Goal: Transaction & Acquisition: Purchase product/service

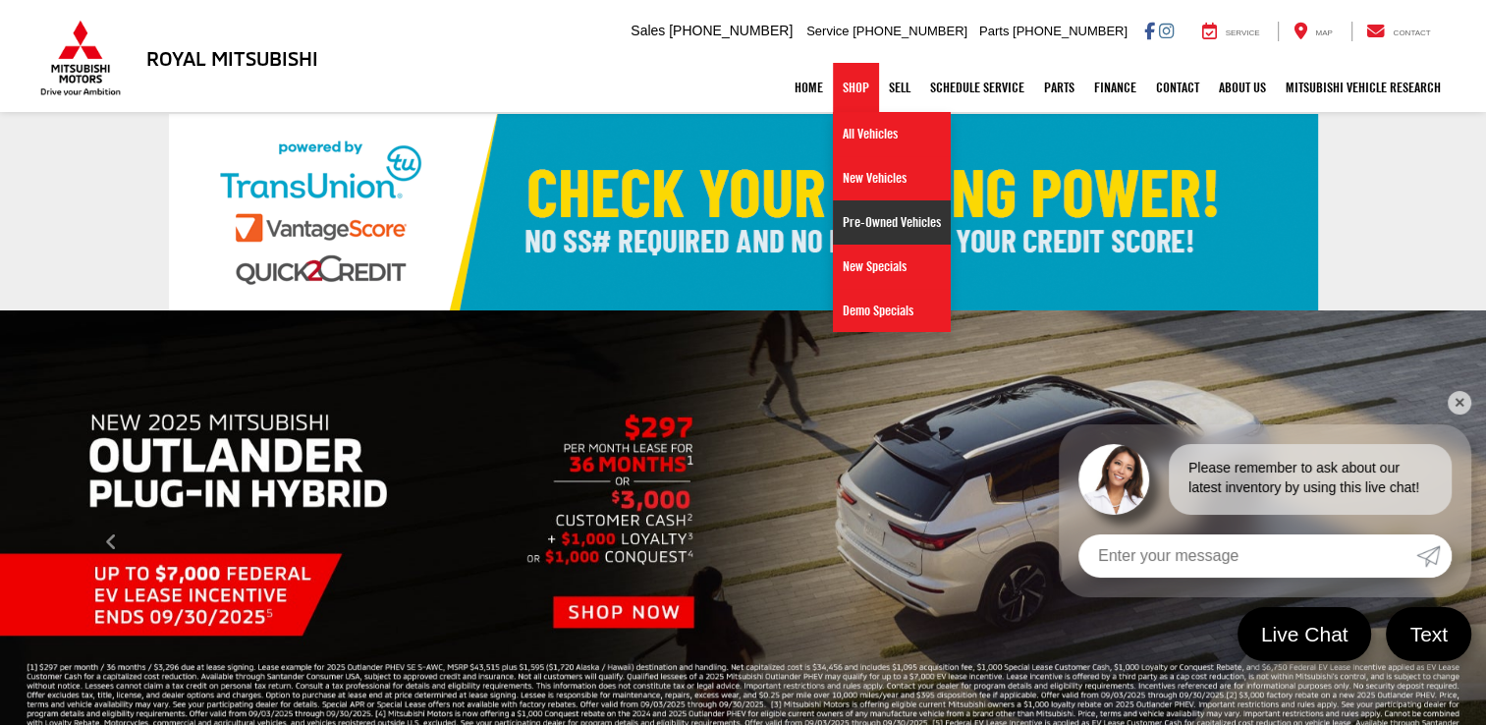
click at [856, 218] on link "Pre-Owned Vehicles" at bounding box center [892, 222] width 118 height 44
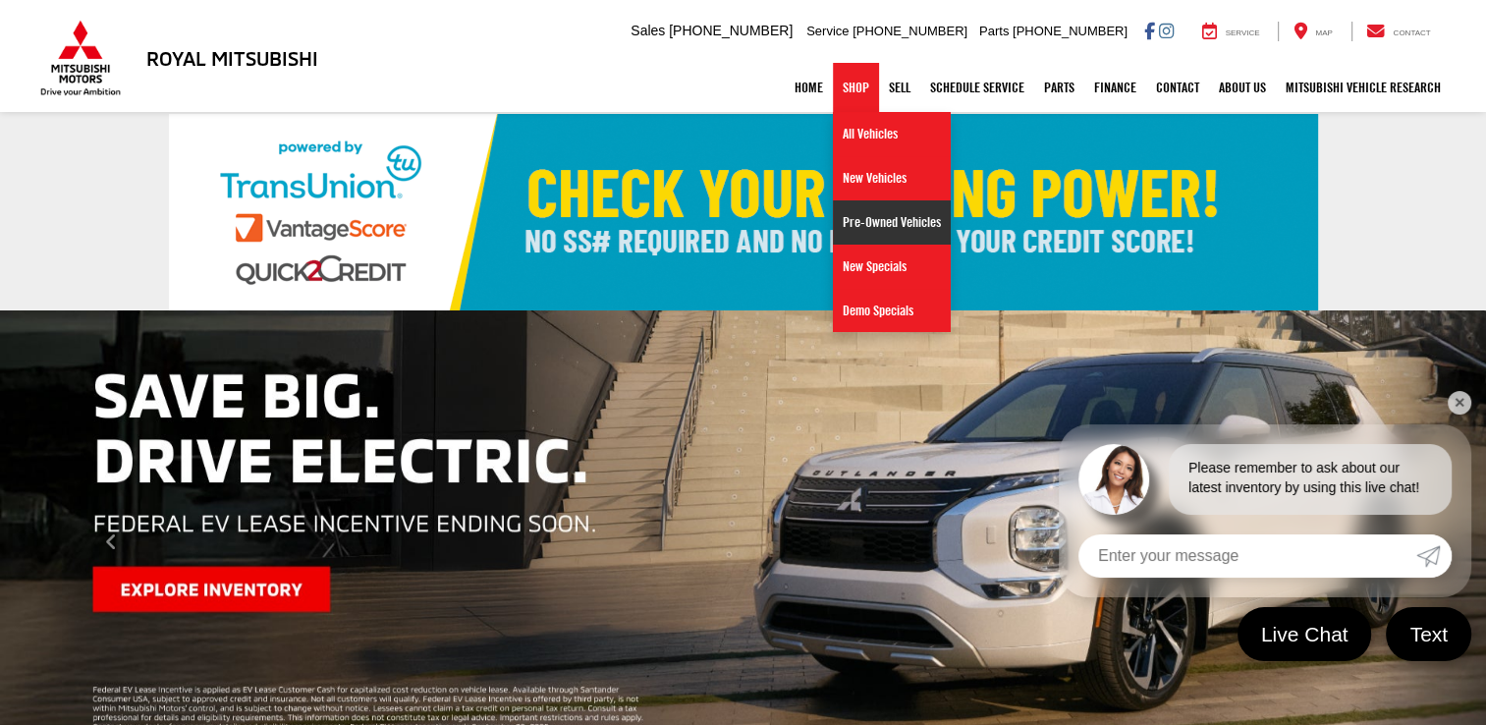
click at [878, 226] on link "Pre-Owned Vehicles" at bounding box center [892, 222] width 118 height 44
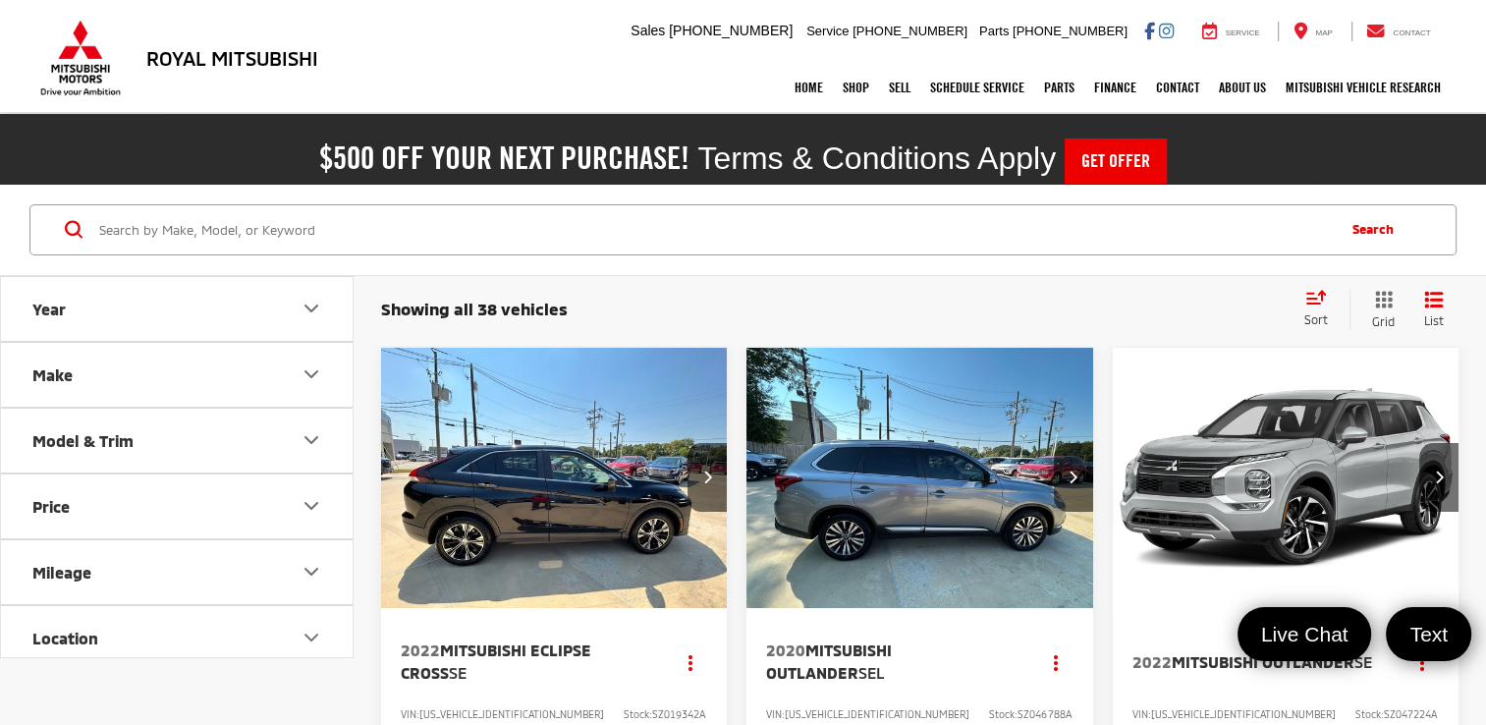
click at [313, 374] on icon "Make" at bounding box center [311, 374] width 12 height 6
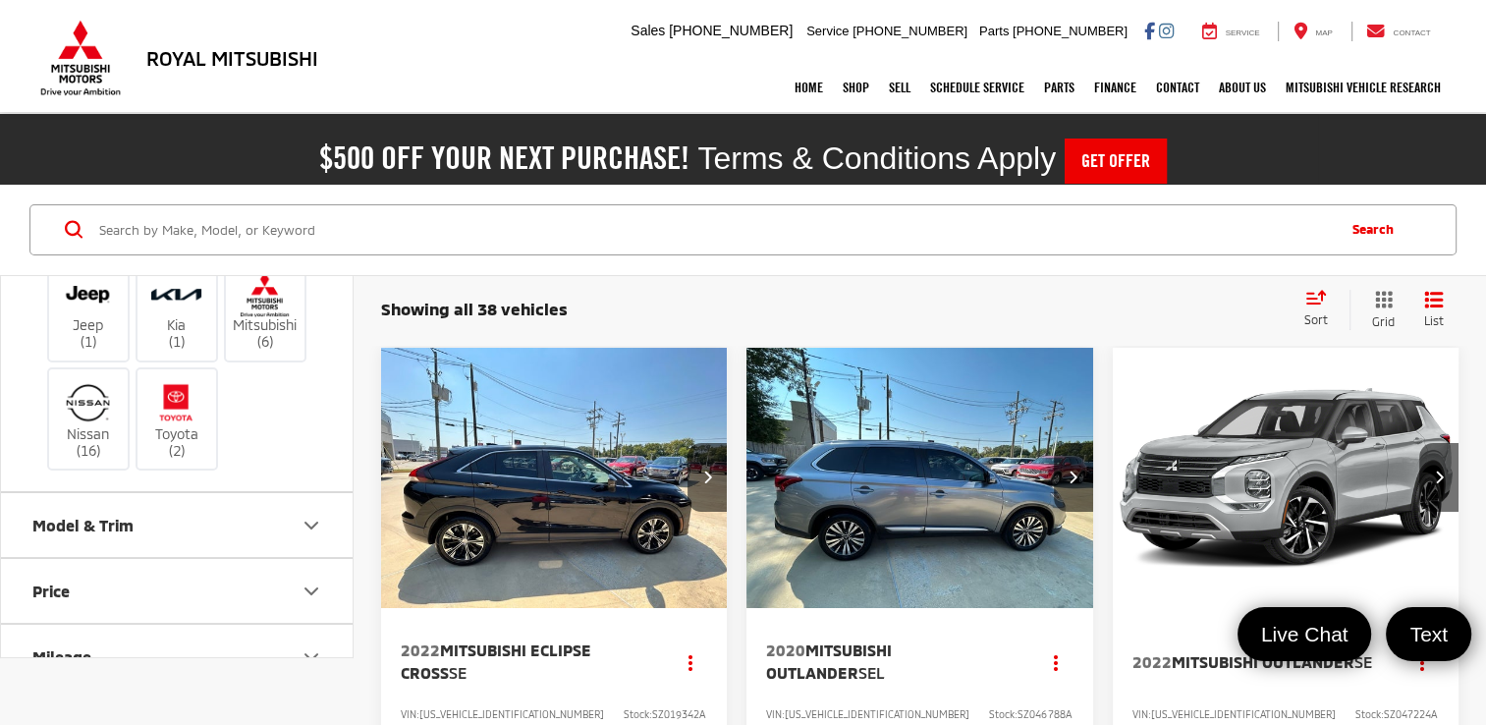
scroll to position [379, 0]
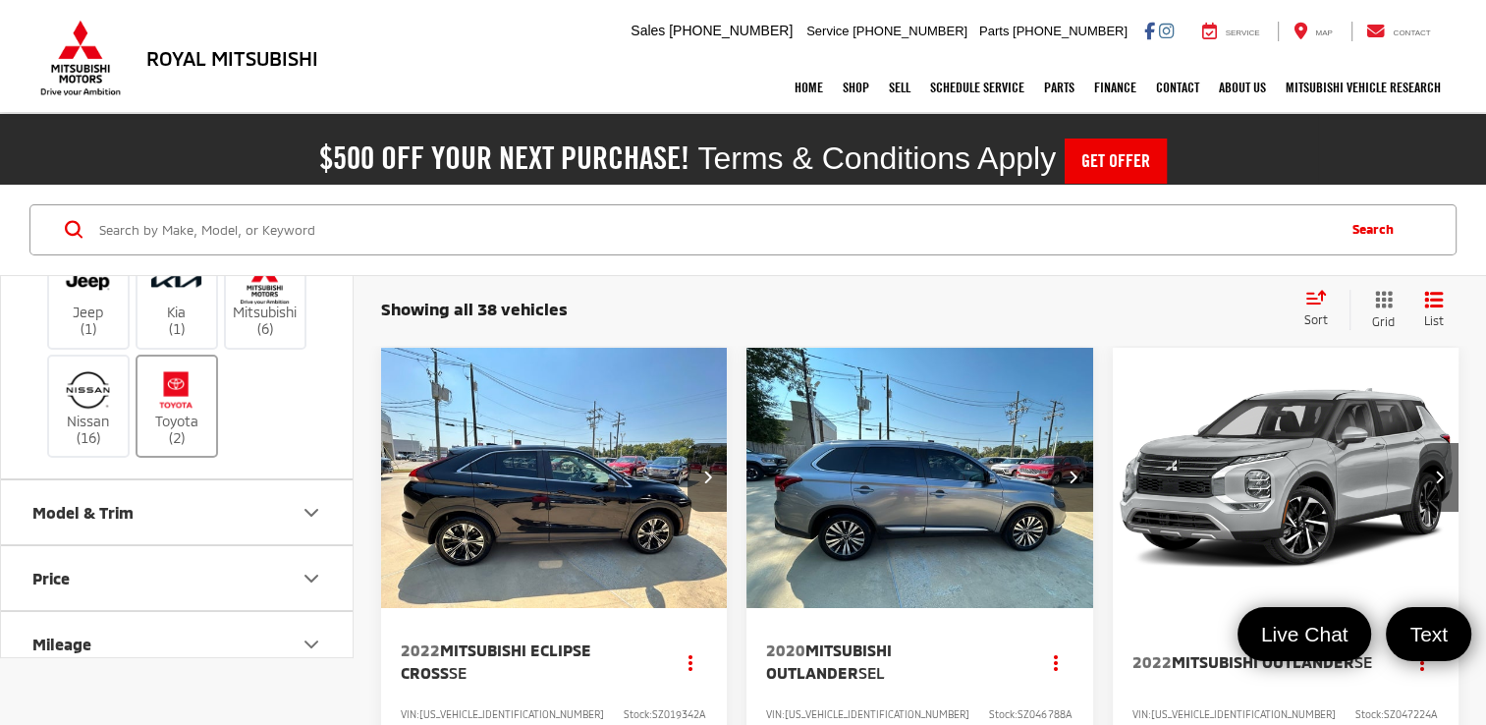
click at [166, 376] on img at bounding box center [176, 389] width 54 height 46
click at [0, 0] on input "Toyota (2)" at bounding box center [0, 0] width 0 height 0
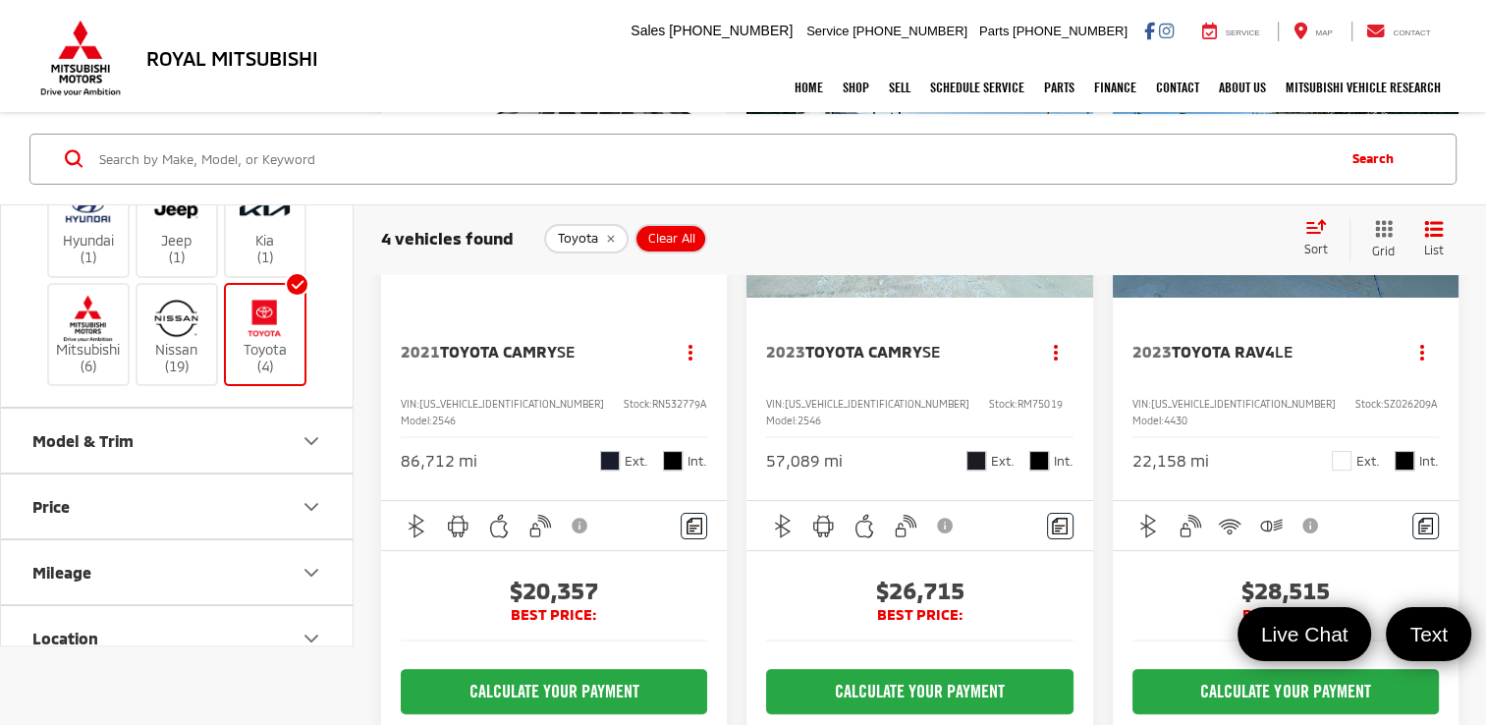
scroll to position [314, 0]
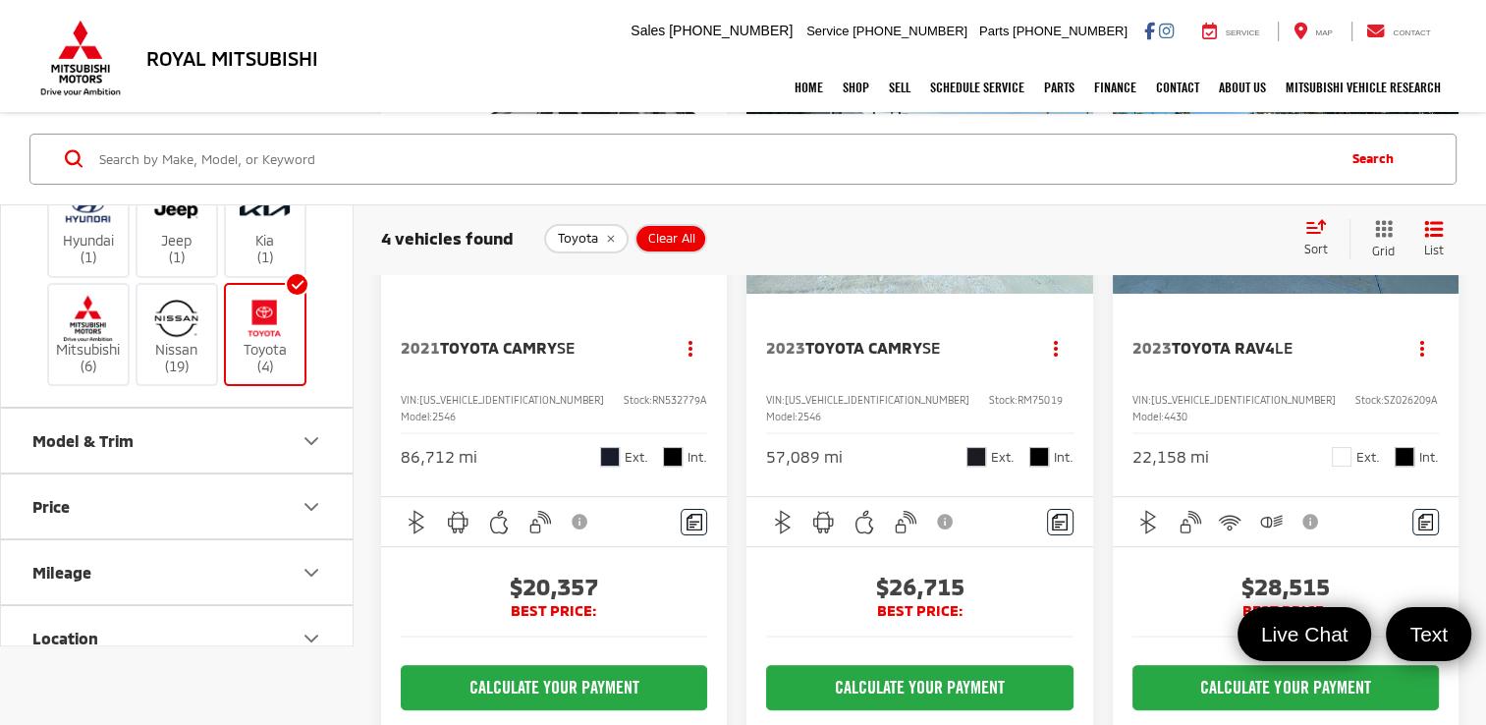
click at [766, 647] on capital-one-entry-button at bounding box center [766, 647] width 0 height 0
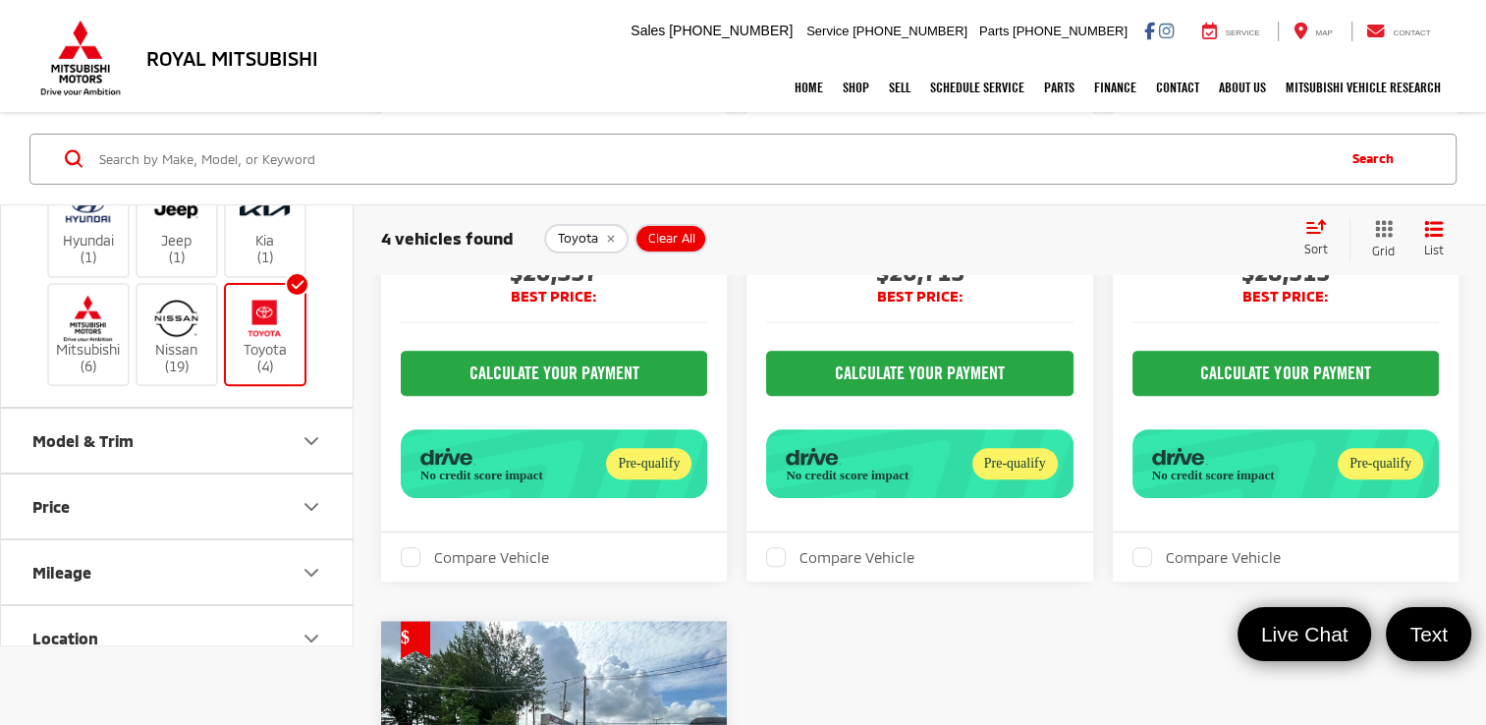
scroll to position [668, 0]
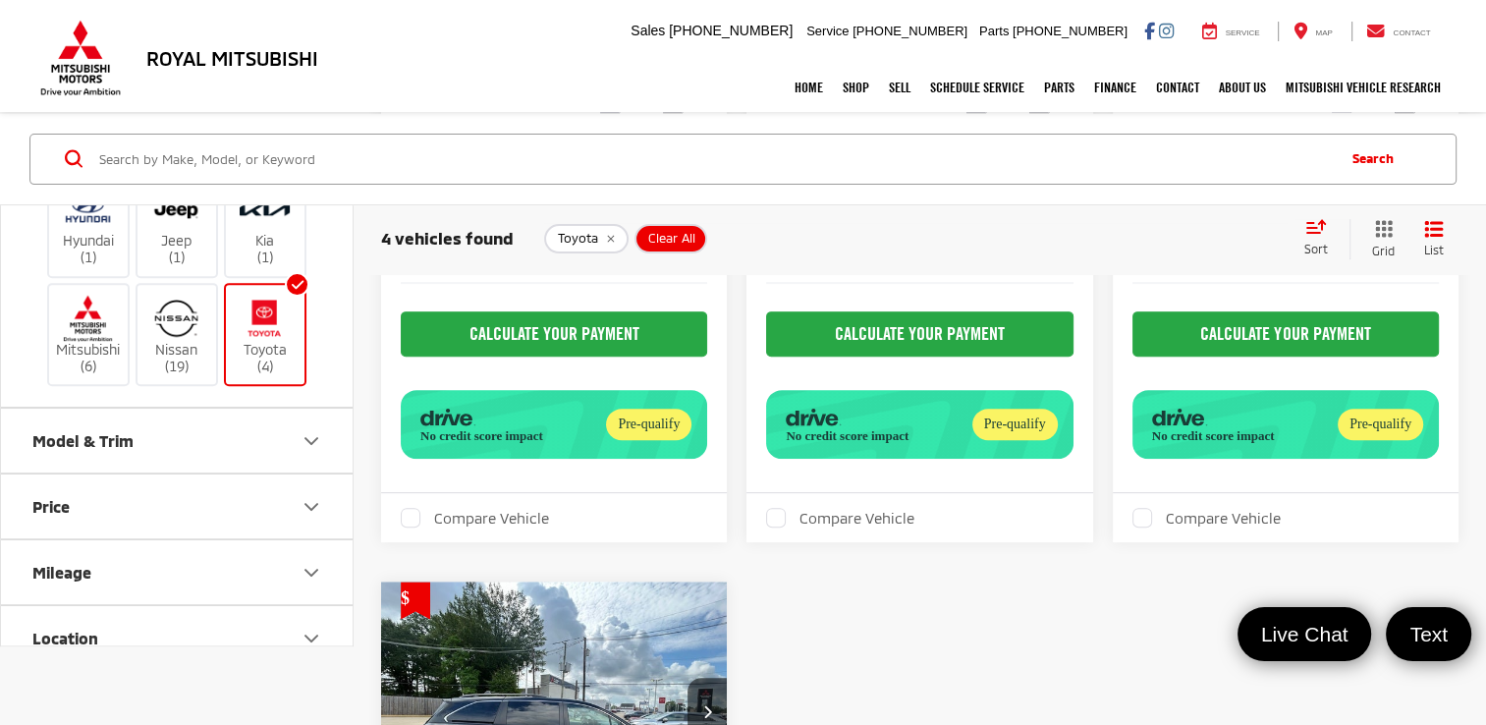
click at [998, 440] on div "Pre-qualify" at bounding box center [1014, 424] width 85 height 31
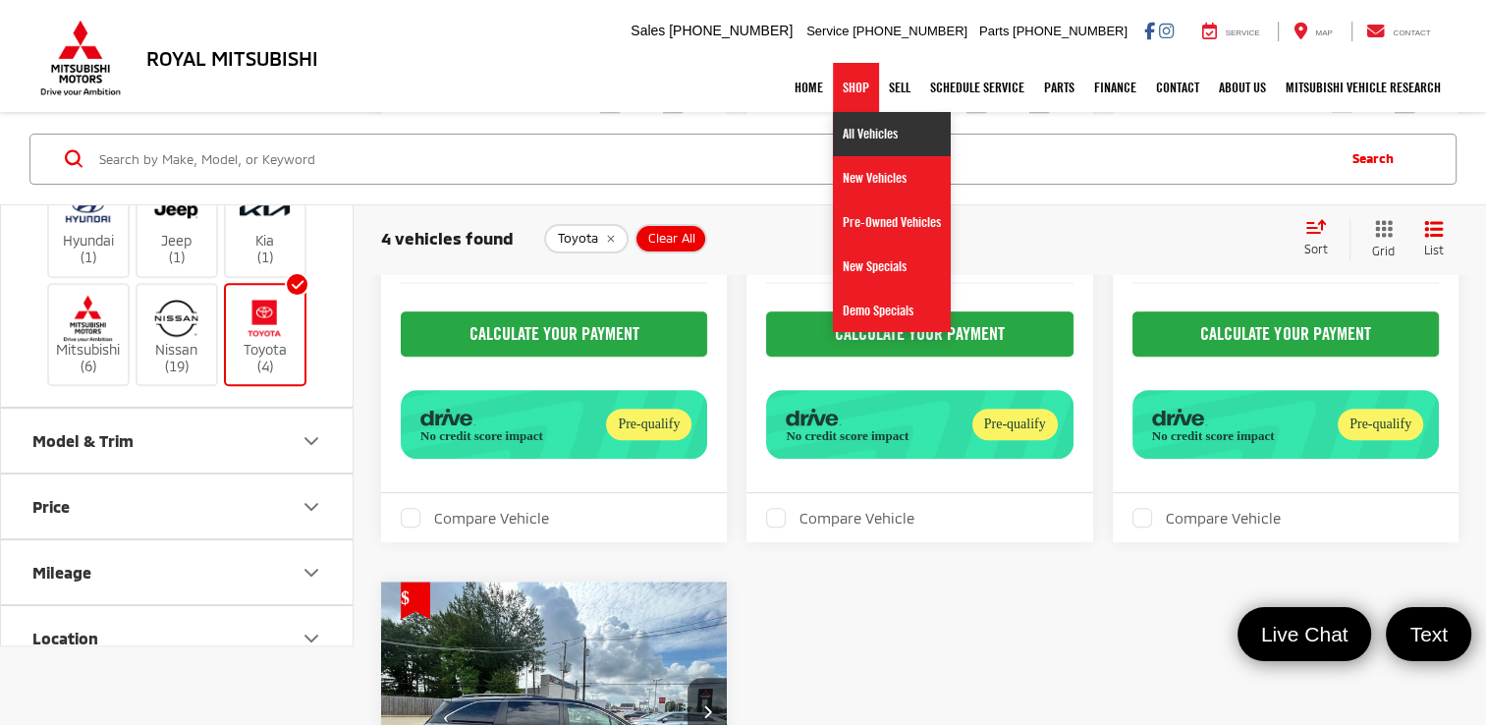
click at [861, 137] on link "All Vehicles" at bounding box center [892, 134] width 118 height 44
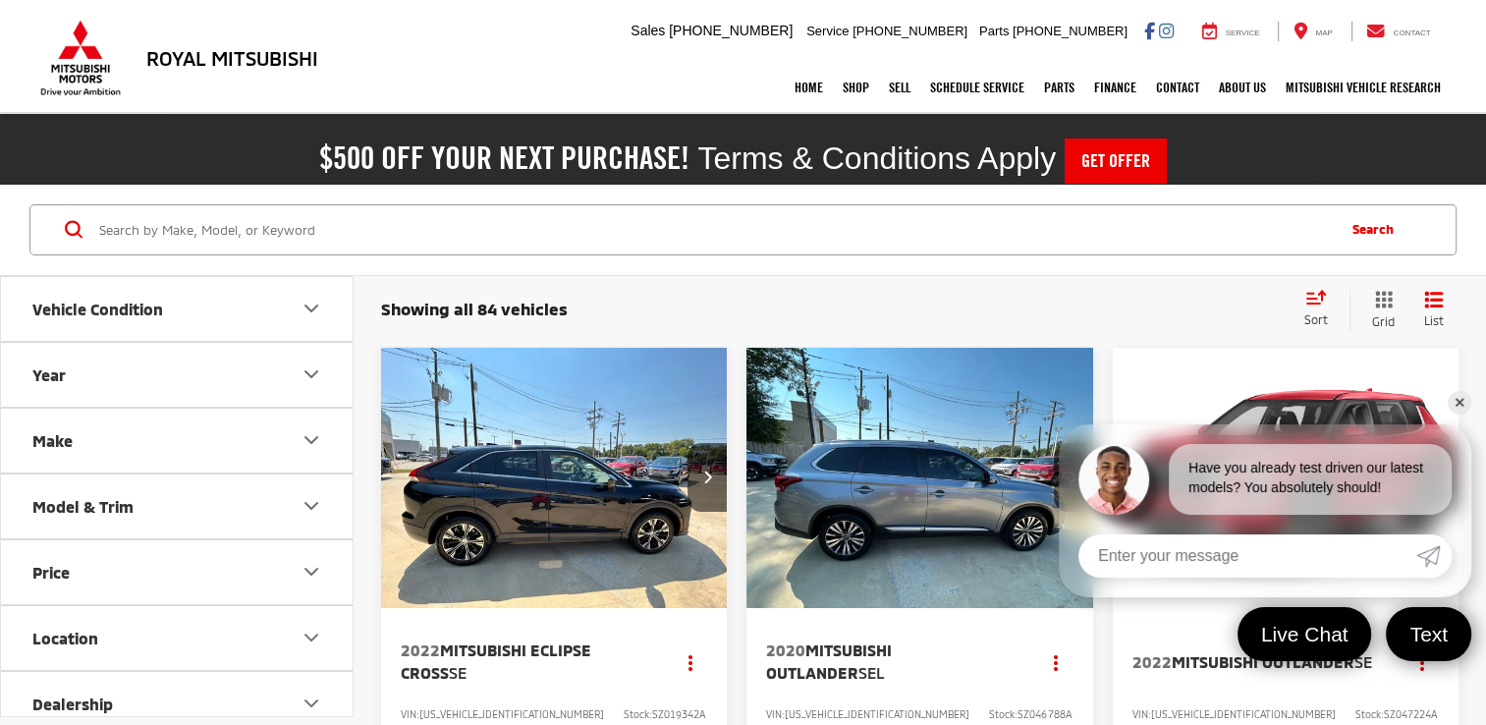
click at [1311, 302] on icon "Select sort value" at bounding box center [1316, 297] width 18 height 12
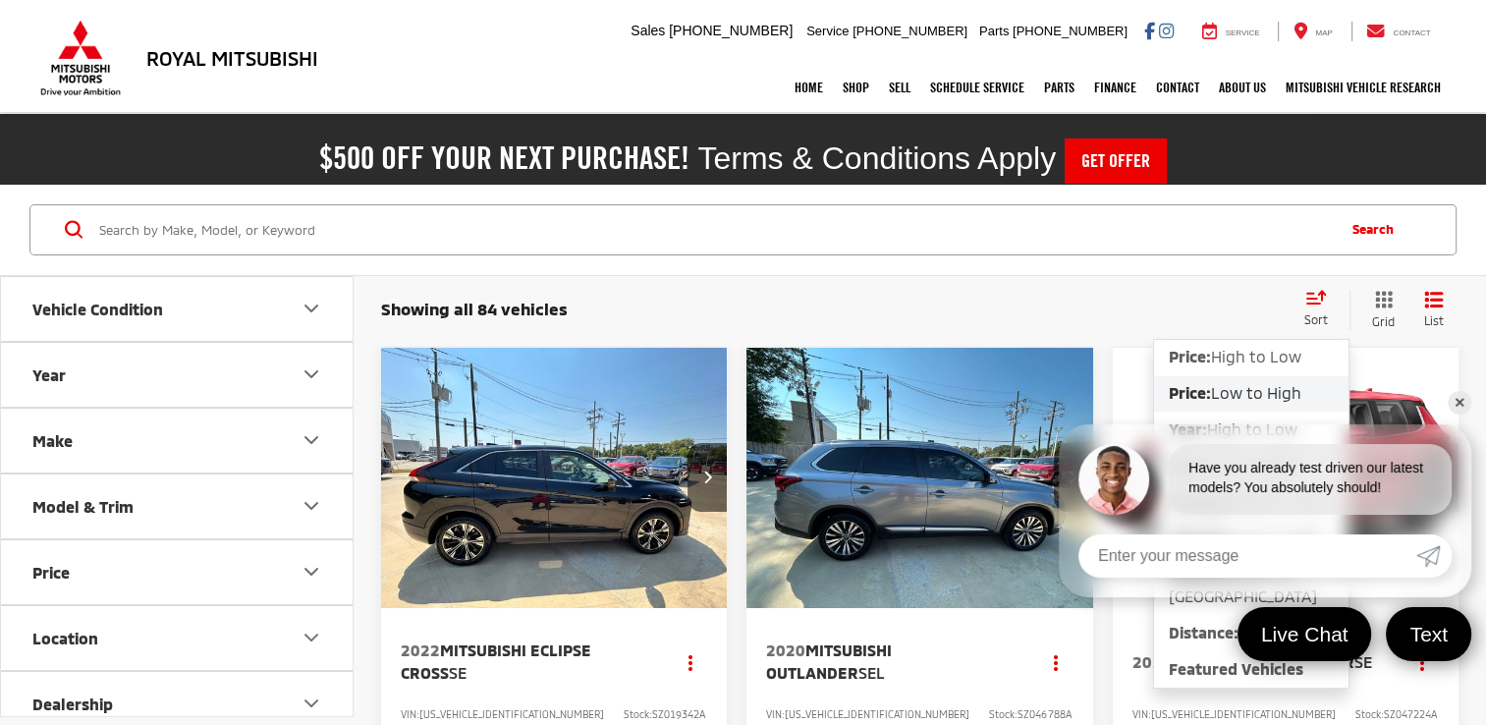
click at [1250, 397] on span "Low to High" at bounding box center [1256, 392] width 90 height 19
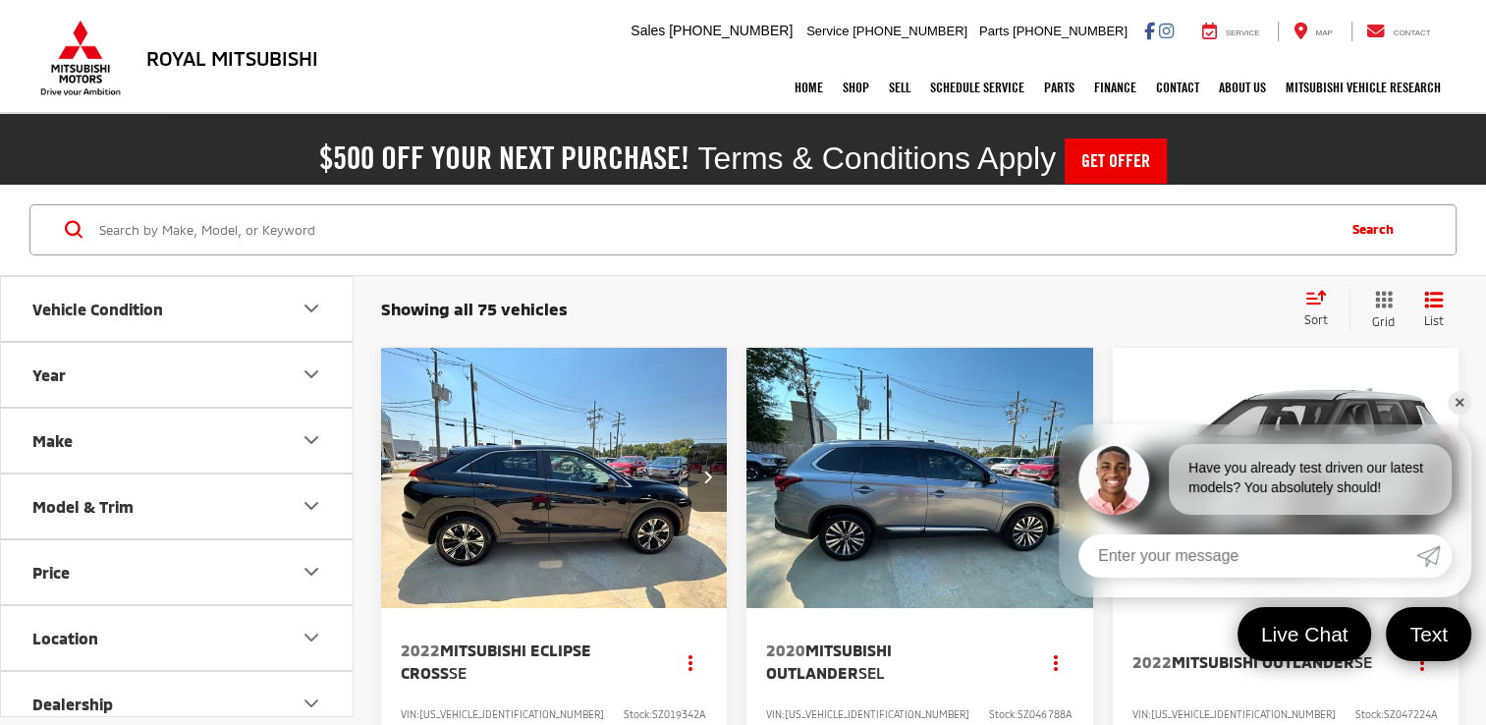
click at [1096, 301] on div "Showing all 75 vehicles Clear All + 0" at bounding box center [834, 310] width 906 height 20
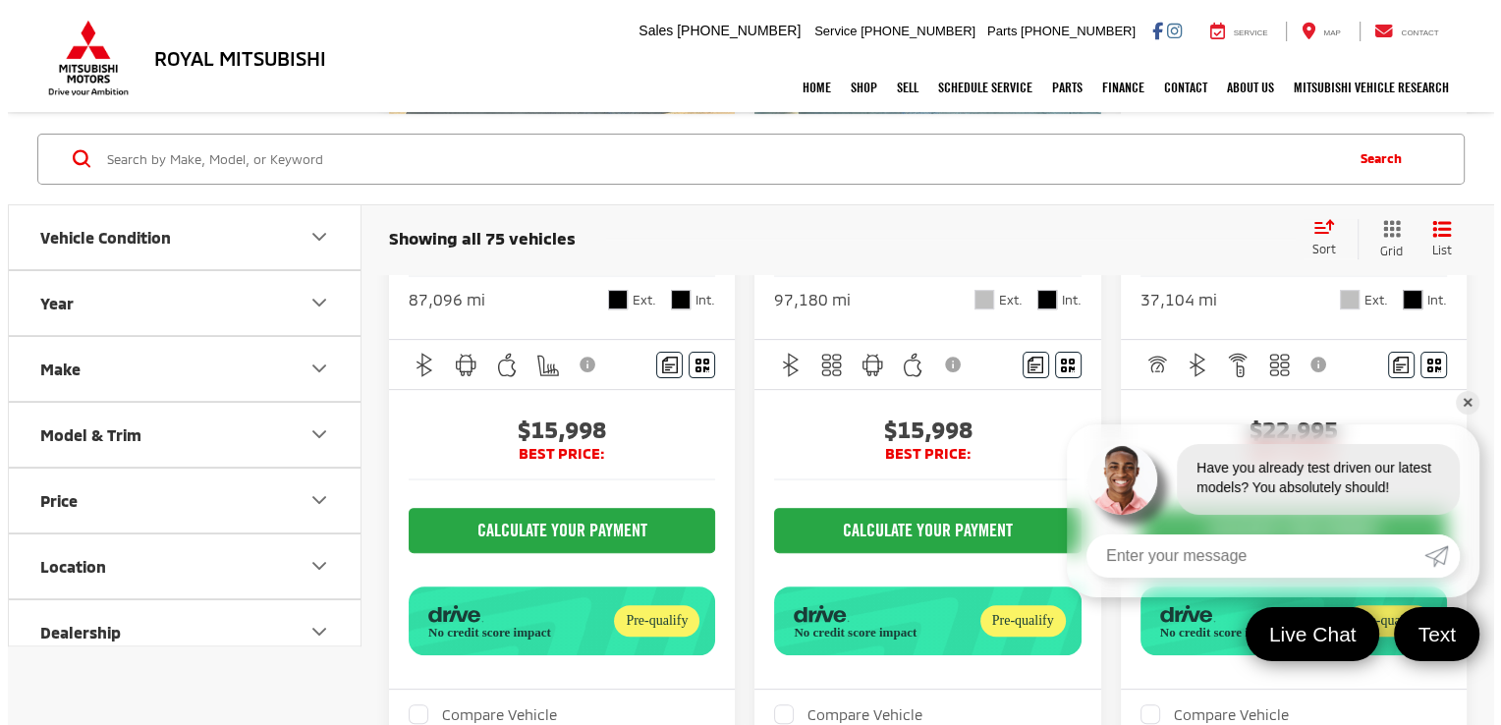
scroll to position [511, 0]
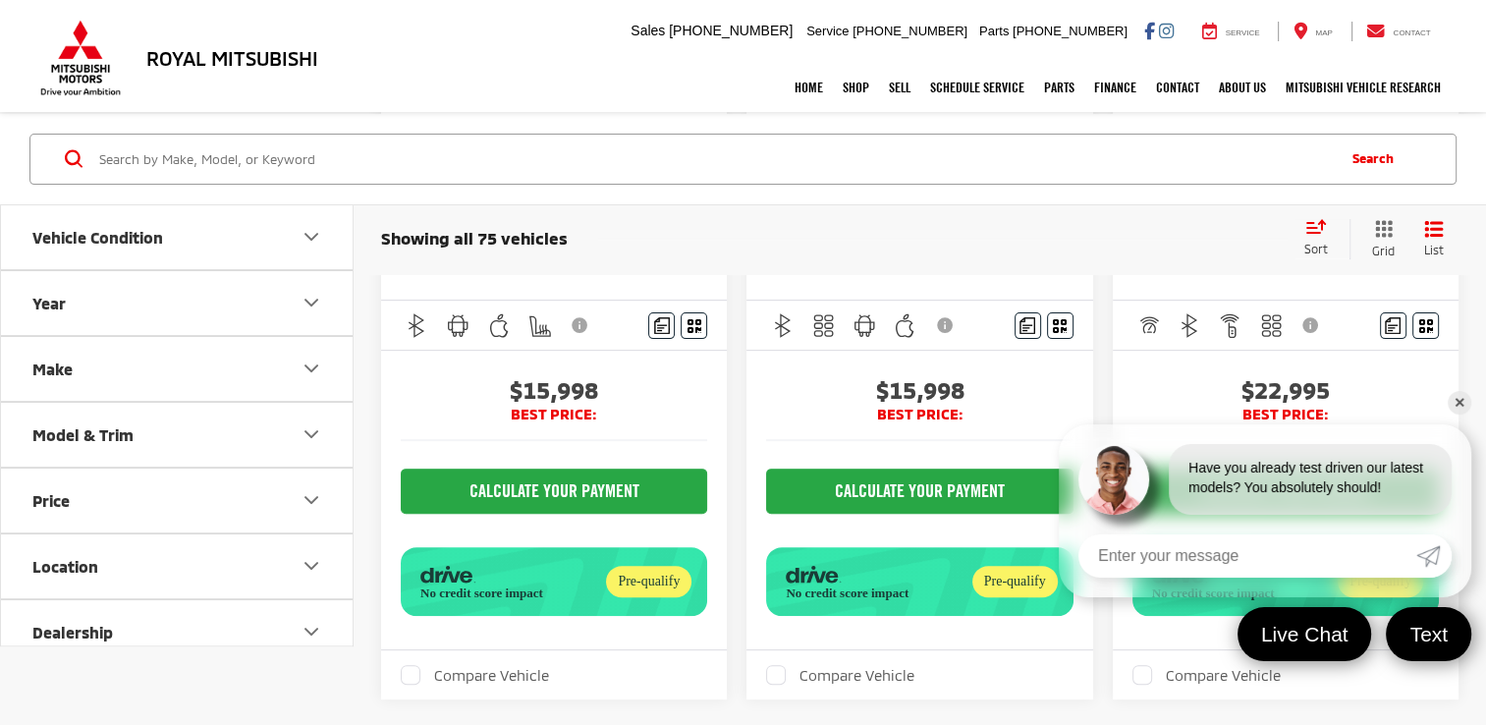
click at [551, 391] on span "$15,998" at bounding box center [554, 389] width 306 height 29
click at [721, 388] on div "$15,998 BEST PRICE: CALCULATE YOUR PAYMENT" at bounding box center [554, 500] width 346 height 300
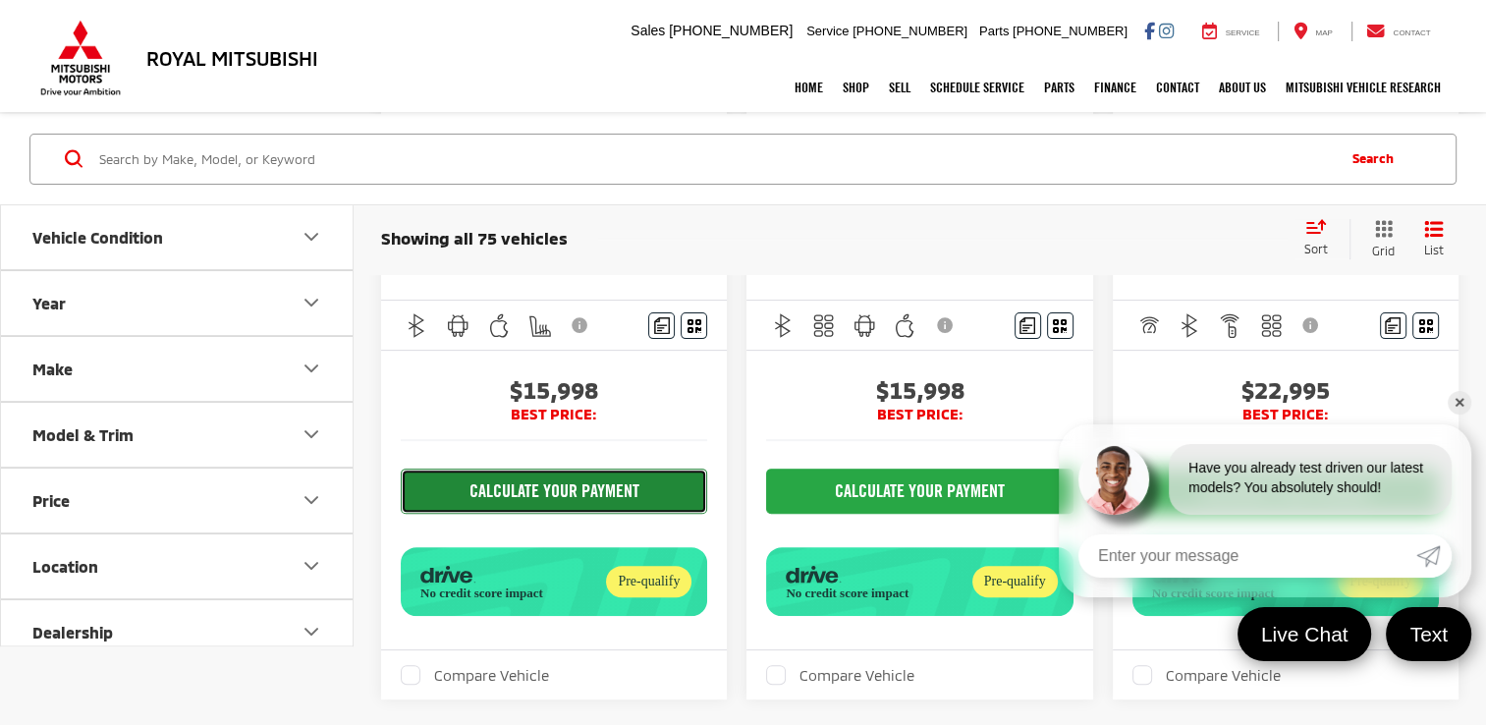
click at [597, 514] on button "CALCULATE YOUR PAYMENT" at bounding box center [554, 490] width 306 height 45
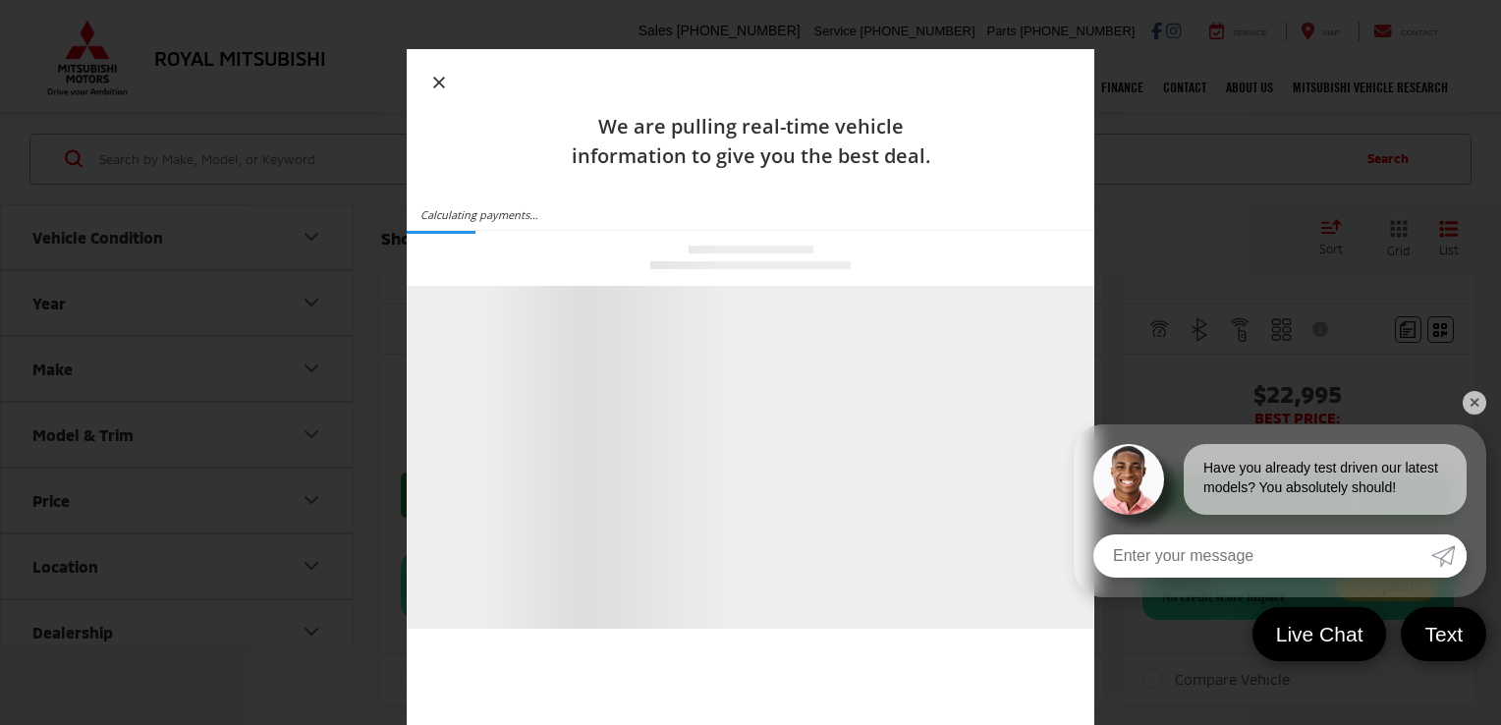
click at [1476, 400] on link "✕" at bounding box center [1474, 403] width 24 height 24
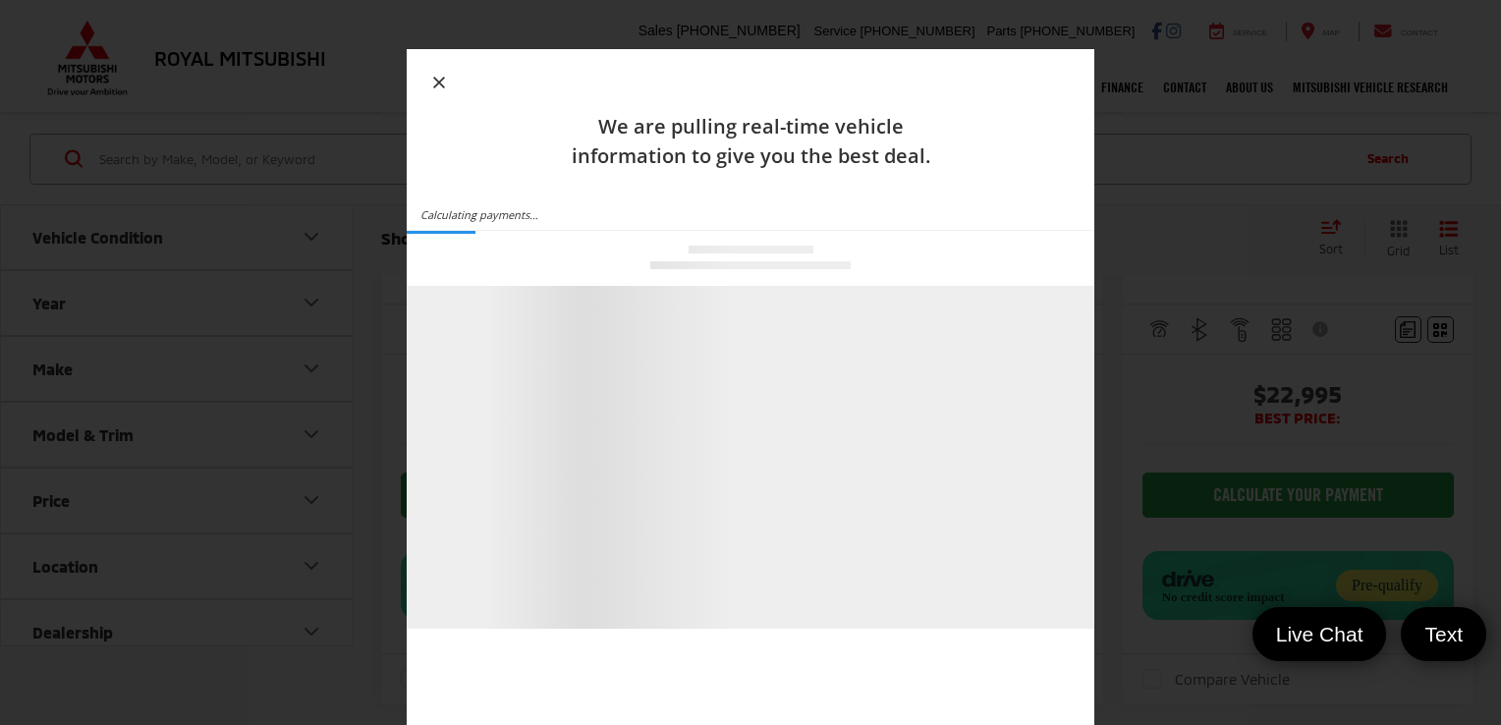
click at [437, 82] on icon "button" at bounding box center [439, 83] width 12 height 12
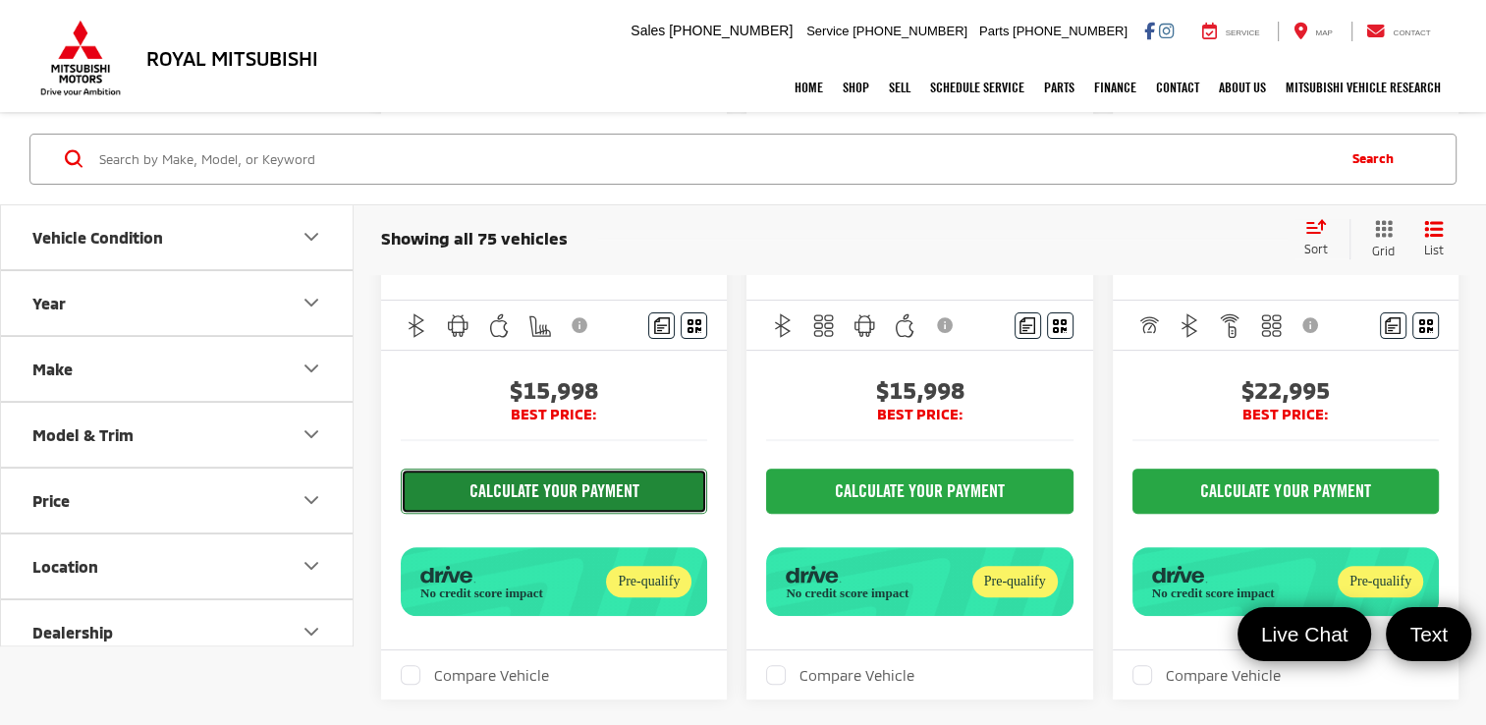
click at [625, 514] on button "CALCULATE YOUR PAYMENT" at bounding box center [554, 490] width 306 height 45
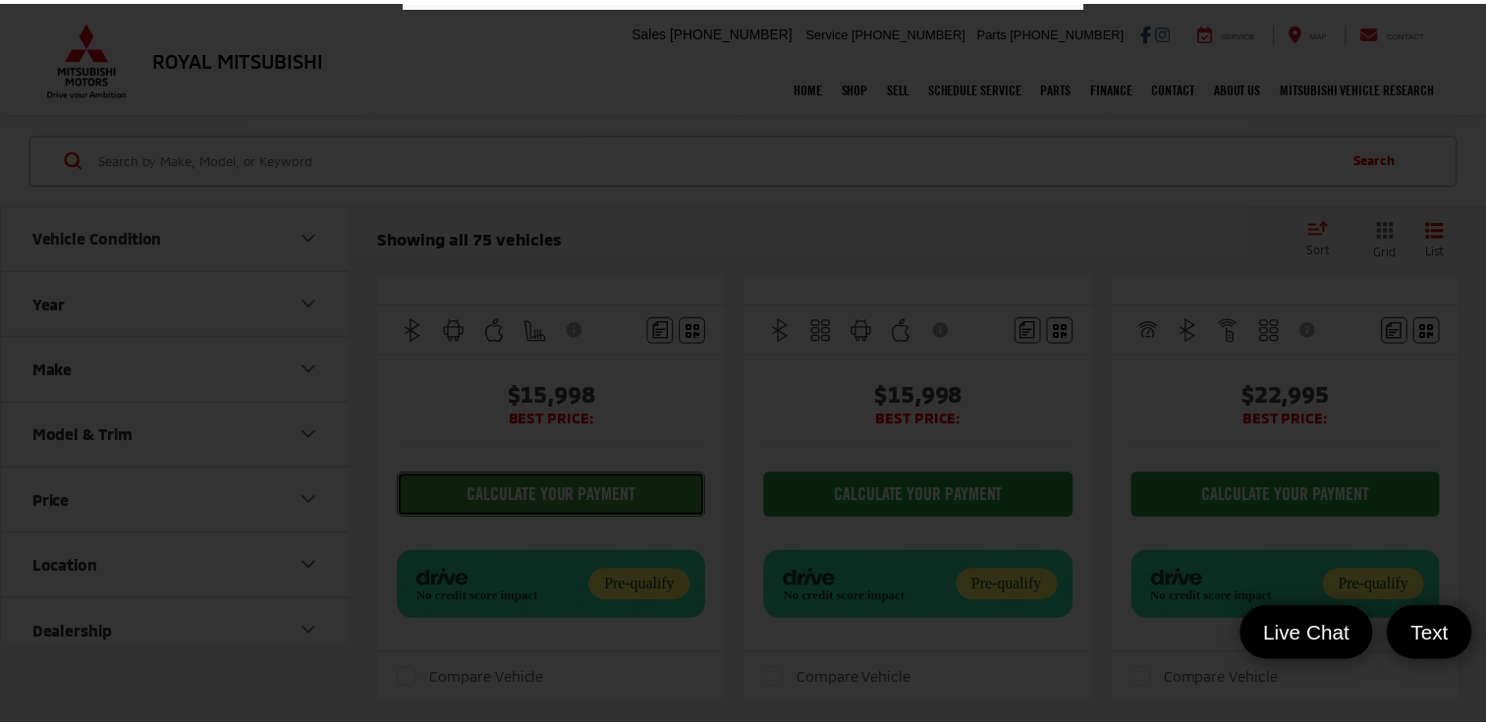
scroll to position [4, 0]
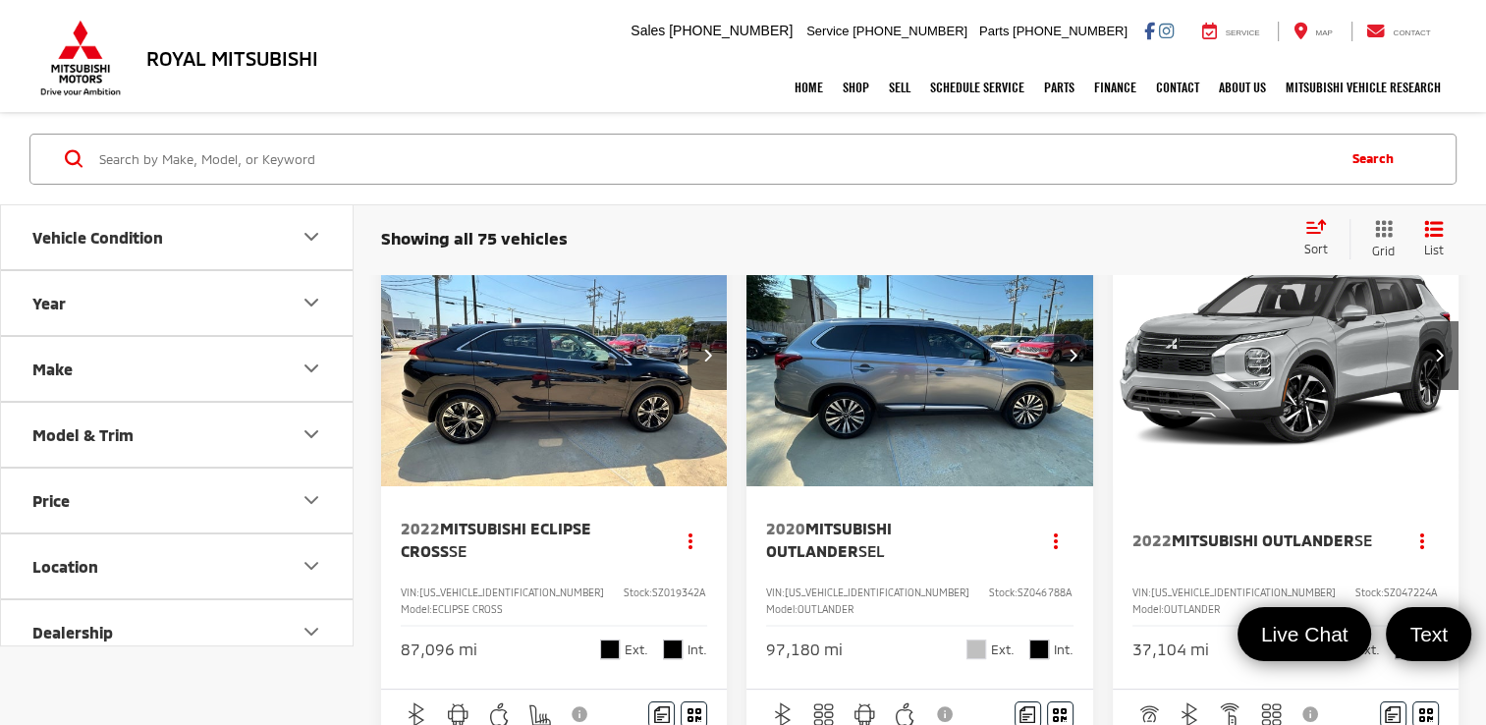
scroll to position [79, 0]
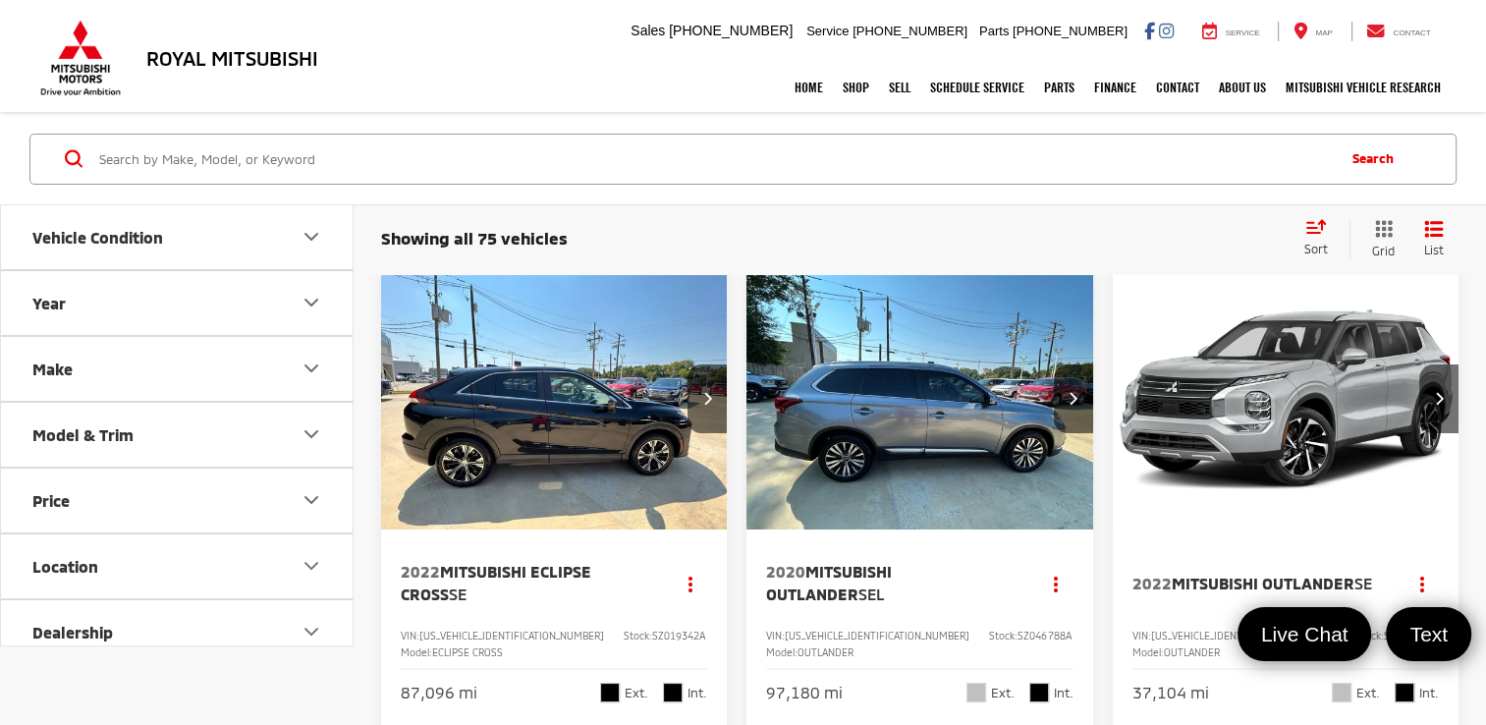
click at [632, 368] on img "2022 Mitsubishi Eclipse Cross SE 0" at bounding box center [554, 399] width 349 height 261
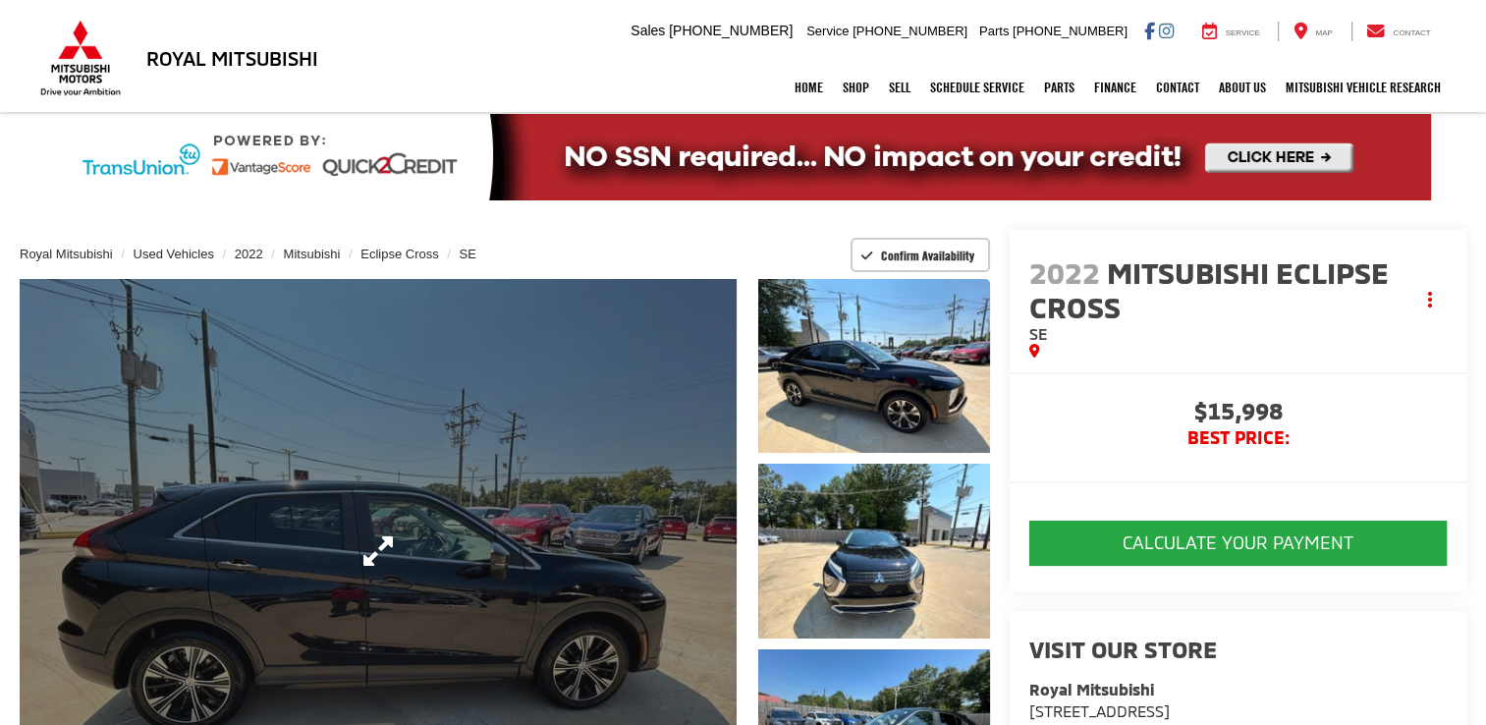
click at [632, 541] on link "Expand Photo 0" at bounding box center [378, 551] width 717 height 544
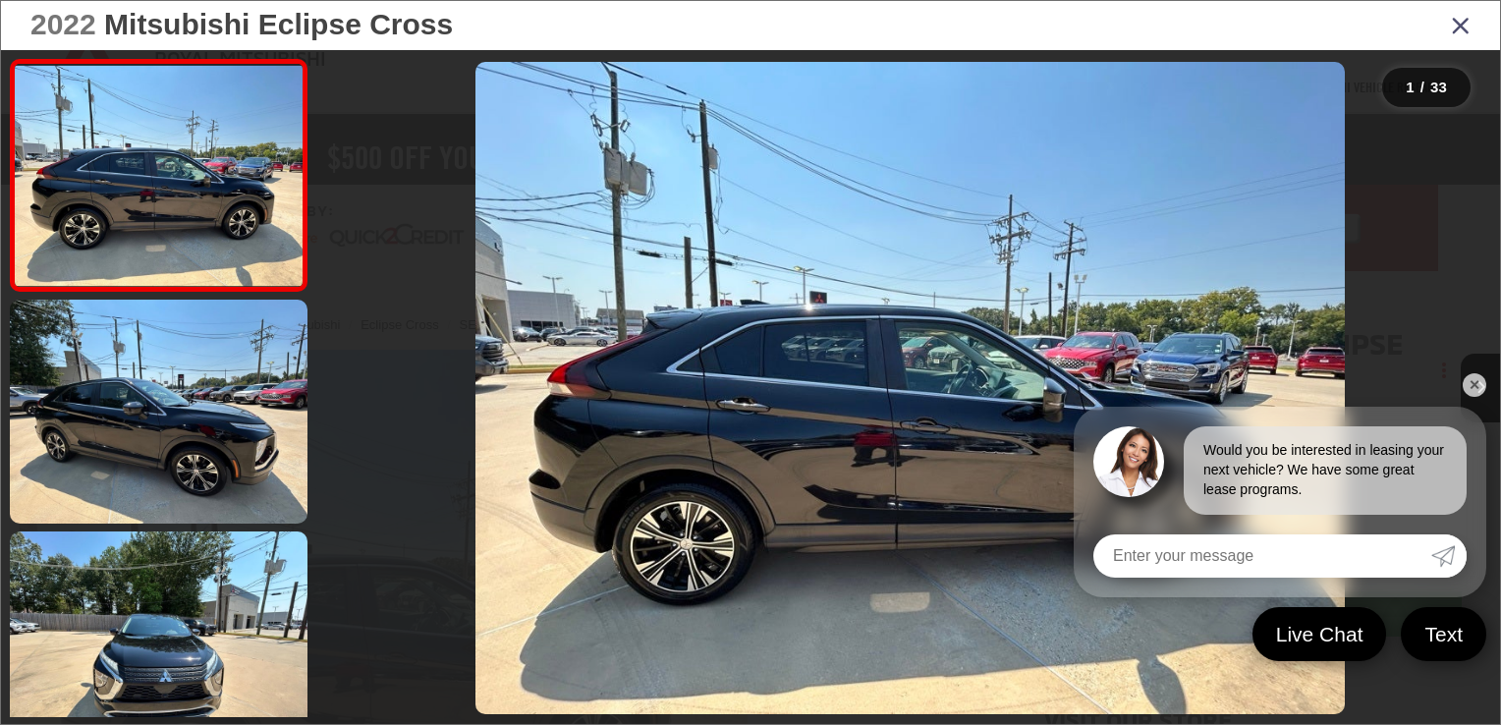
click at [1483, 383] on link "✕" at bounding box center [1474, 385] width 24 height 24
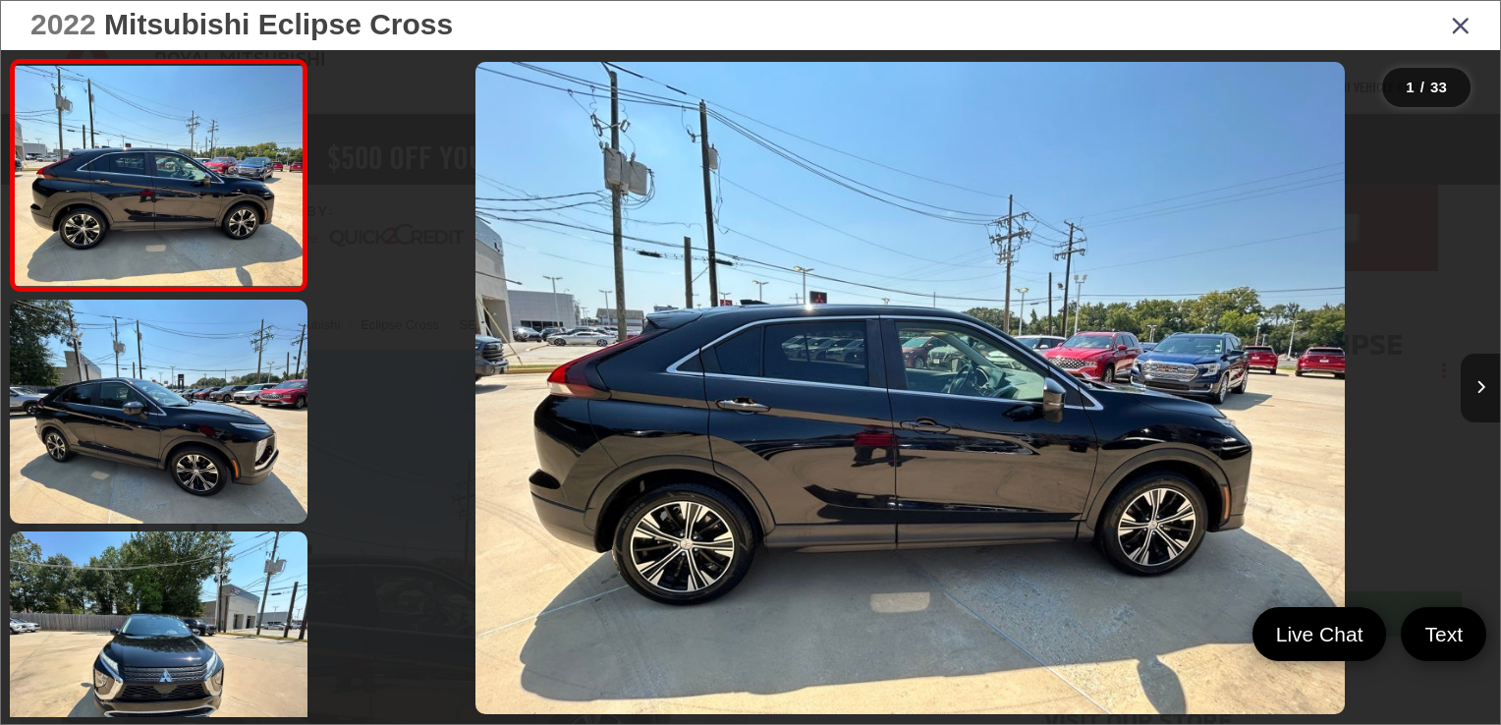
click at [1483, 383] on icon "Next image" at bounding box center [1480, 387] width 9 height 14
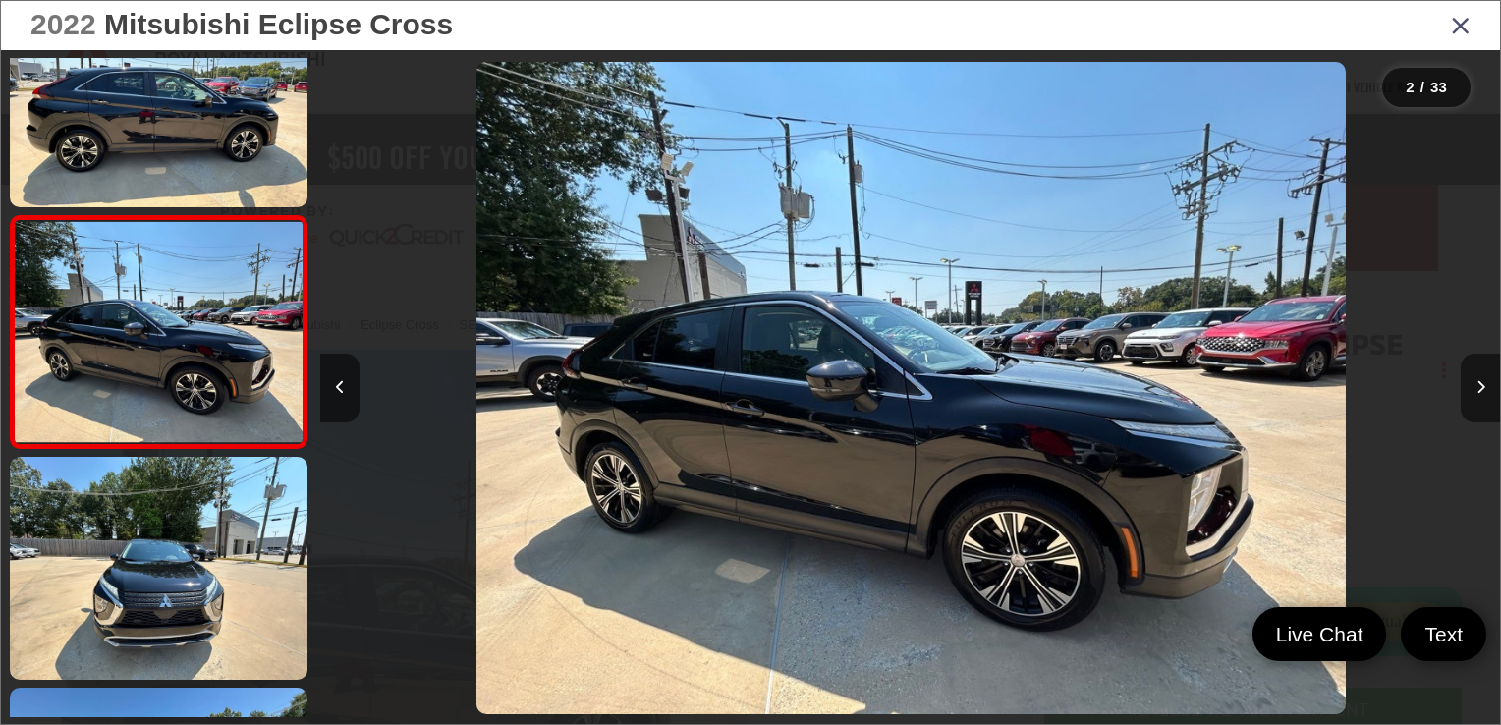
scroll to position [0, 1178]
click at [1483, 383] on icon "Next image" at bounding box center [1480, 387] width 9 height 14
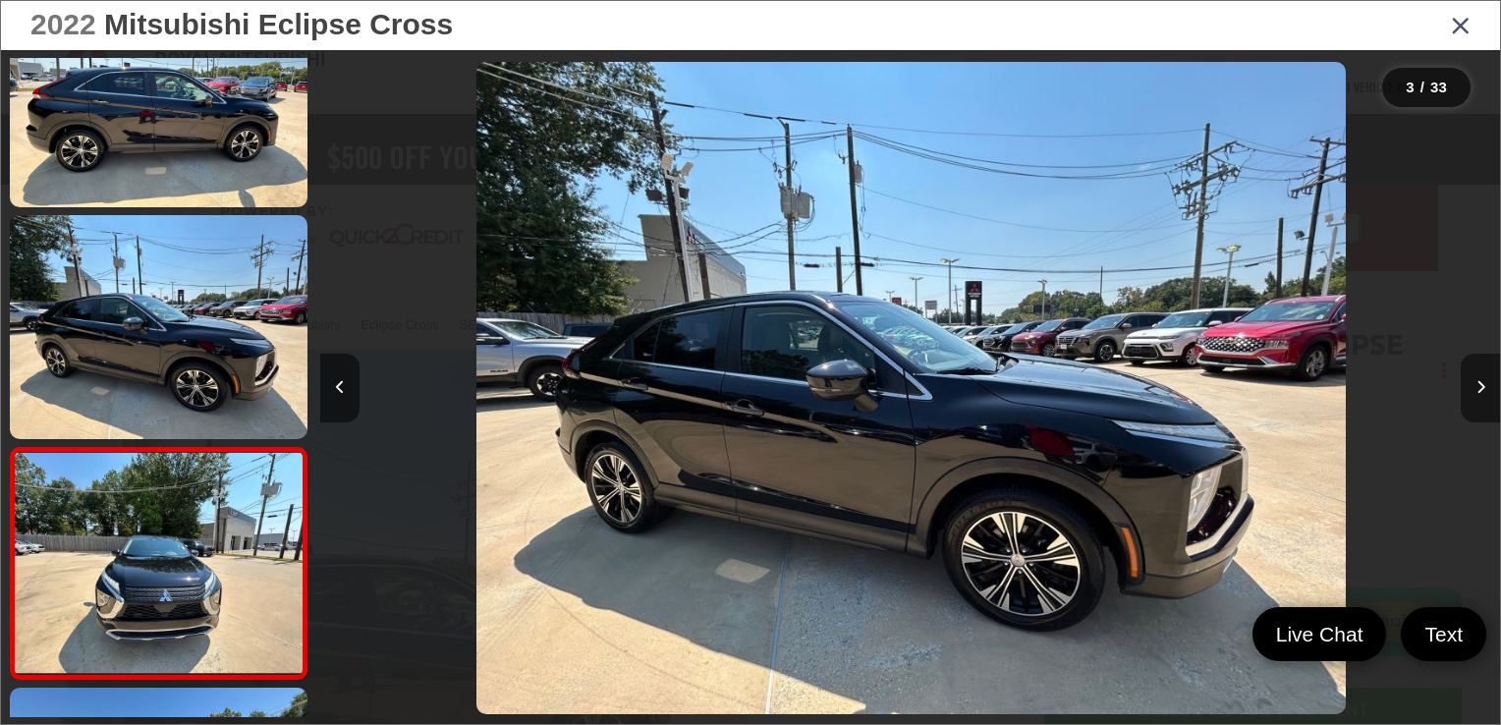
scroll to position [306, 0]
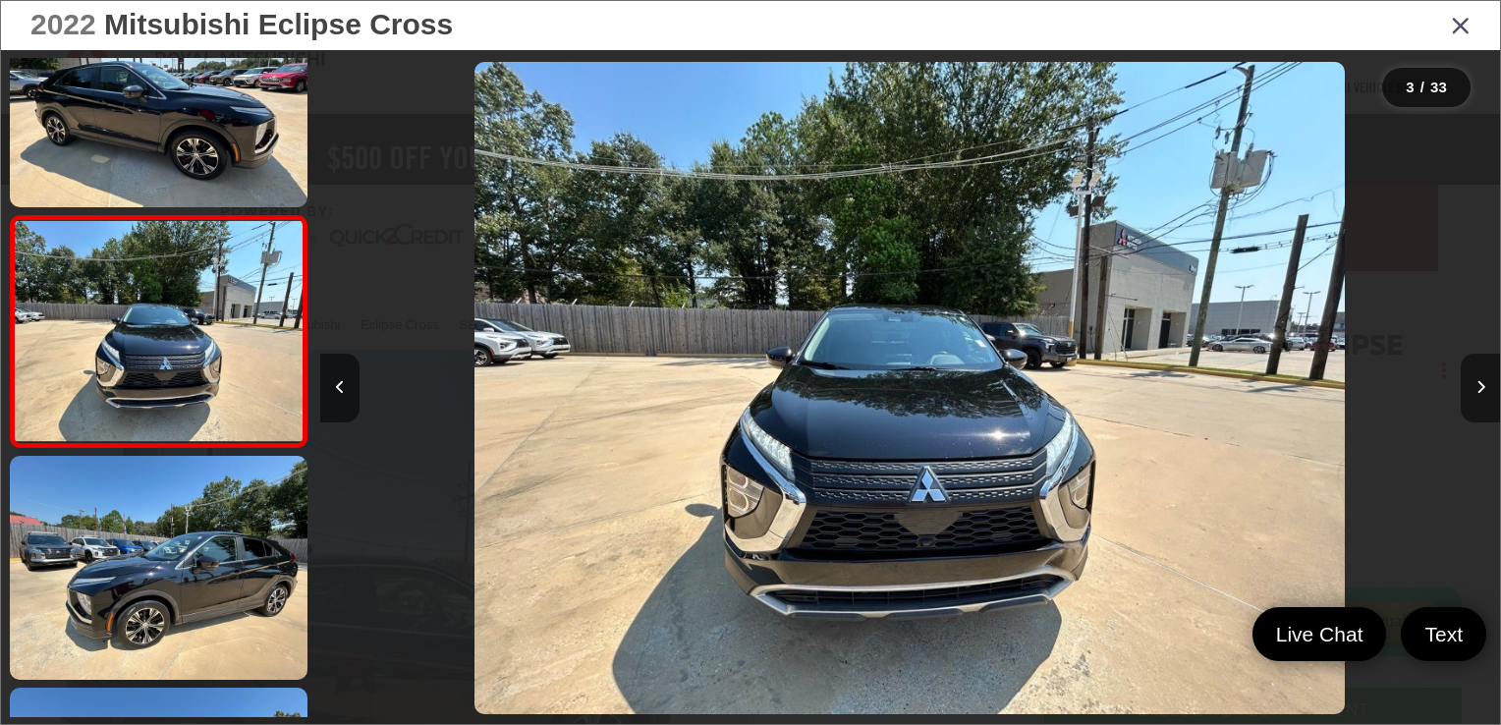
click at [1483, 383] on icon "Next image" at bounding box center [1480, 387] width 9 height 14
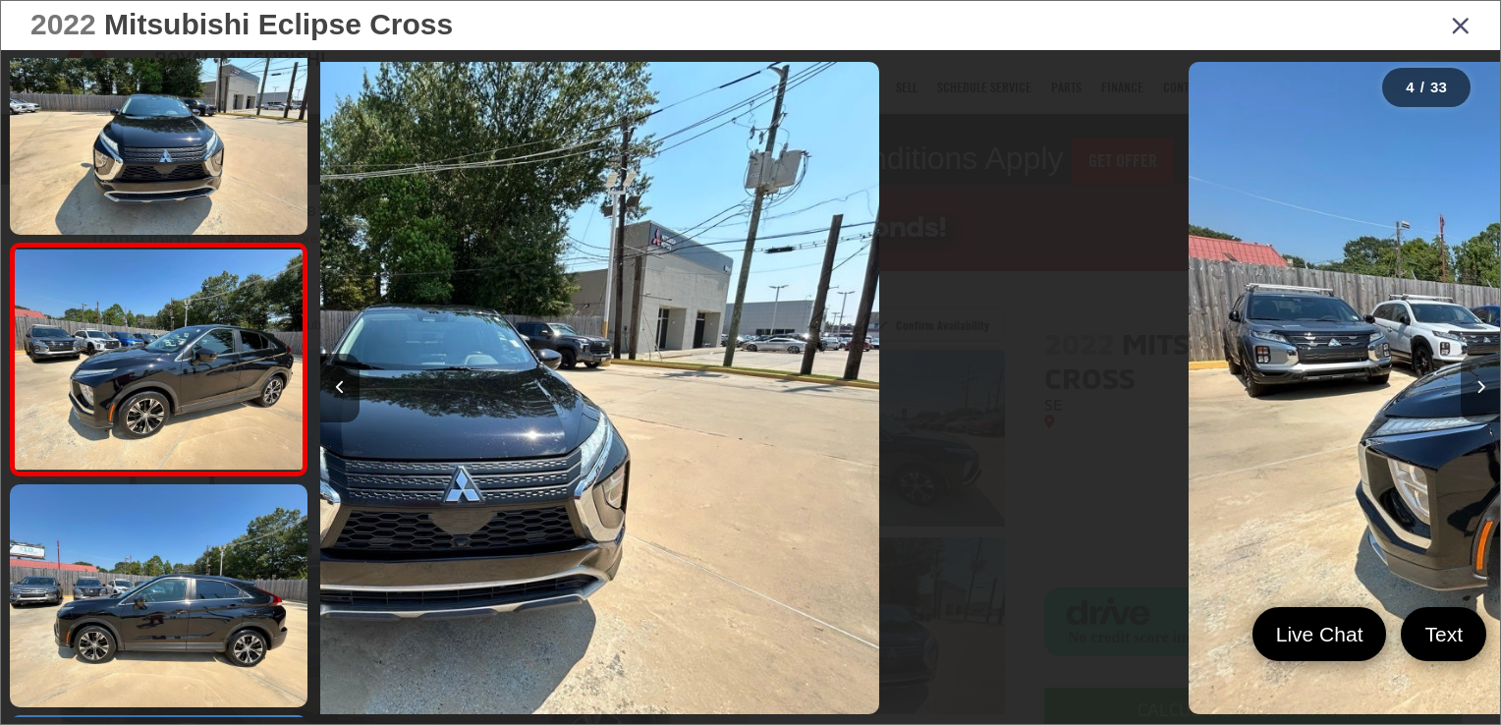
scroll to position [538, 0]
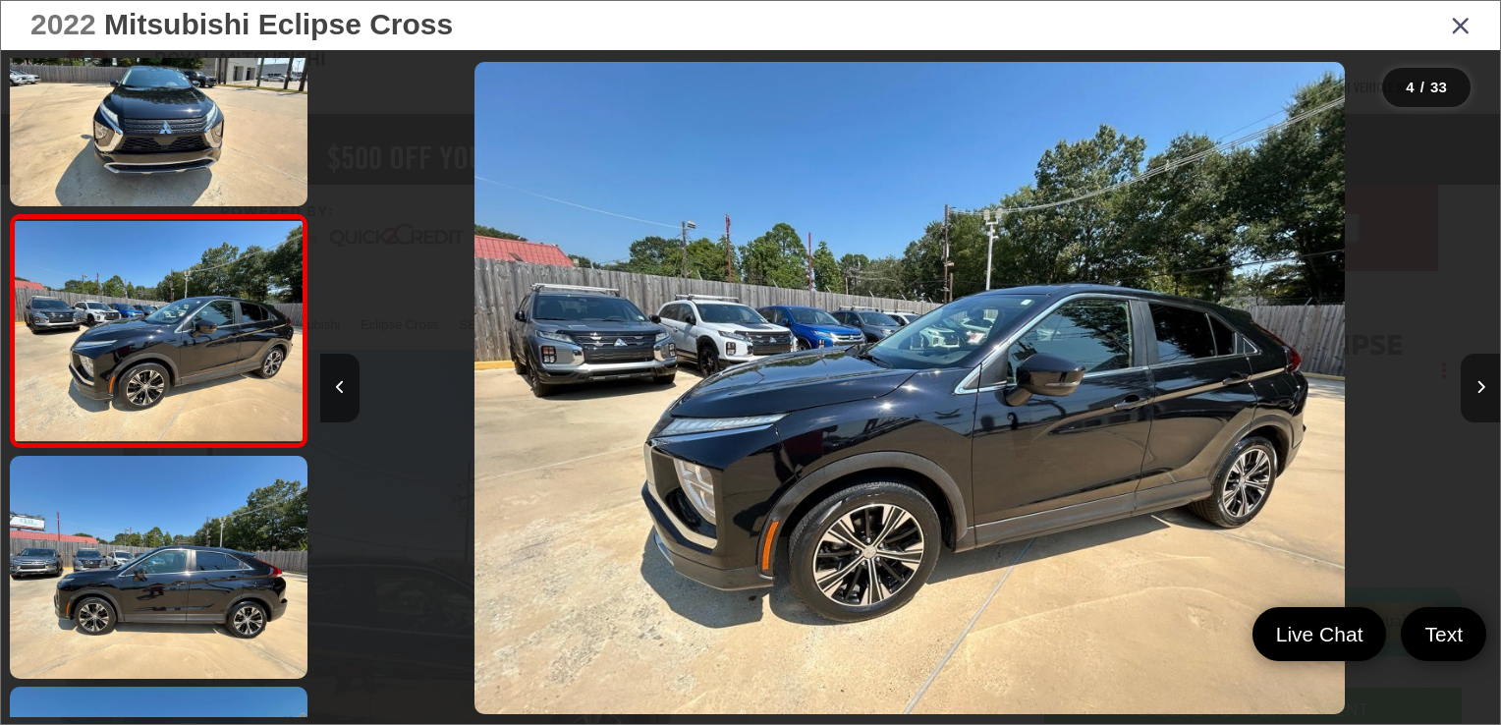
click at [1483, 383] on icon "Next image" at bounding box center [1480, 387] width 9 height 14
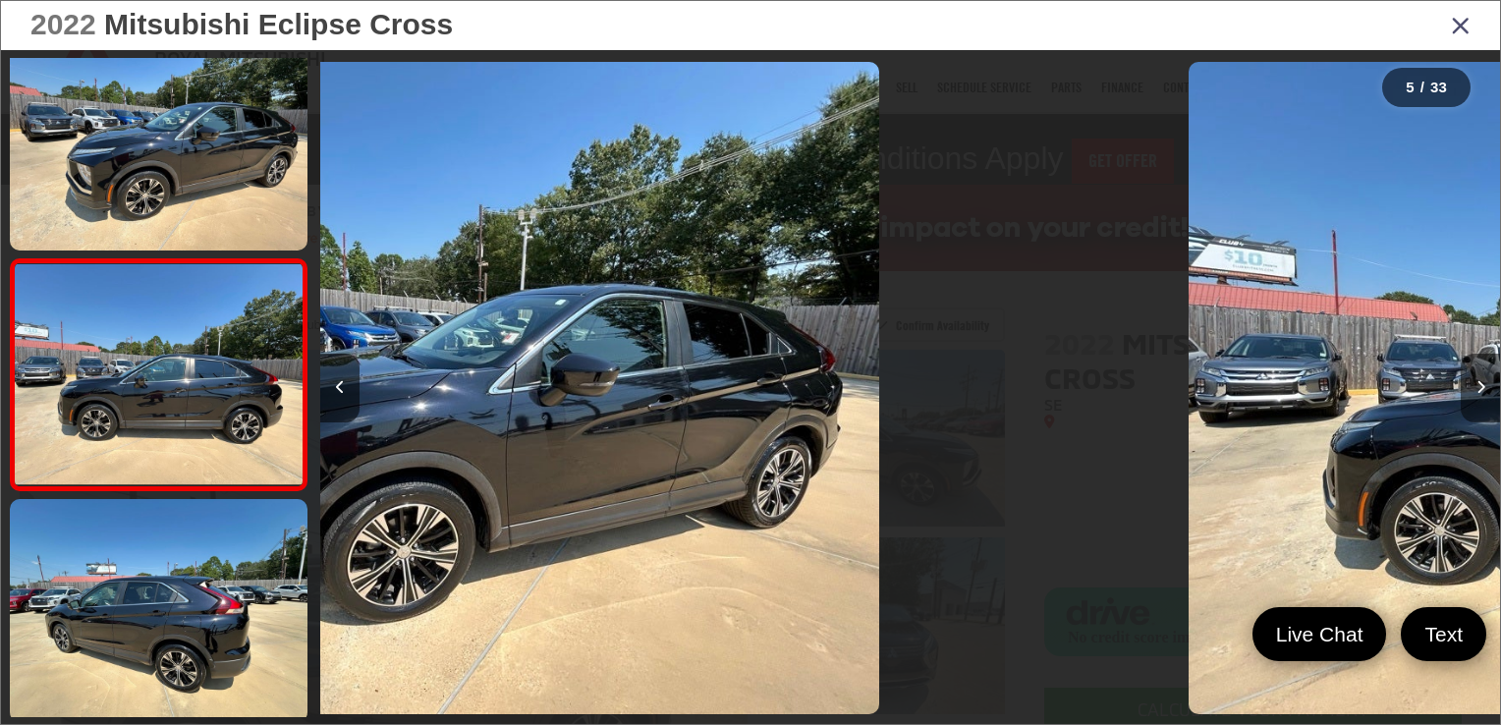
scroll to position [770, 0]
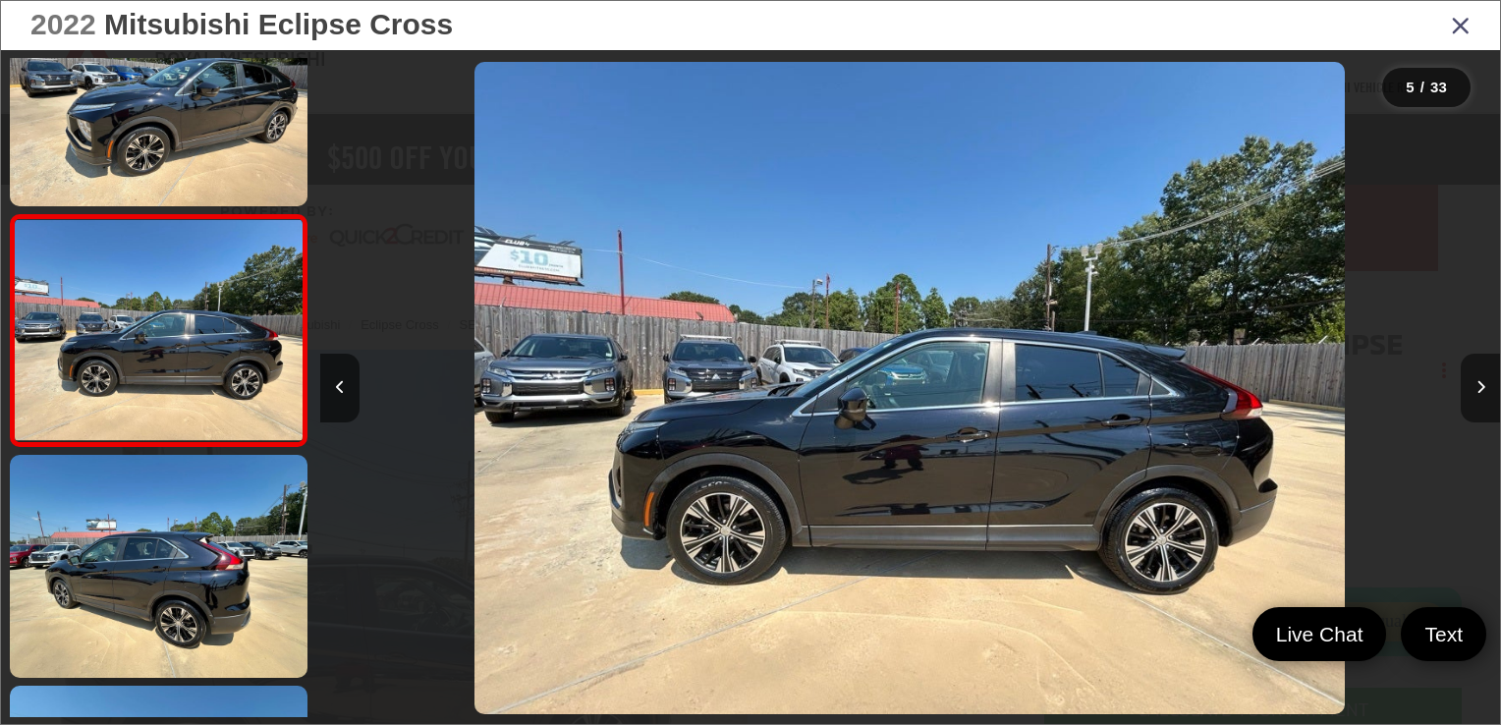
click at [1483, 383] on icon "Next image" at bounding box center [1480, 387] width 9 height 14
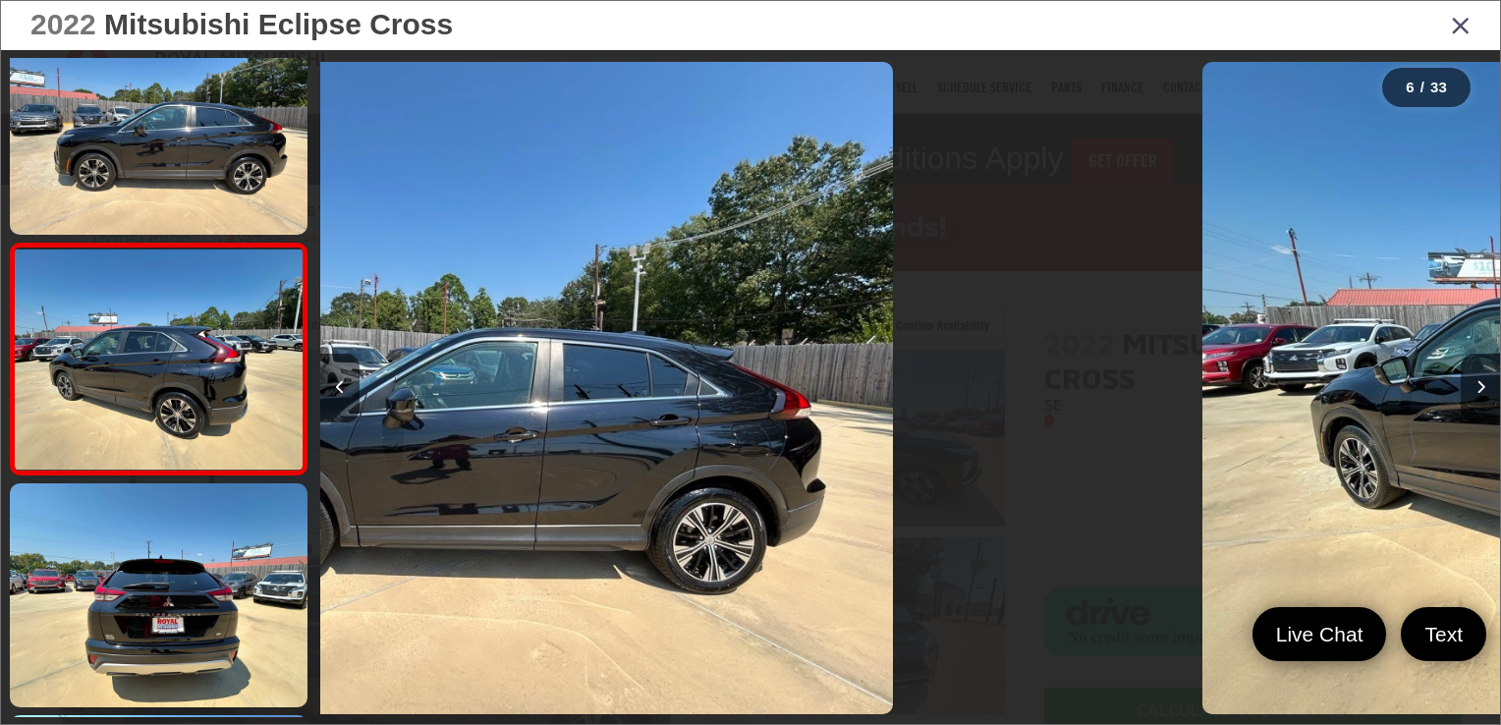
scroll to position [1000, 0]
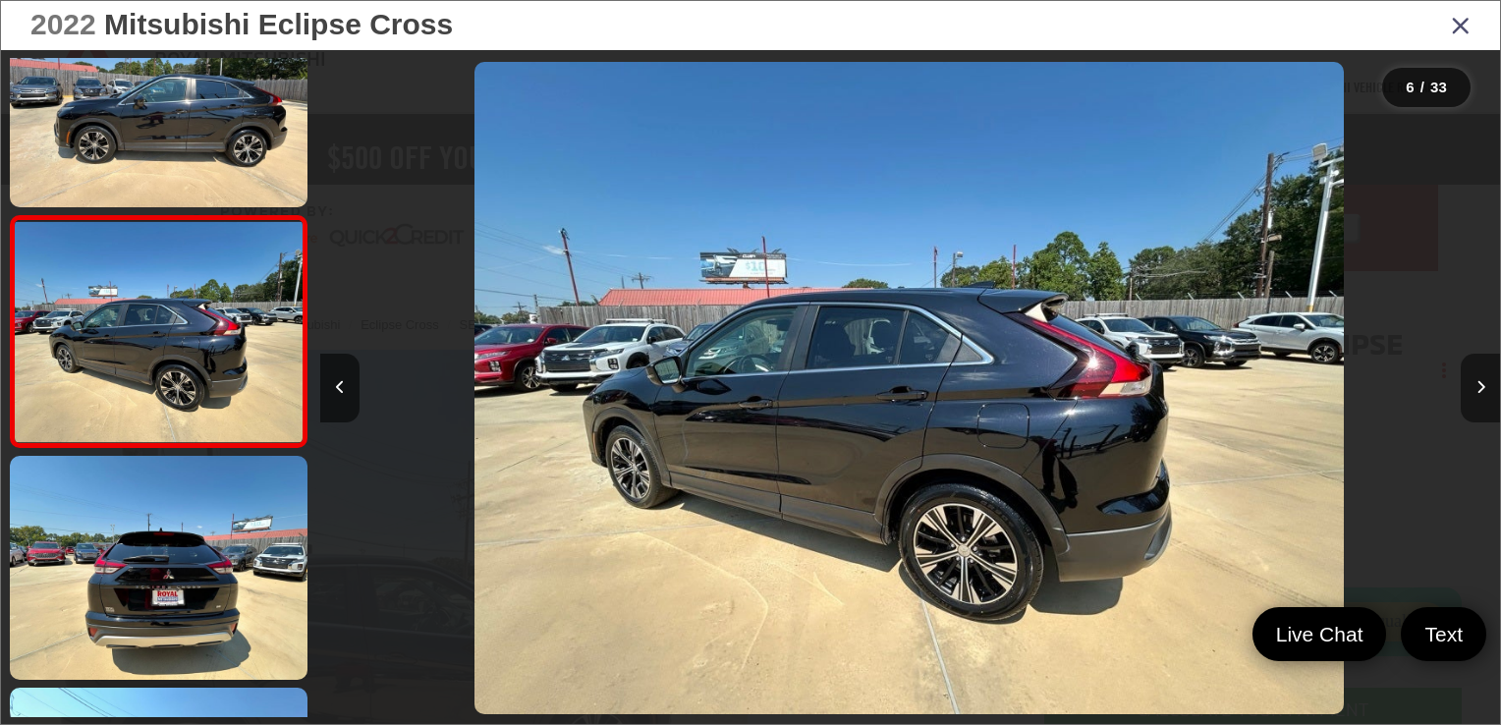
click at [1483, 383] on icon "Next image" at bounding box center [1480, 387] width 9 height 14
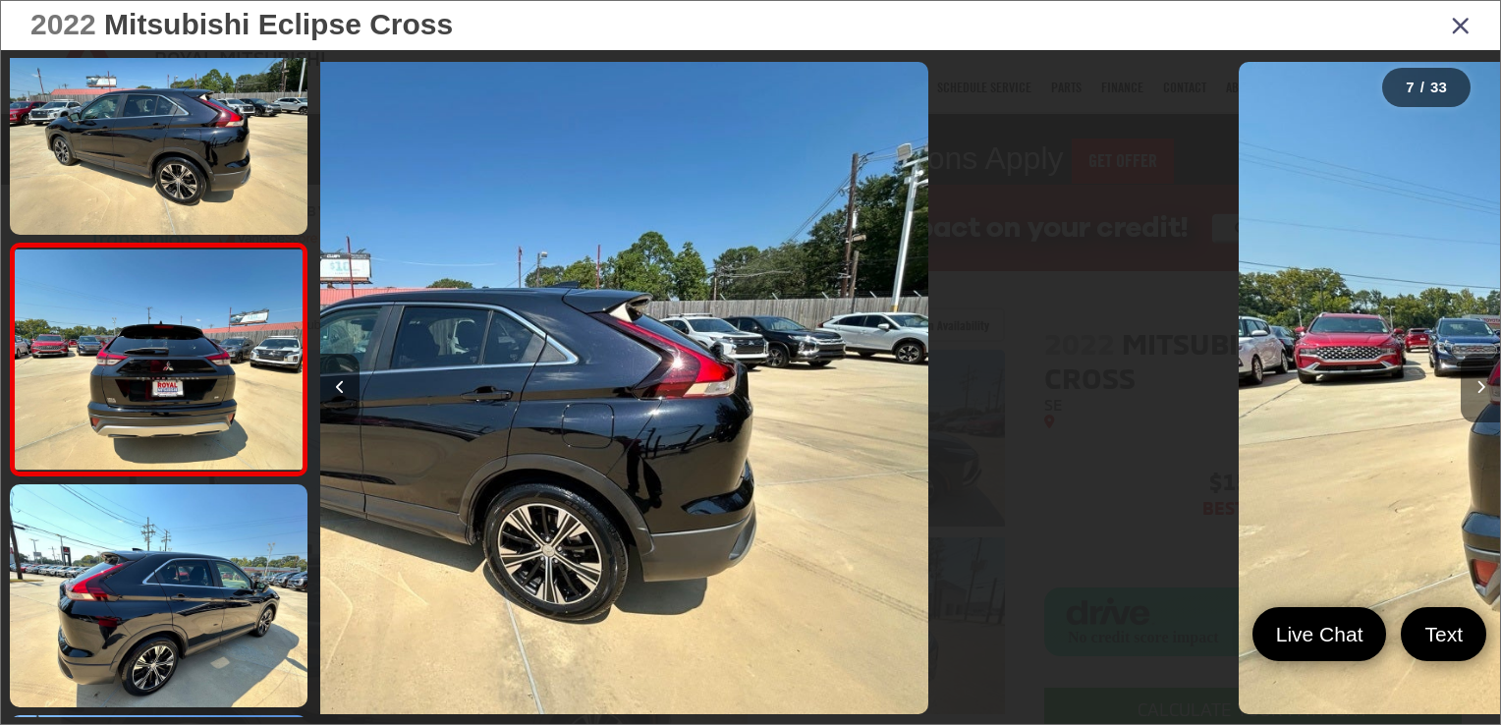
scroll to position [1232, 0]
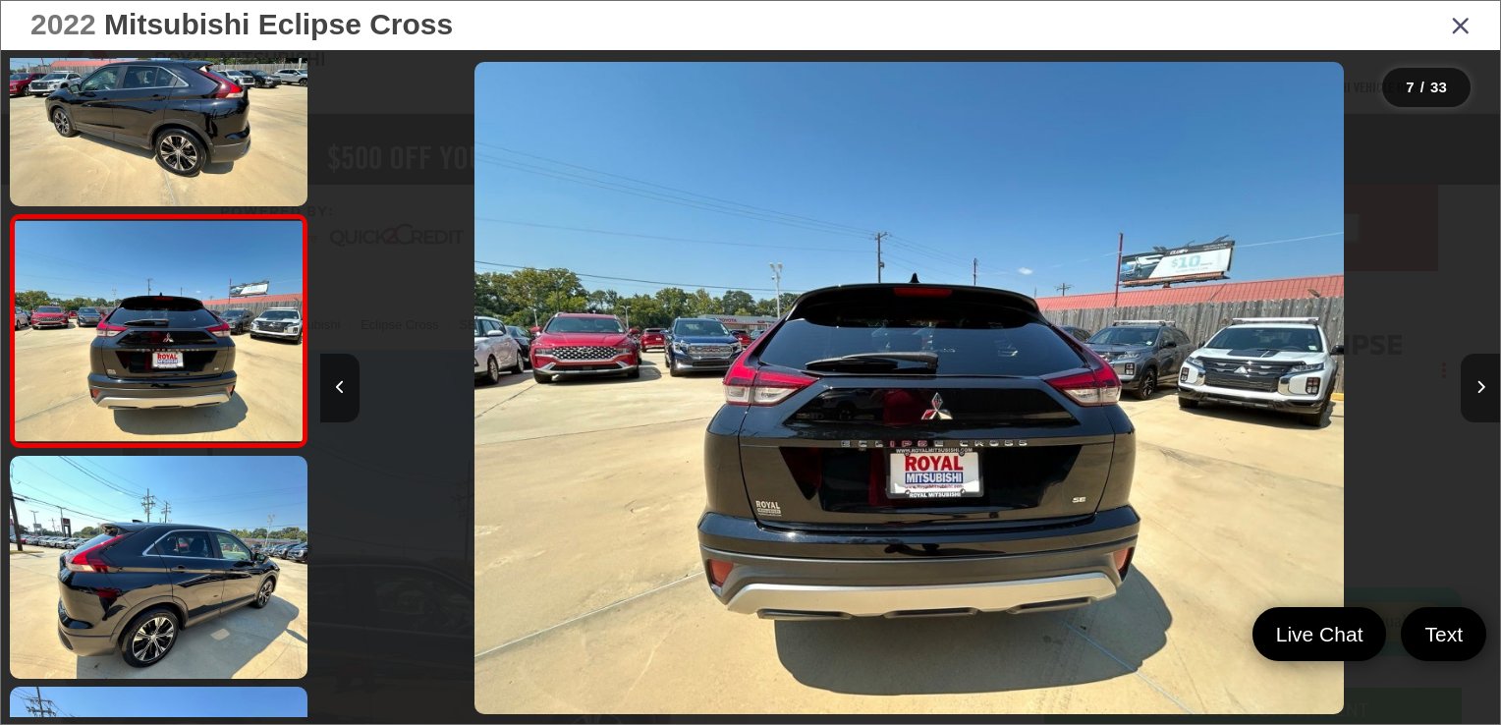
click at [1483, 383] on icon "Next image" at bounding box center [1480, 387] width 9 height 14
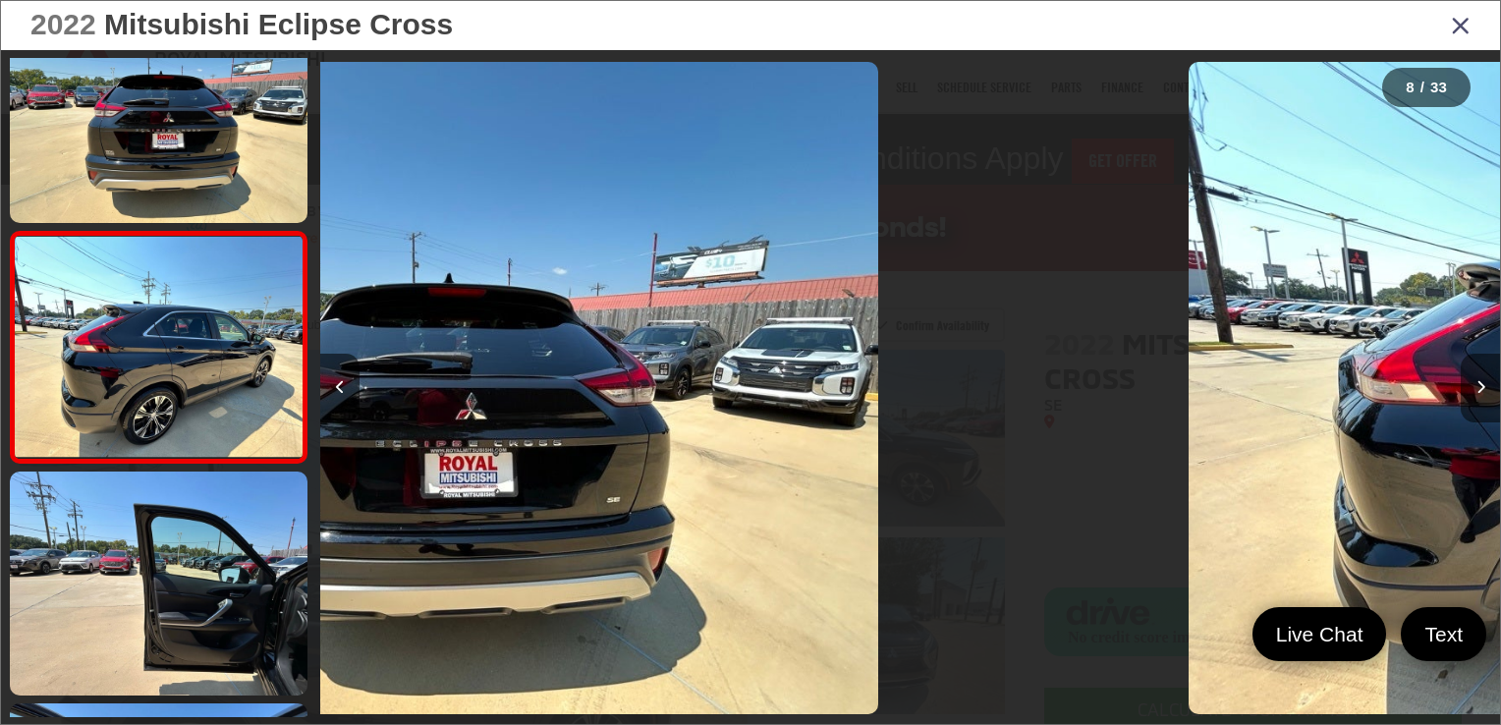
scroll to position [1462, 0]
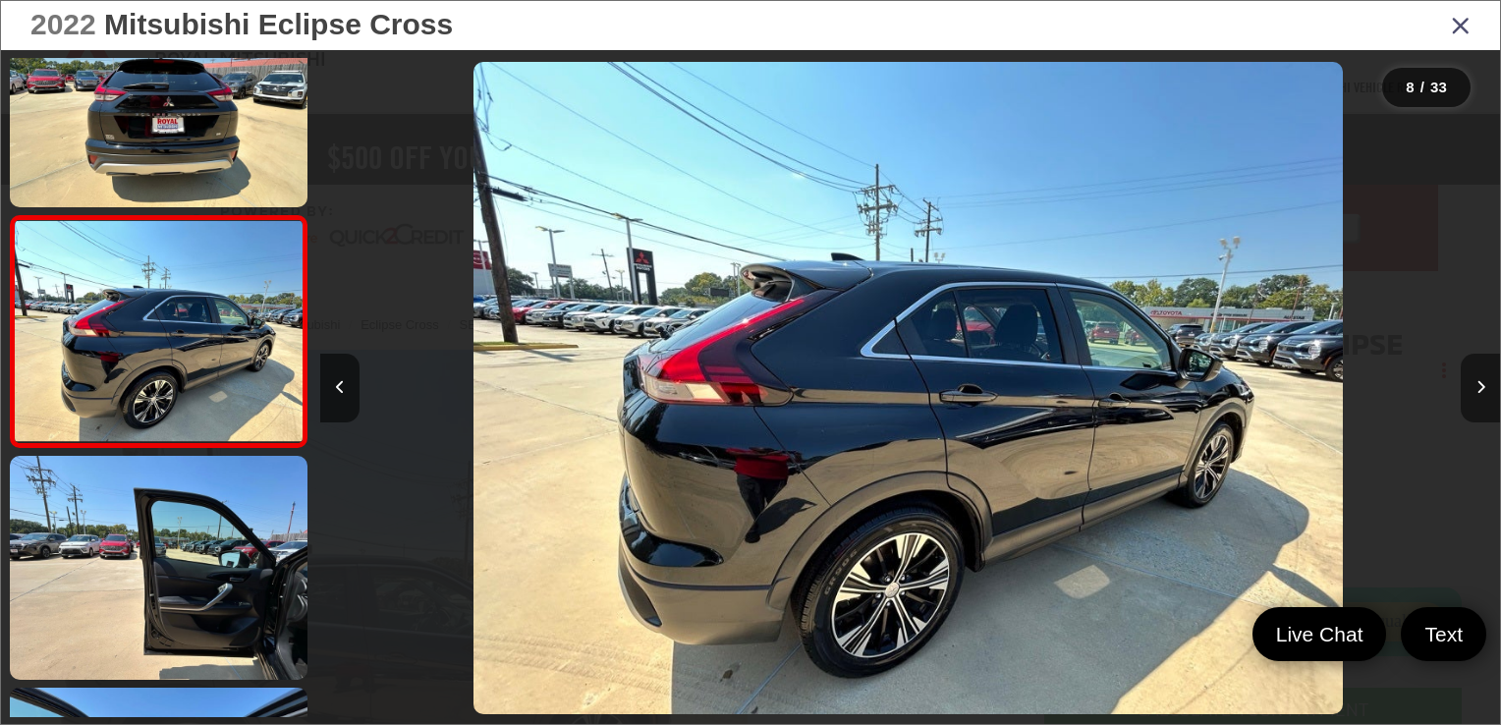
click at [1483, 383] on icon "Next image" at bounding box center [1480, 387] width 9 height 14
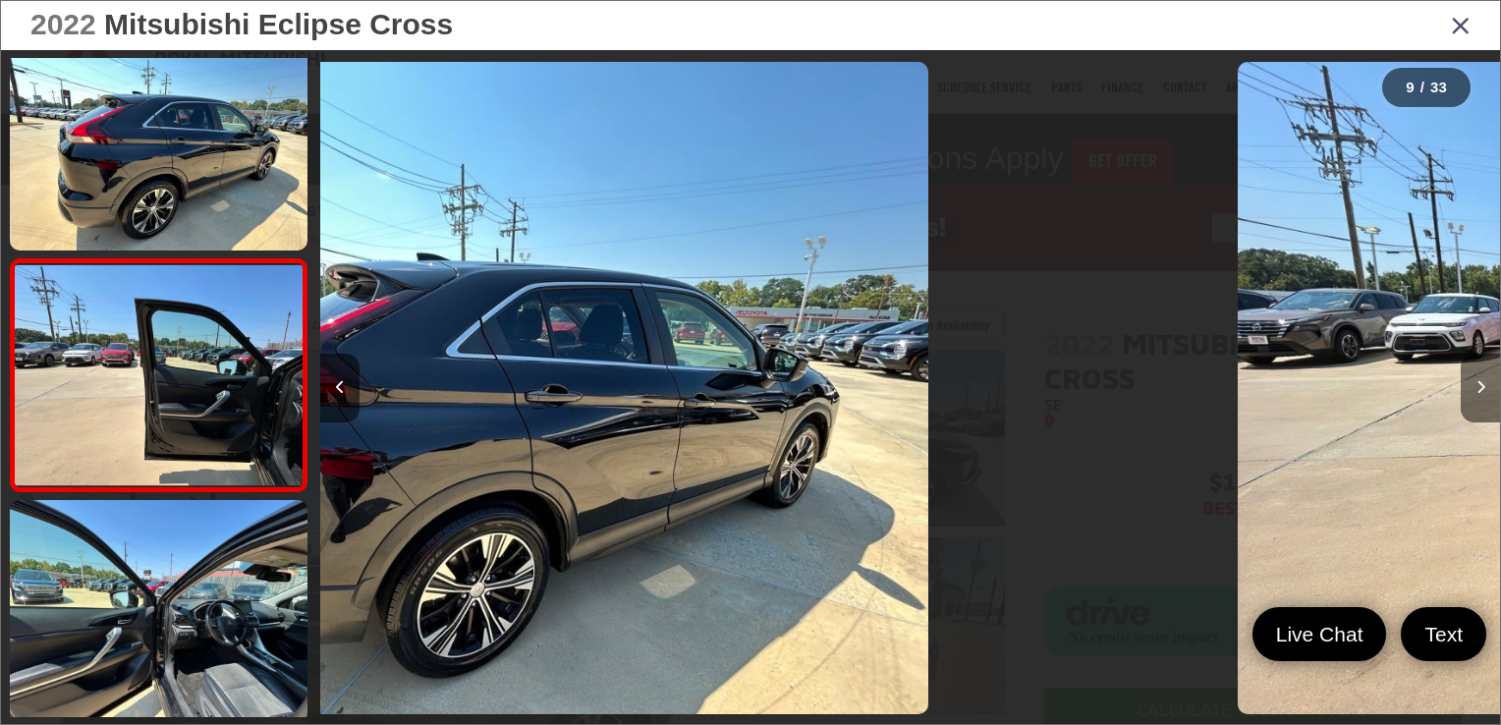
scroll to position [1694, 0]
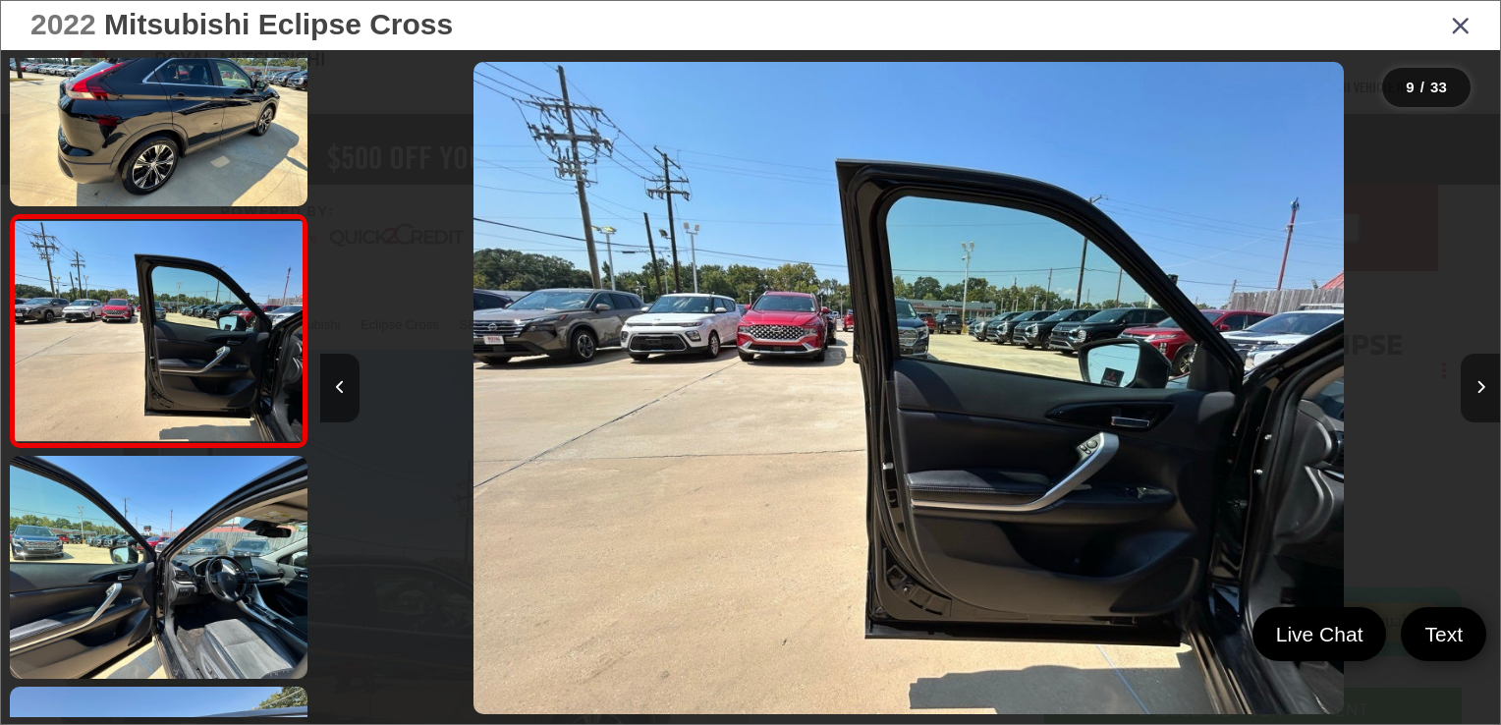
click at [1483, 383] on icon "Next image" at bounding box center [1480, 387] width 9 height 14
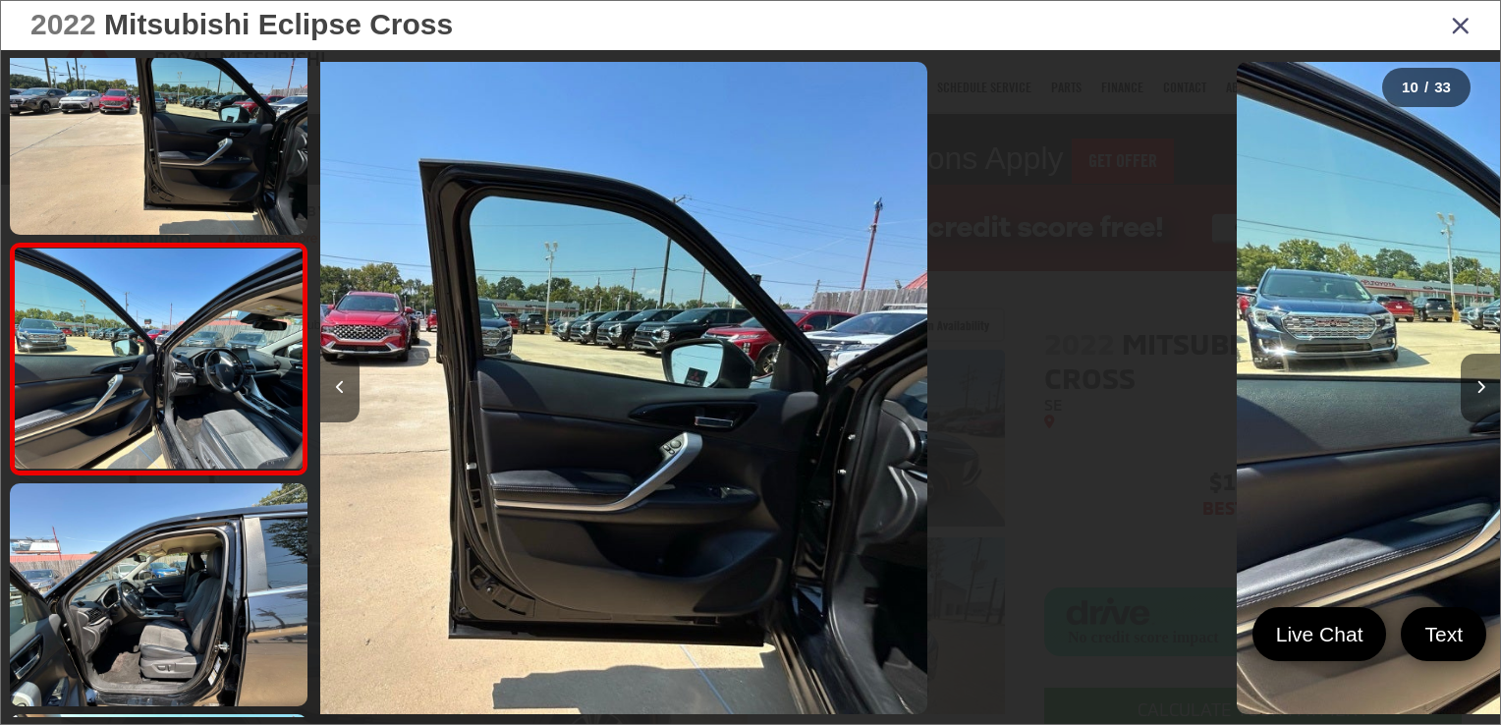
scroll to position [1925, 0]
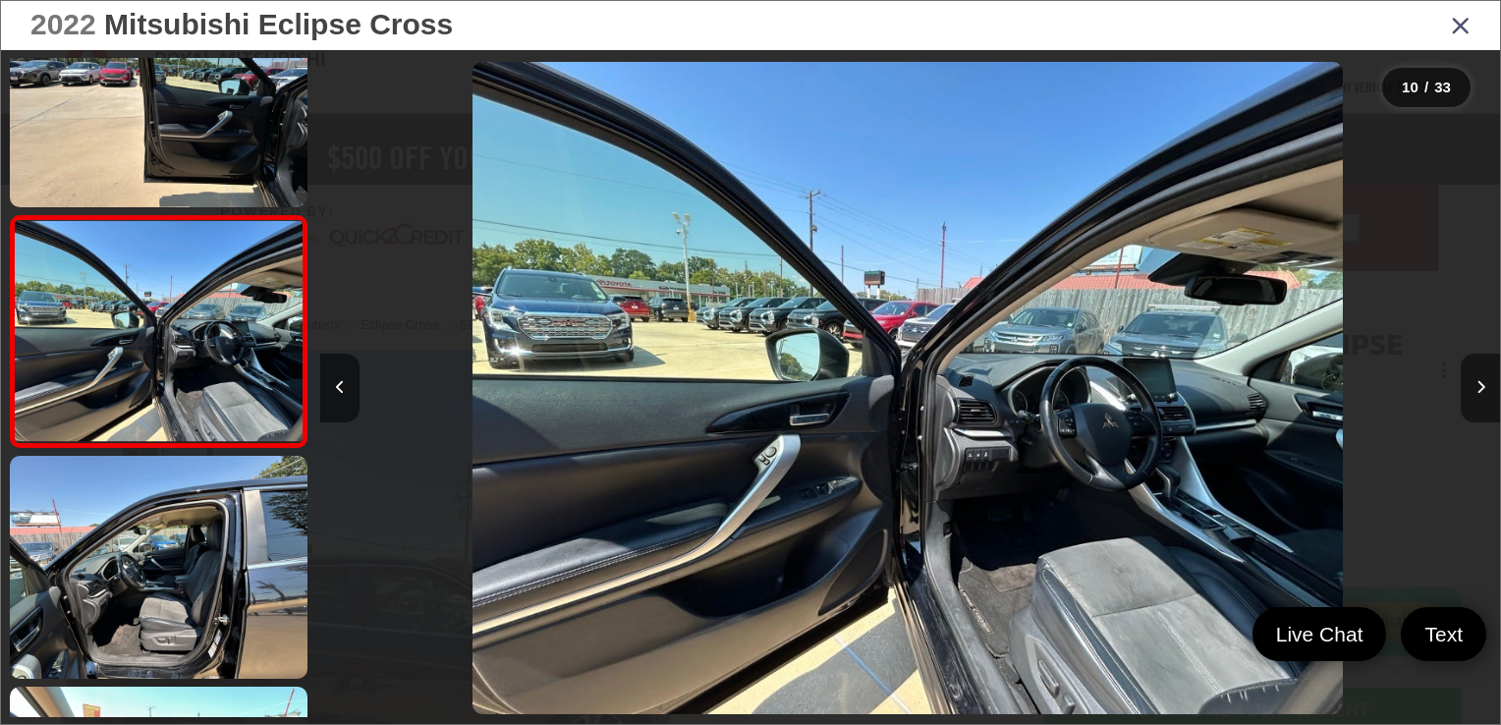
click at [1483, 383] on icon "Next image" at bounding box center [1480, 387] width 9 height 14
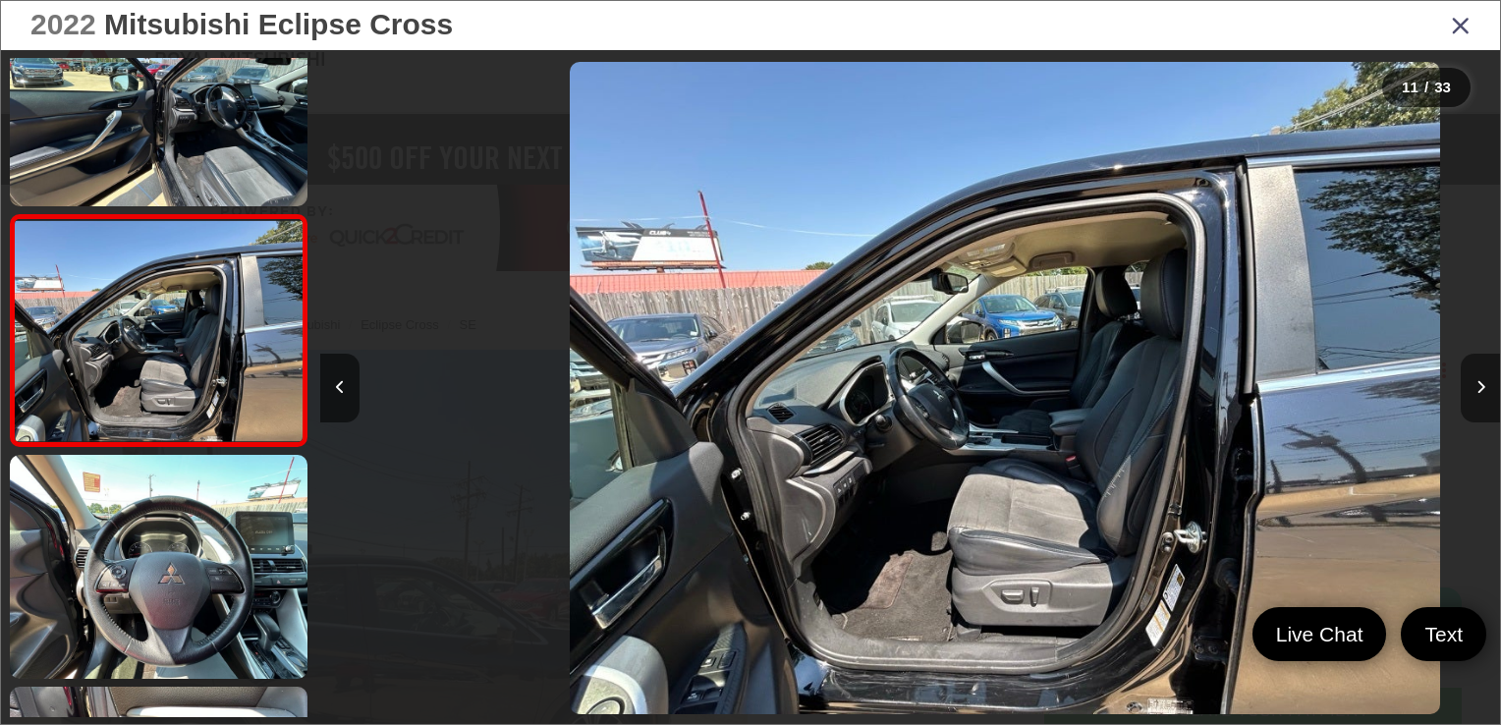
scroll to position [0, 11796]
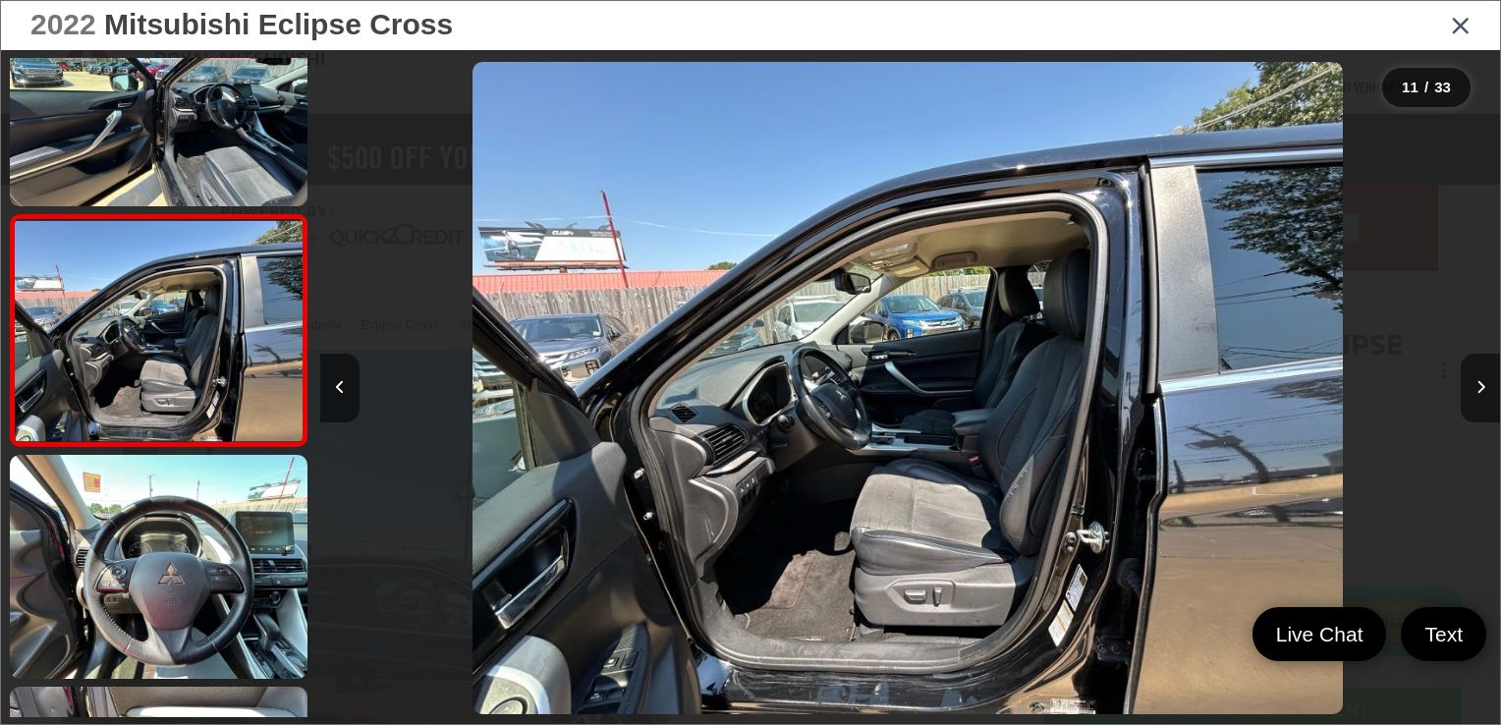
click at [1483, 383] on icon "Next image" at bounding box center [1480, 387] width 9 height 14
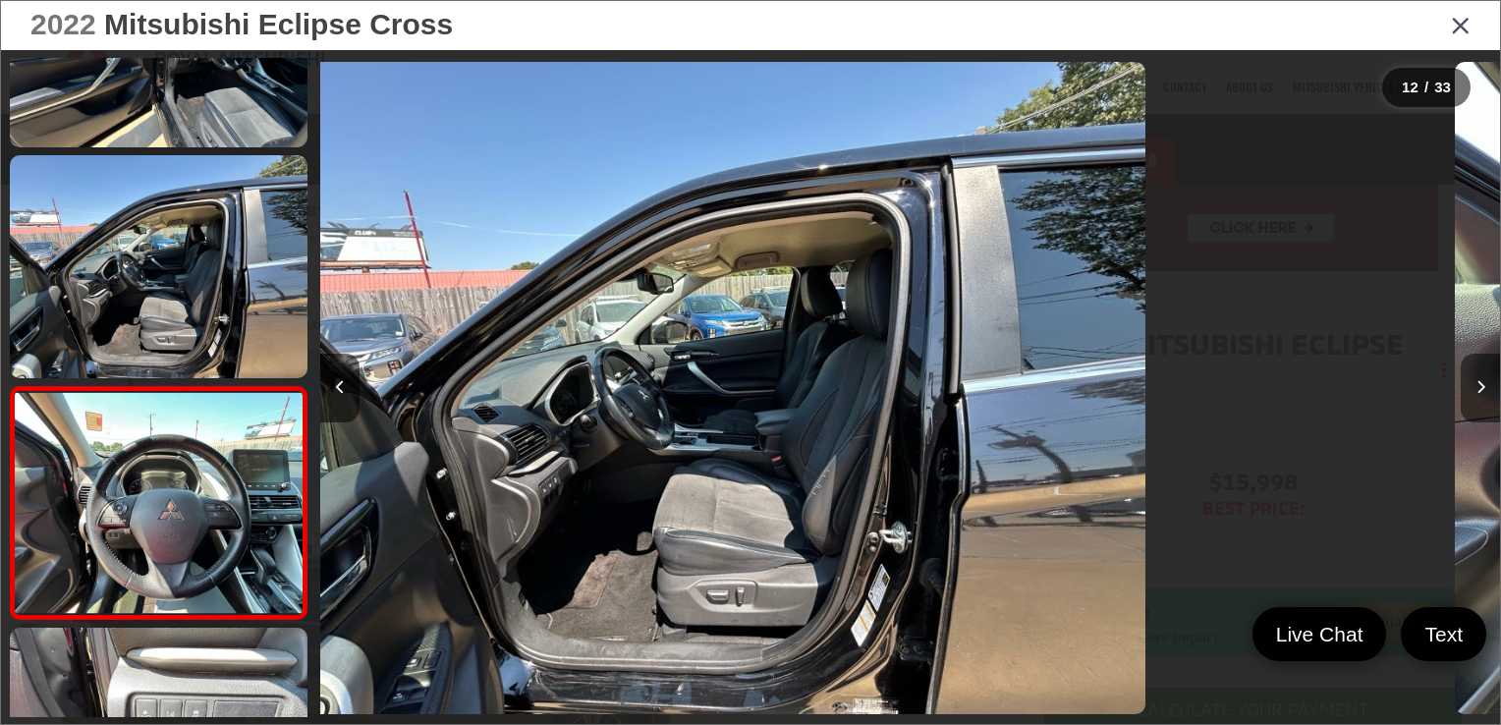
scroll to position [0, 0]
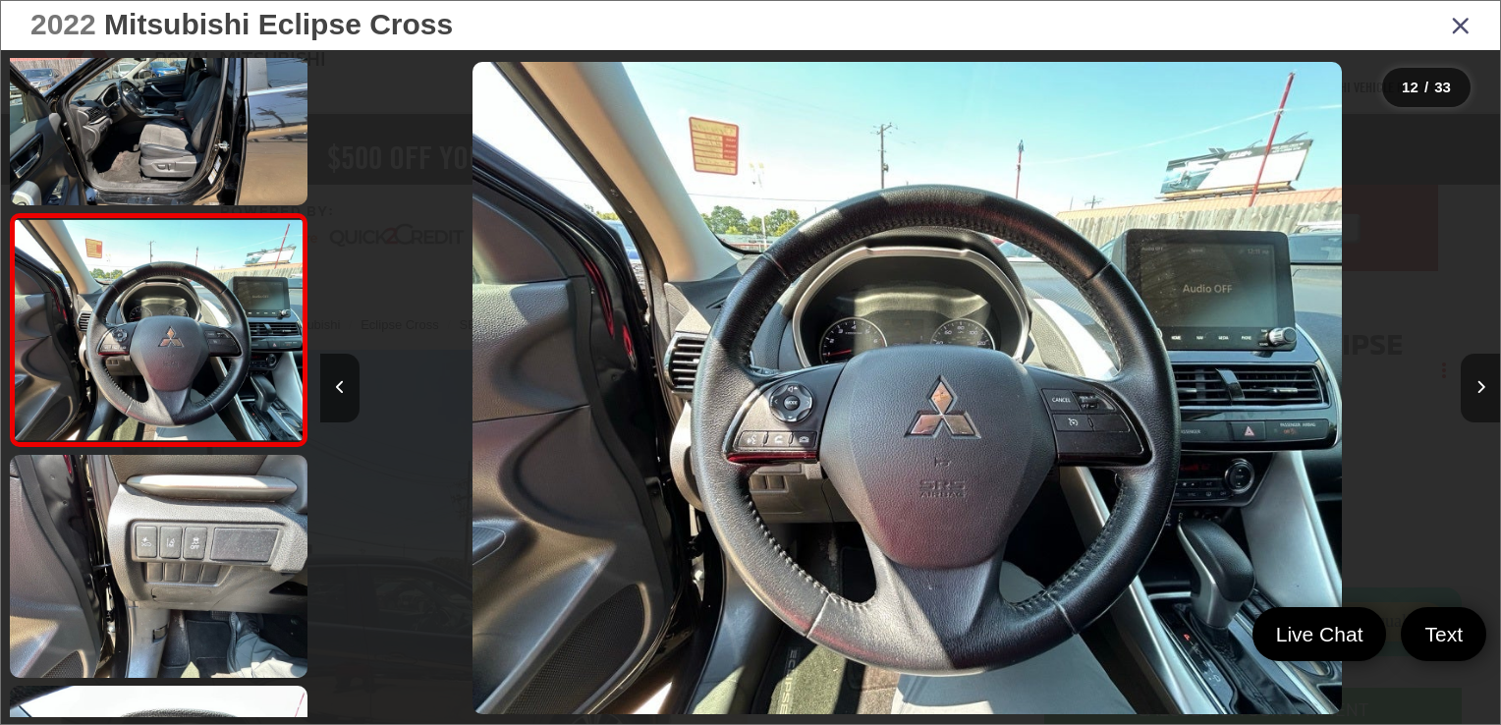
click at [1483, 383] on icon "Next image" at bounding box center [1480, 387] width 9 height 14
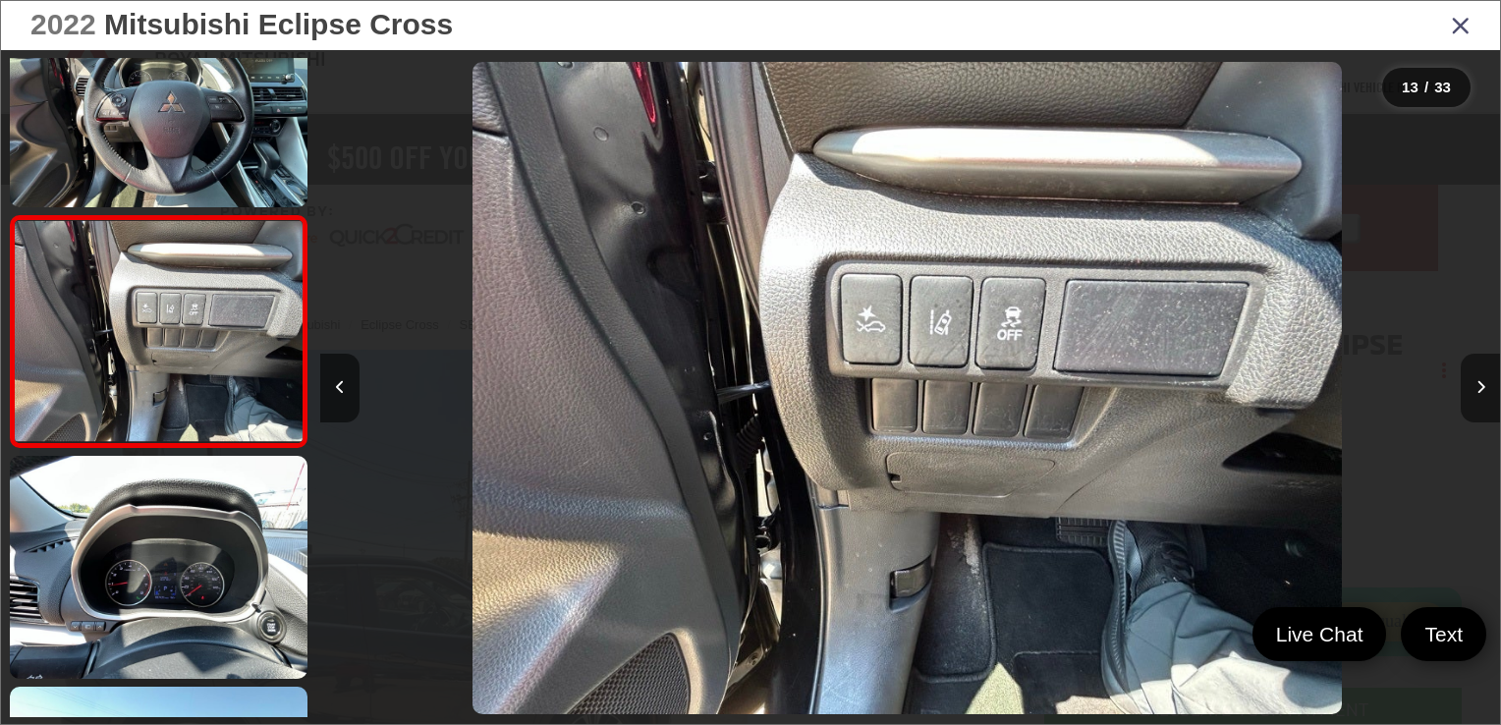
click at [1483, 383] on icon "Next image" at bounding box center [1480, 387] width 9 height 14
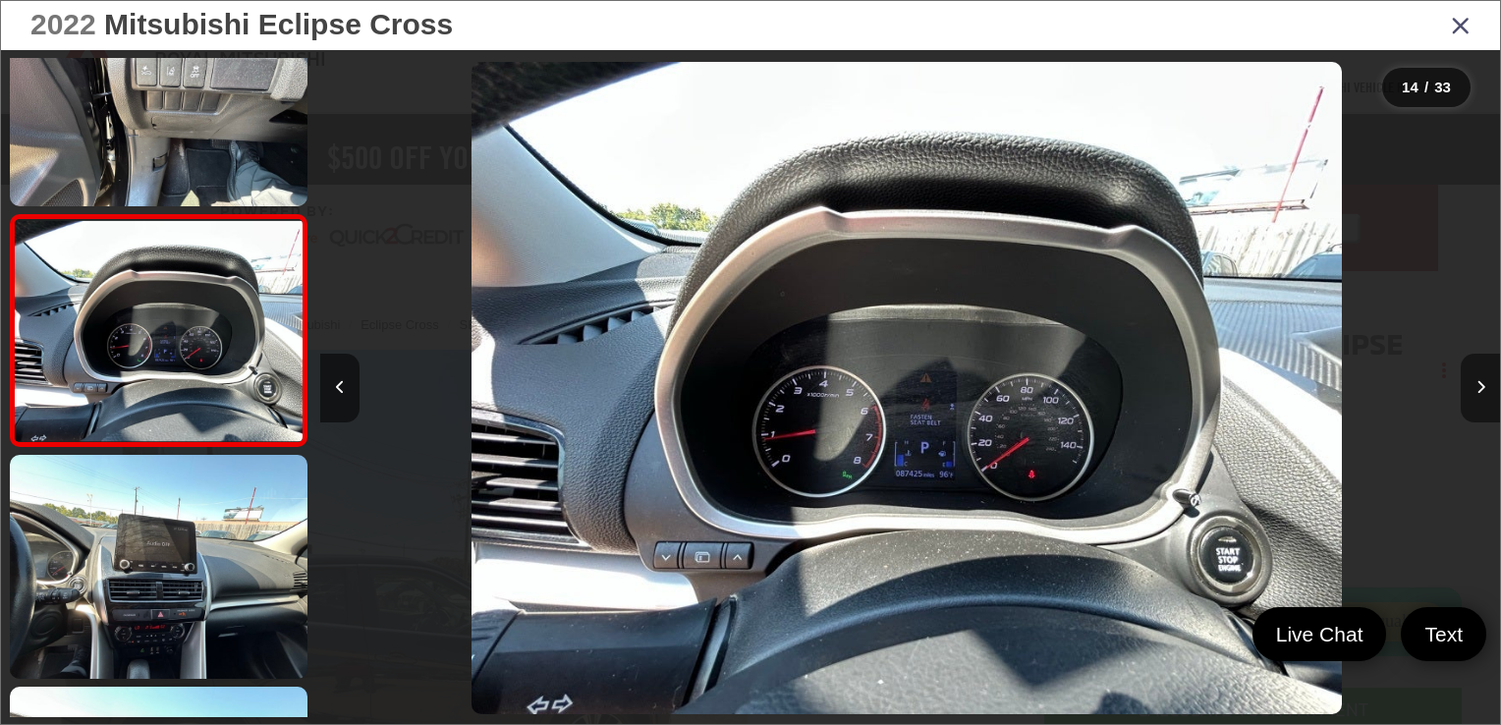
click at [1483, 383] on icon "Next image" at bounding box center [1480, 387] width 9 height 14
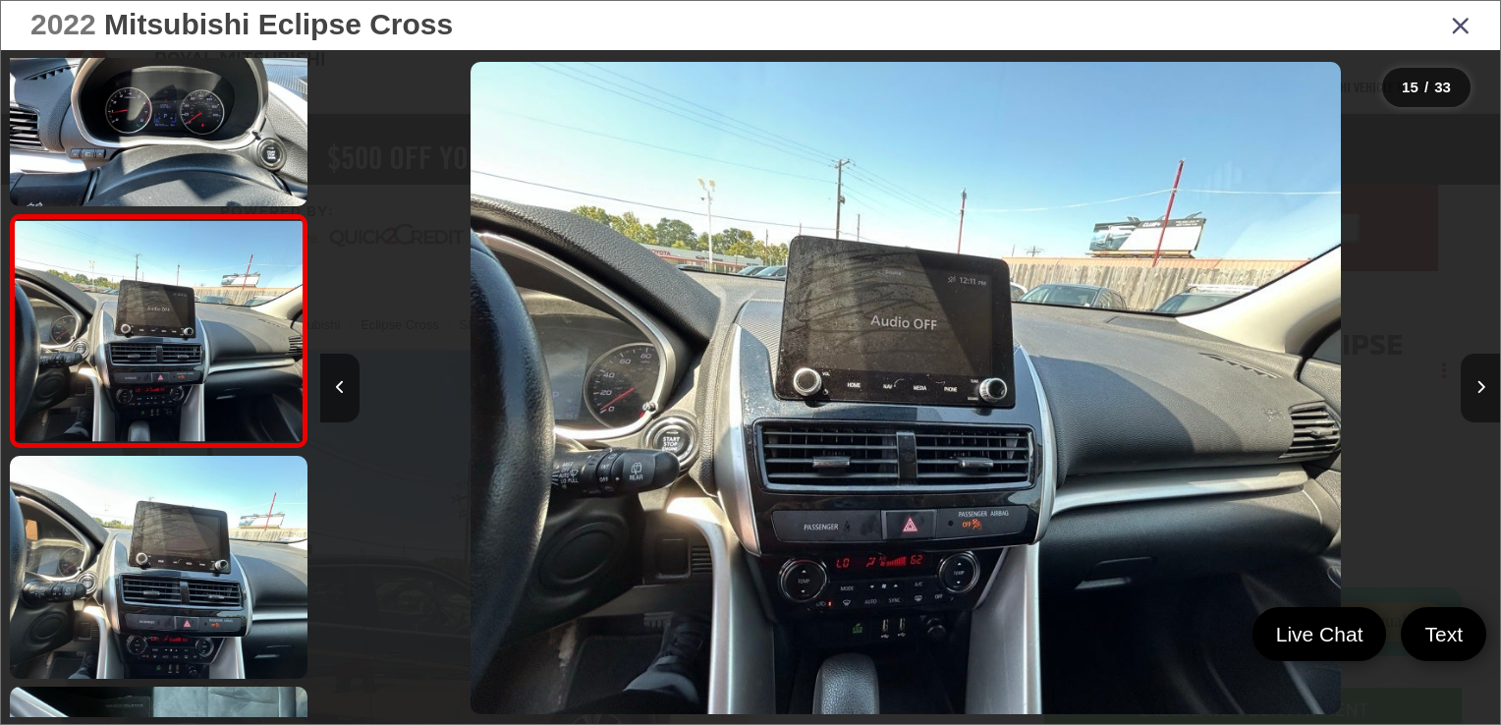
click at [1483, 383] on icon "Next image" at bounding box center [1480, 387] width 9 height 14
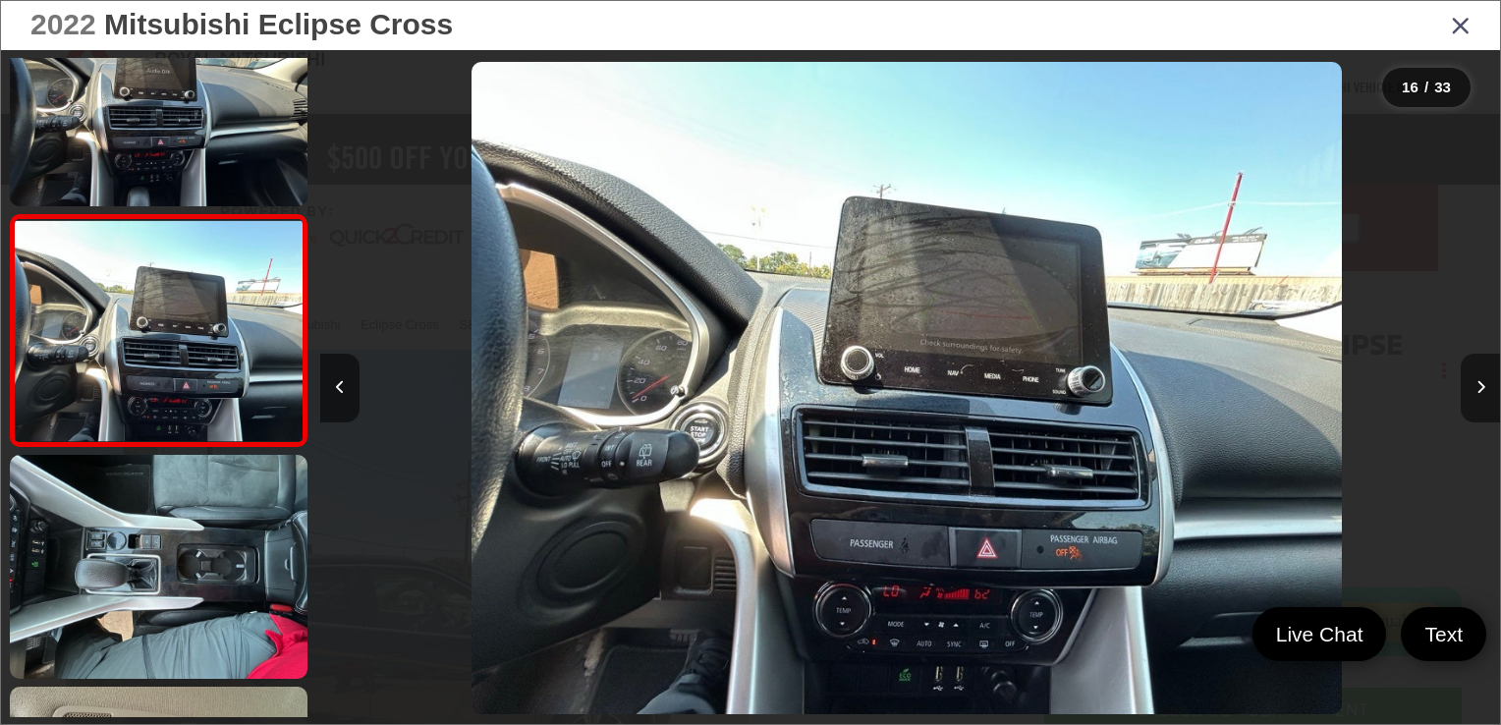
click at [1483, 383] on icon "Next image" at bounding box center [1480, 387] width 9 height 14
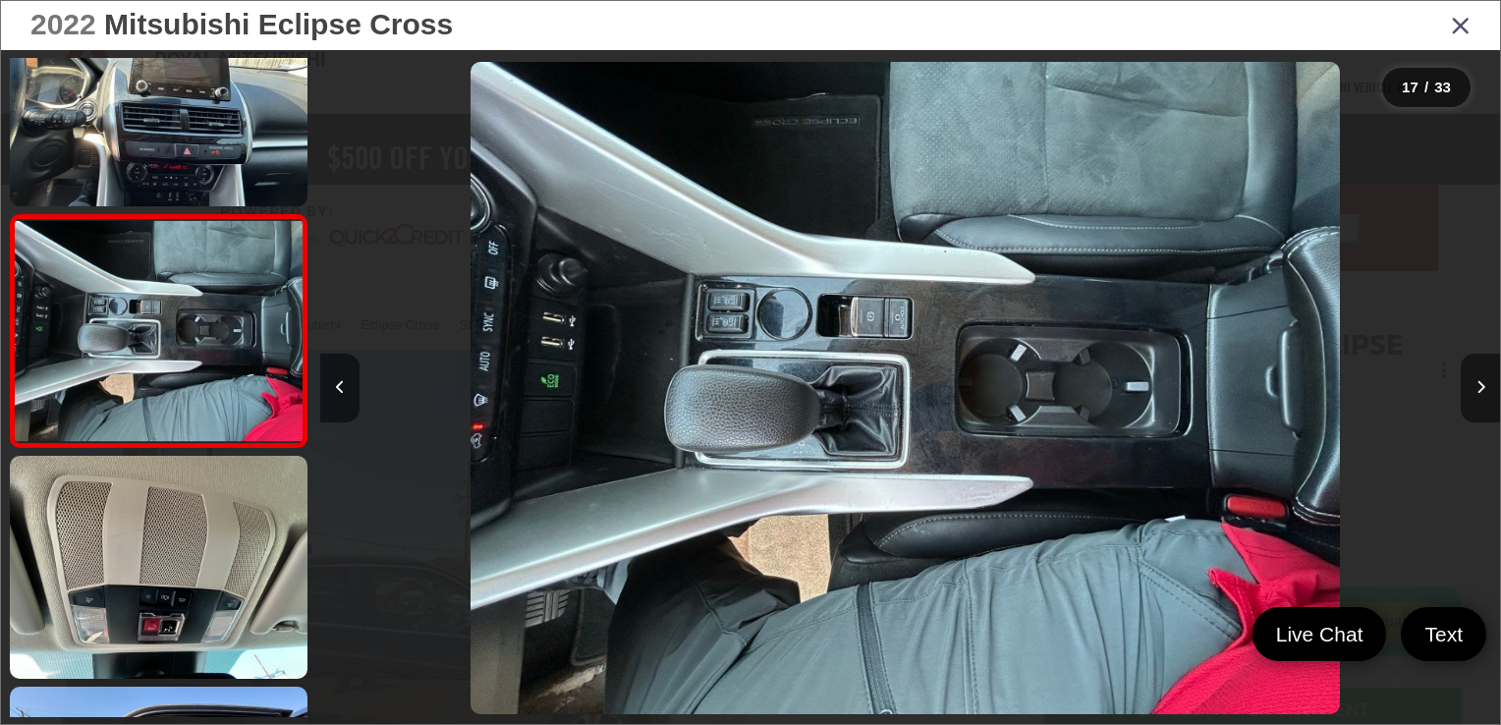
click at [1483, 383] on icon "Next image" at bounding box center [1480, 387] width 9 height 14
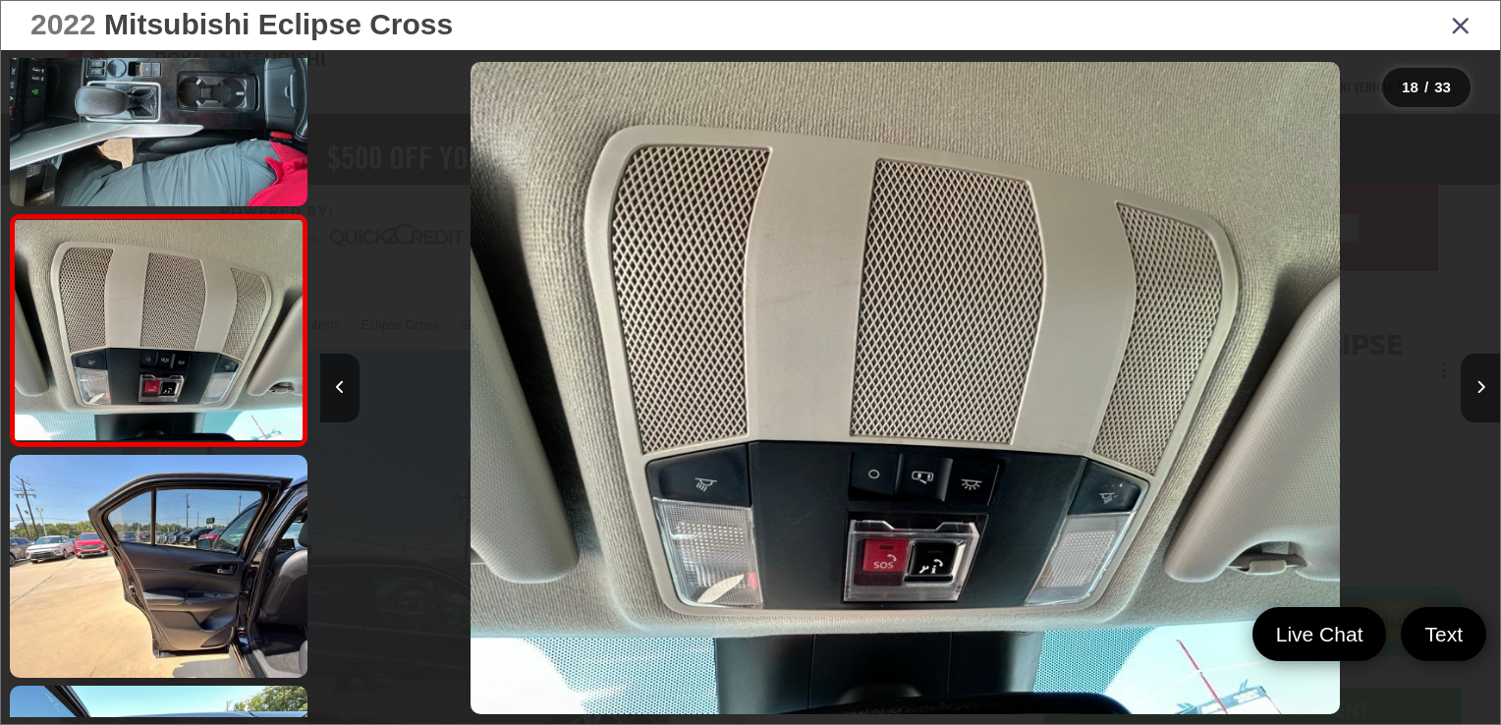
click at [1483, 383] on icon "Next image" at bounding box center [1480, 387] width 9 height 14
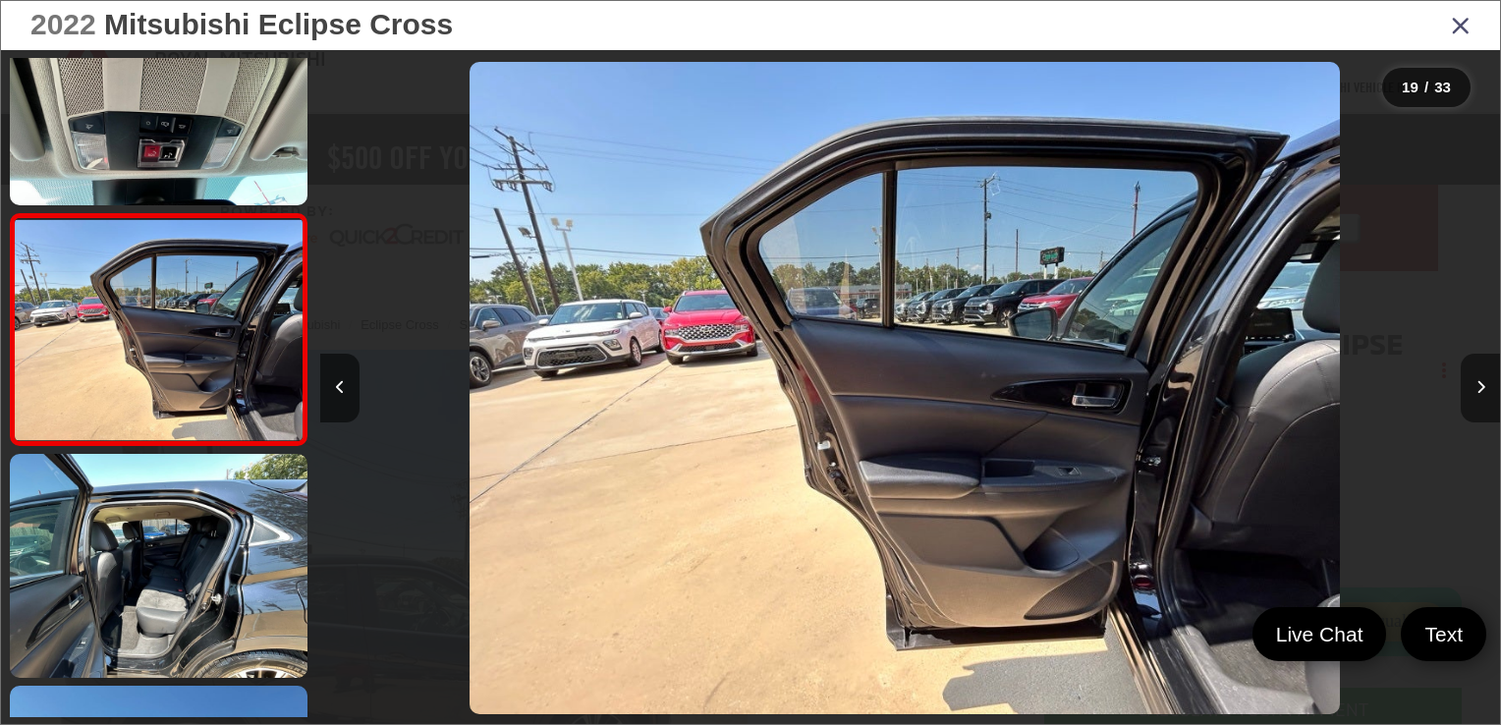
click at [1483, 383] on icon "Next image" at bounding box center [1480, 387] width 9 height 14
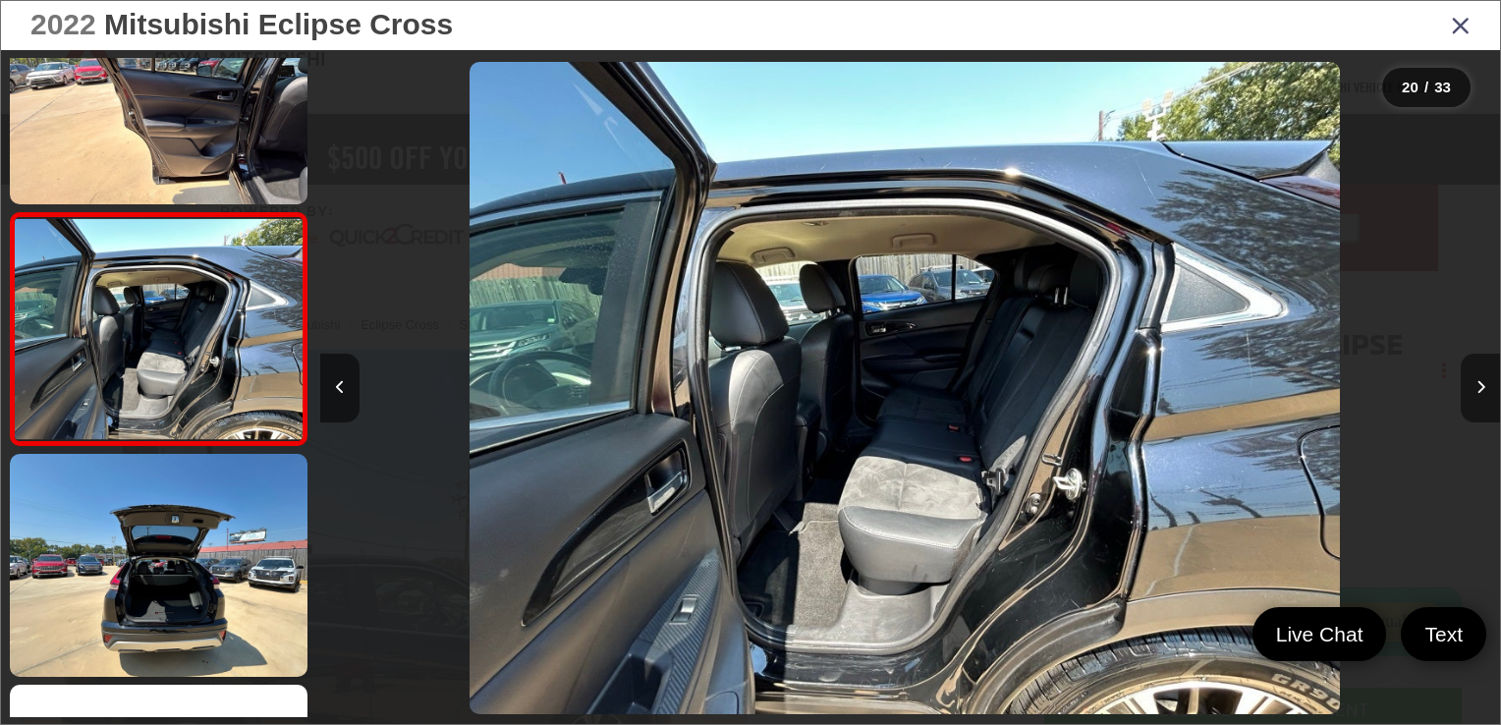
click at [1483, 383] on icon "Next image" at bounding box center [1480, 387] width 9 height 14
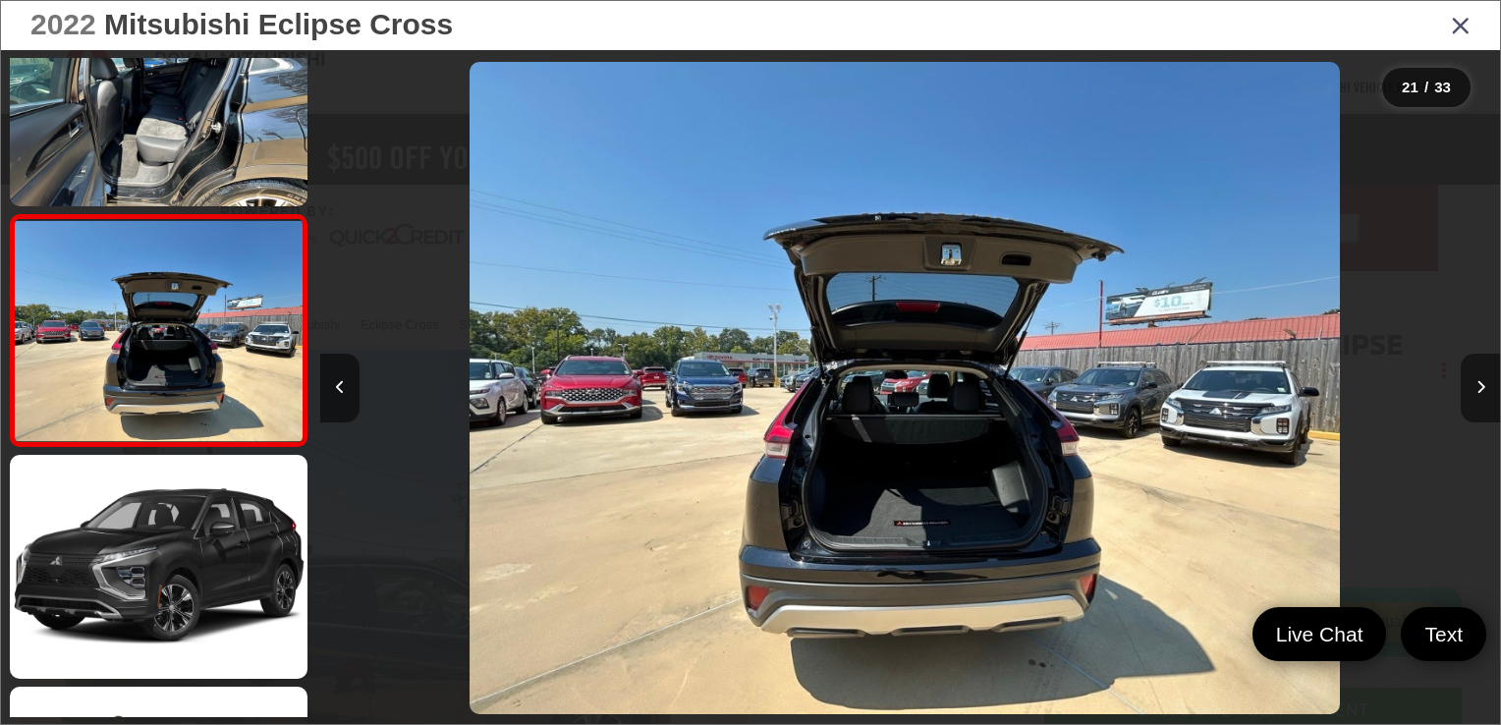
click at [1483, 383] on icon "Next image" at bounding box center [1480, 387] width 9 height 14
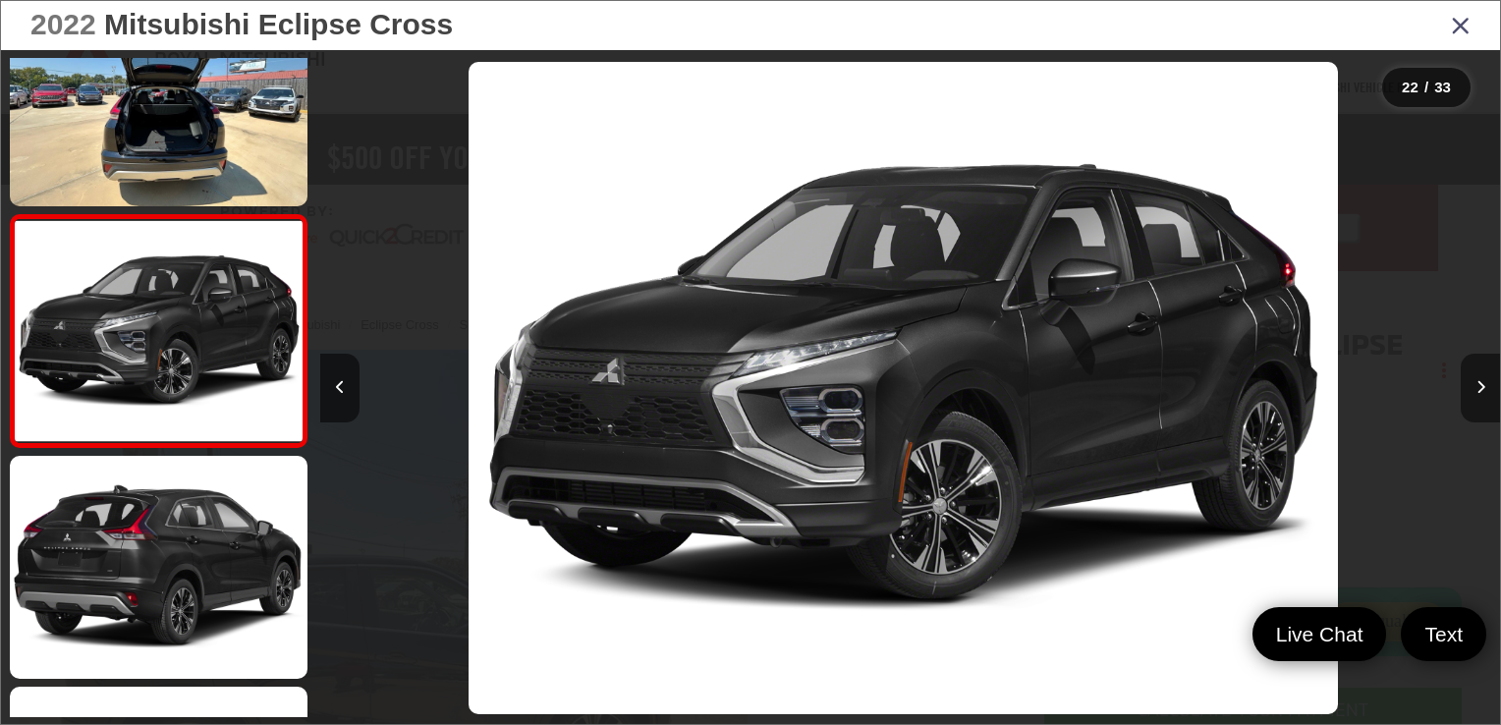
click at [1483, 383] on icon "Next image" at bounding box center [1480, 387] width 9 height 14
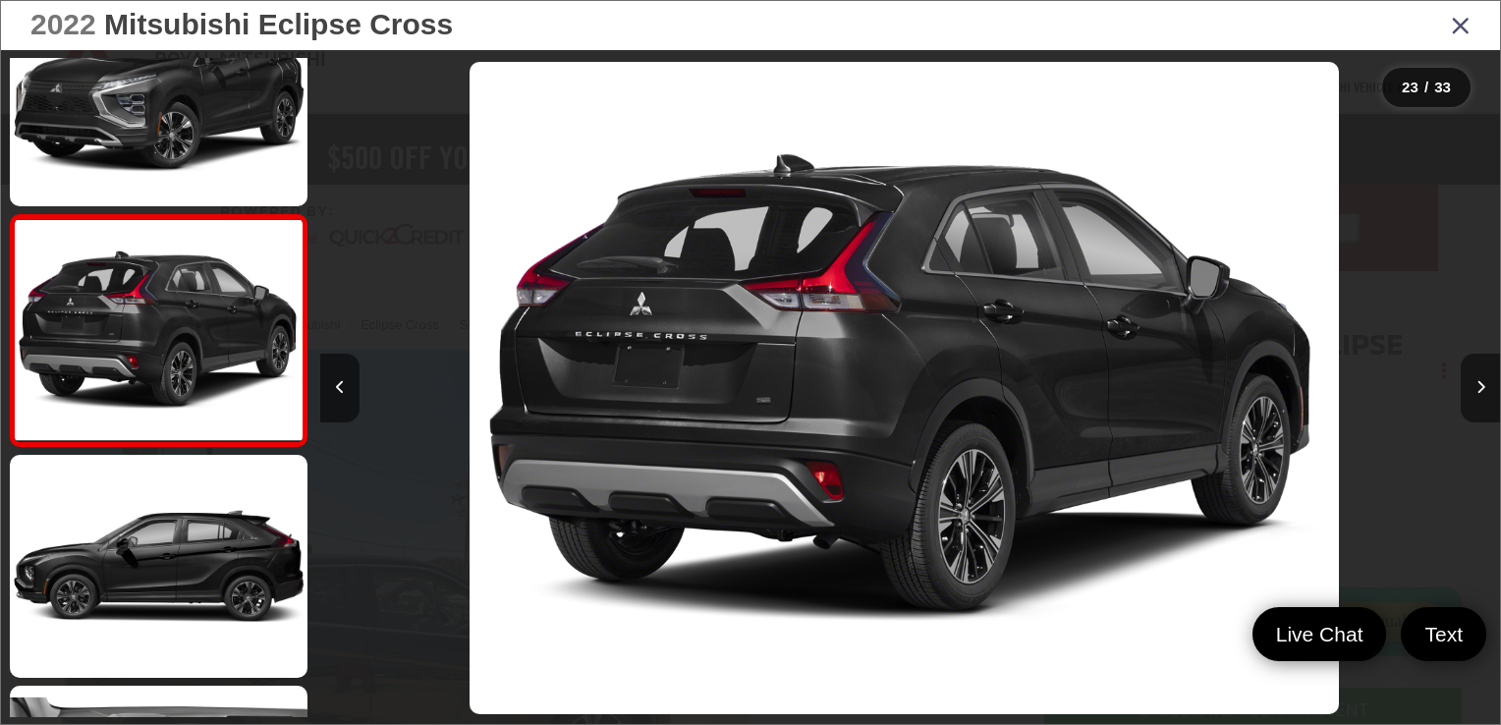
click at [1483, 383] on icon "Next image" at bounding box center [1480, 387] width 9 height 14
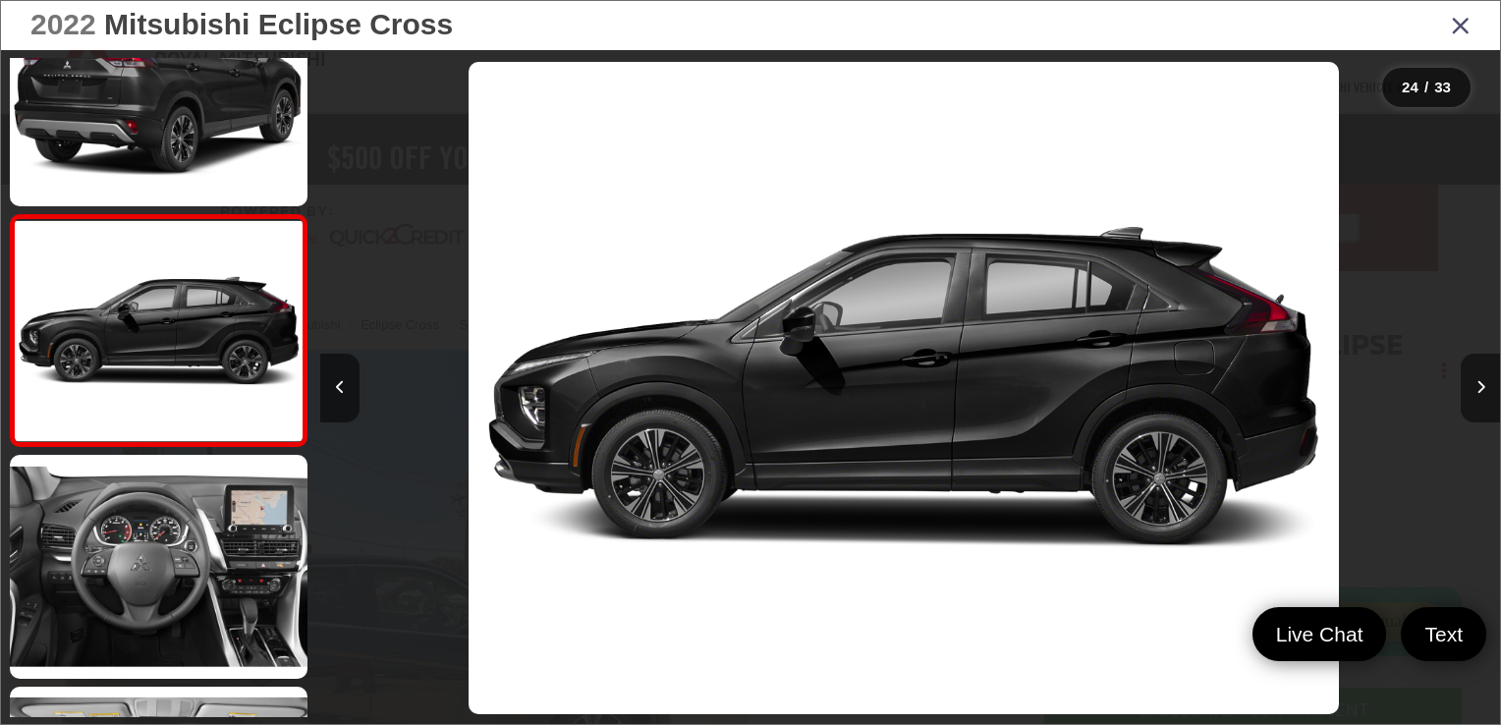
click at [1483, 383] on icon "Next image" at bounding box center [1480, 387] width 9 height 14
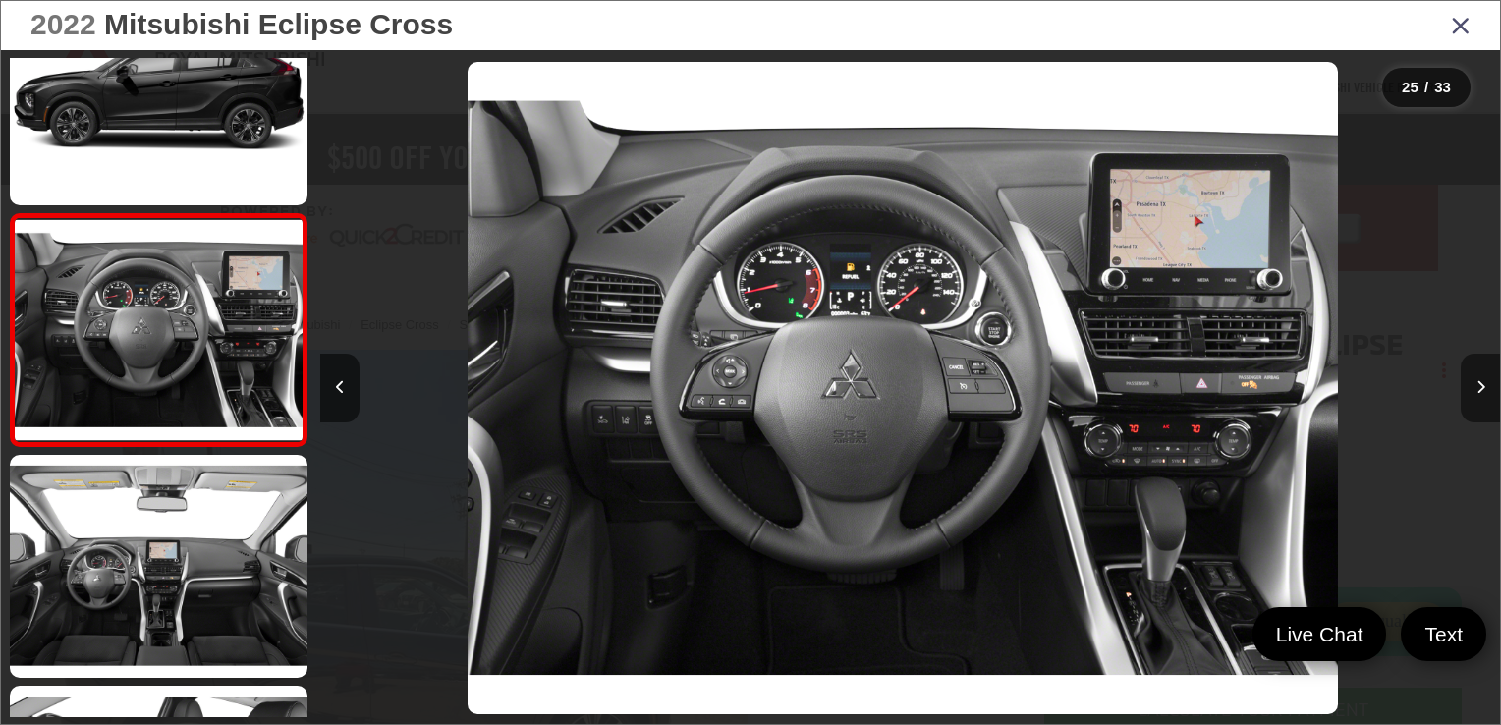
click at [1483, 383] on icon "Next image" at bounding box center [1480, 387] width 9 height 14
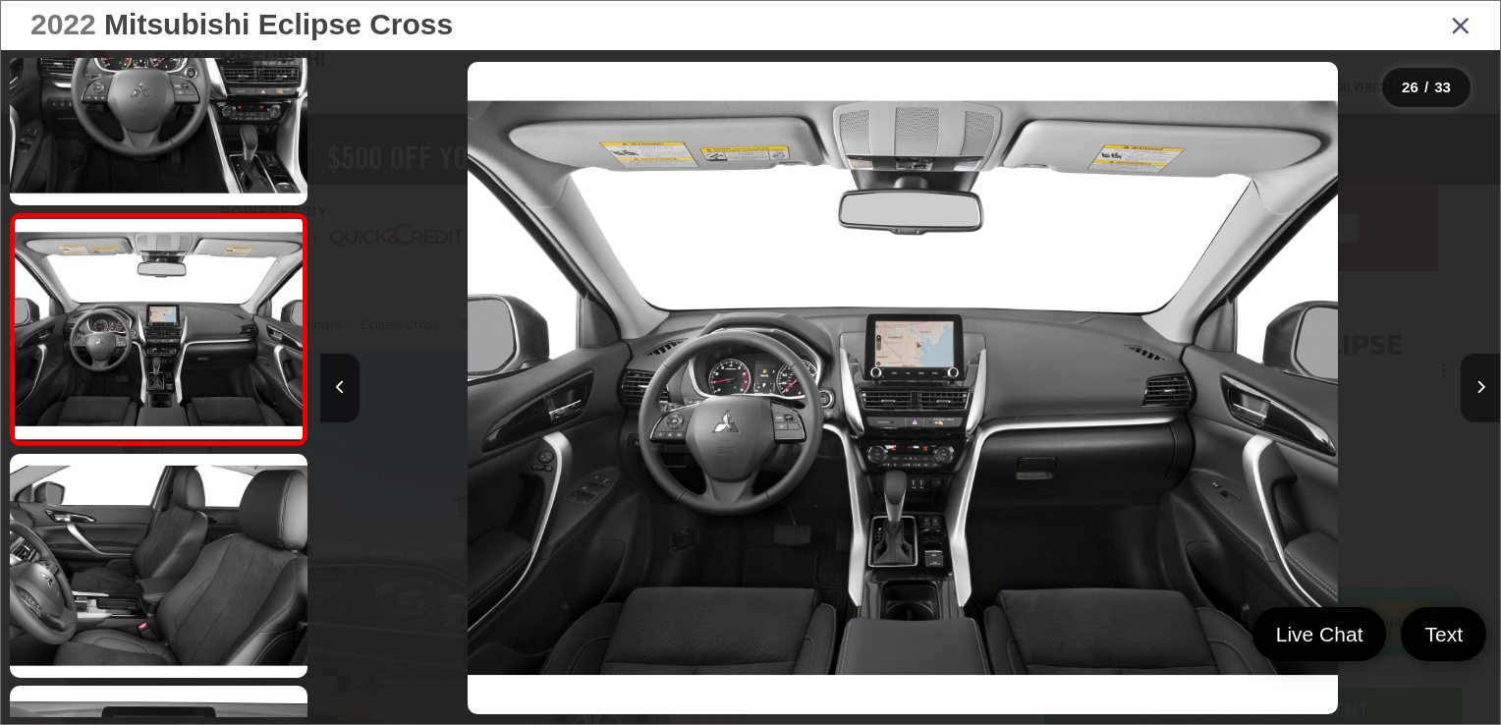
click at [1483, 383] on icon "Next image" at bounding box center [1480, 387] width 9 height 14
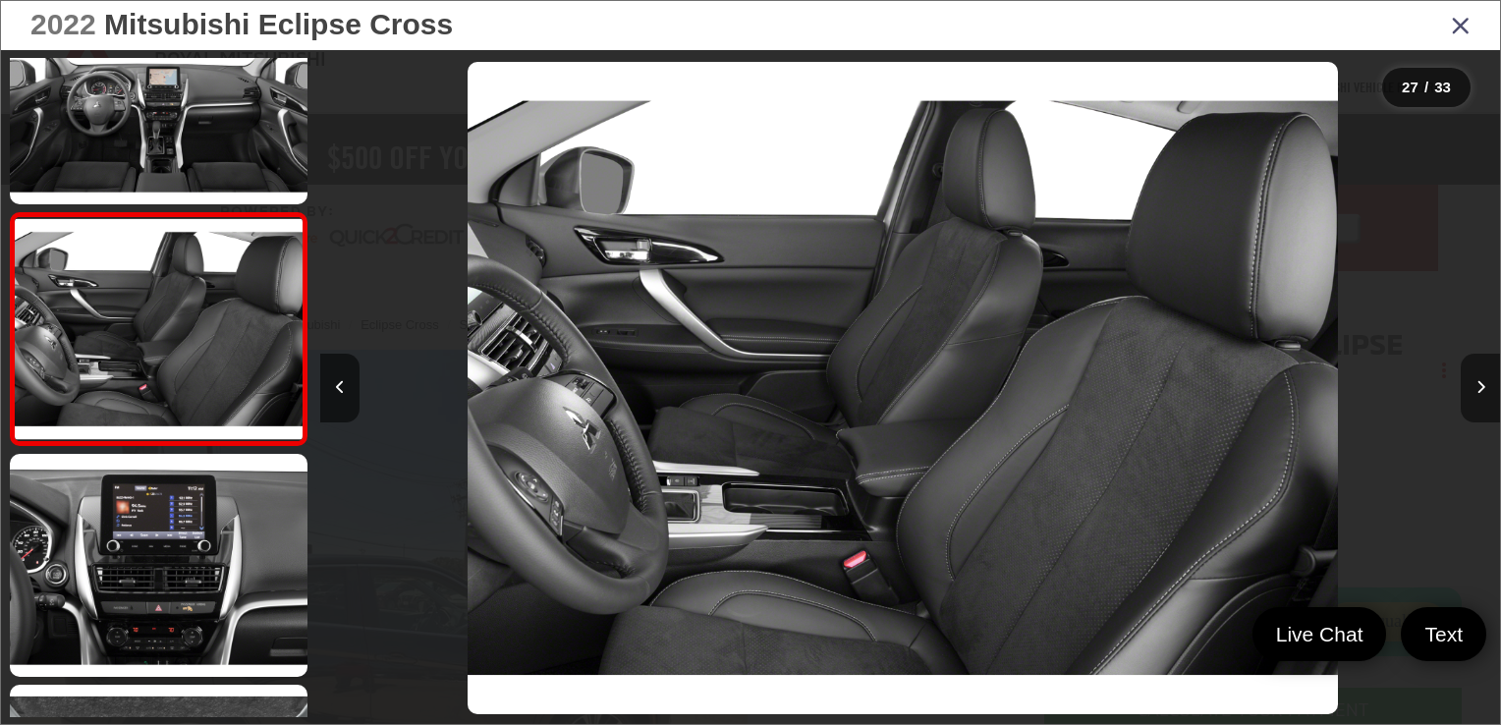
click at [1483, 383] on icon "Next image" at bounding box center [1480, 387] width 9 height 14
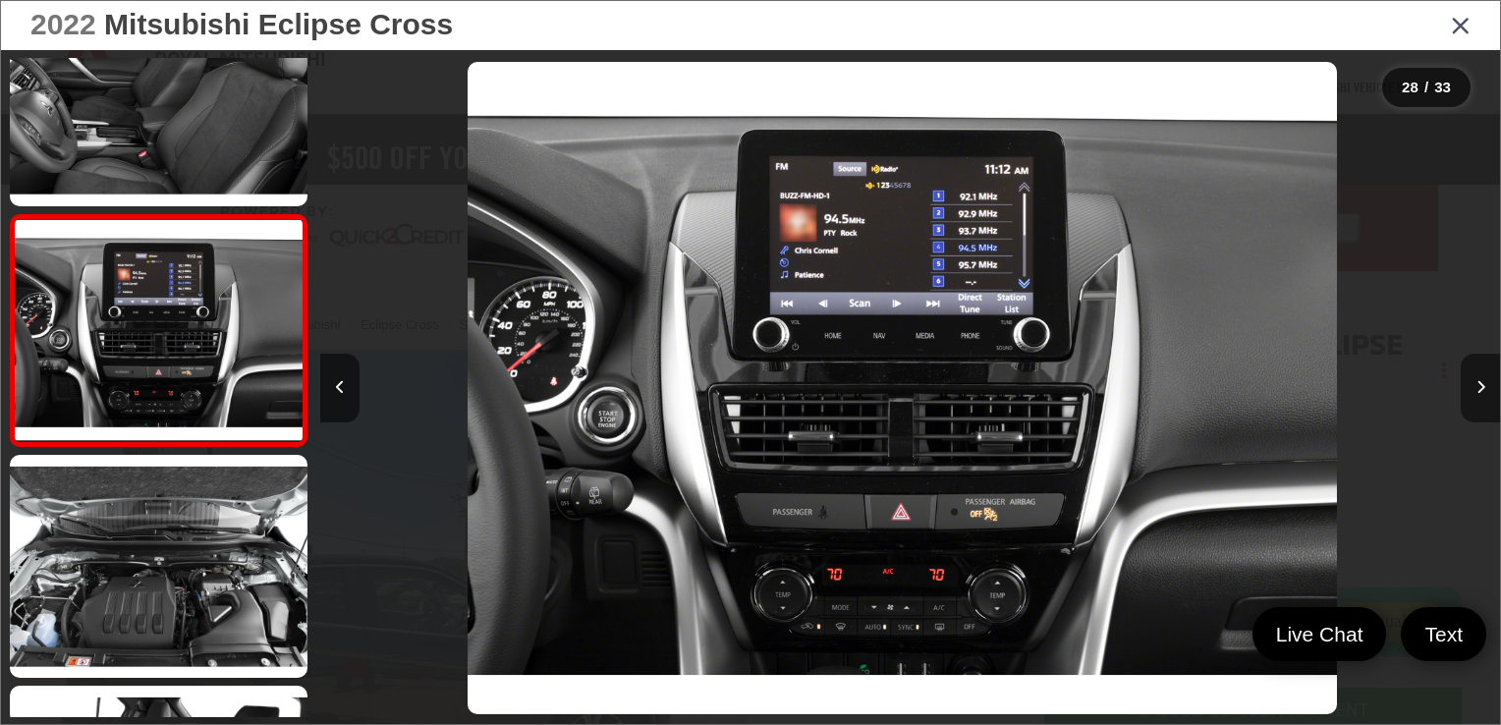
click at [1483, 383] on icon "Next image" at bounding box center [1480, 387] width 9 height 14
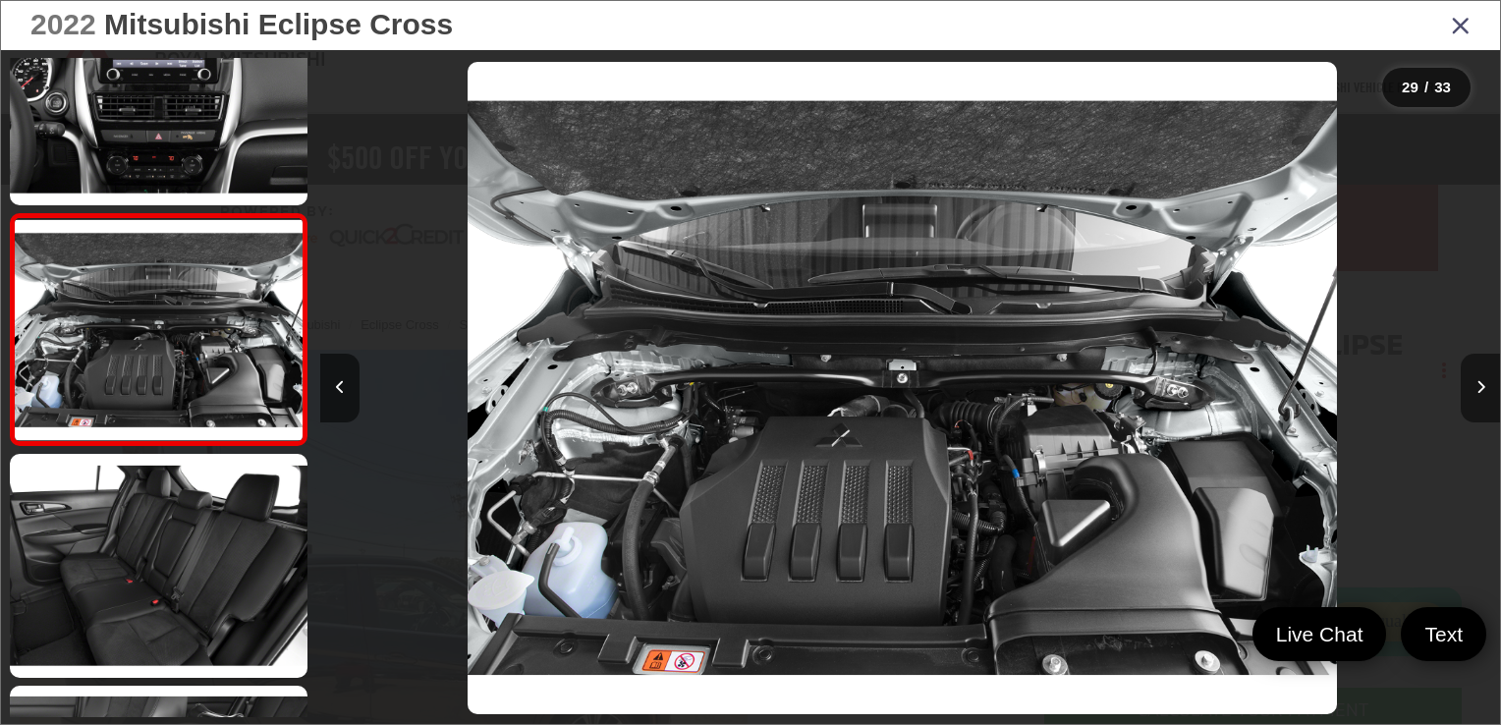
click at [1483, 383] on icon "Next image" at bounding box center [1480, 387] width 9 height 14
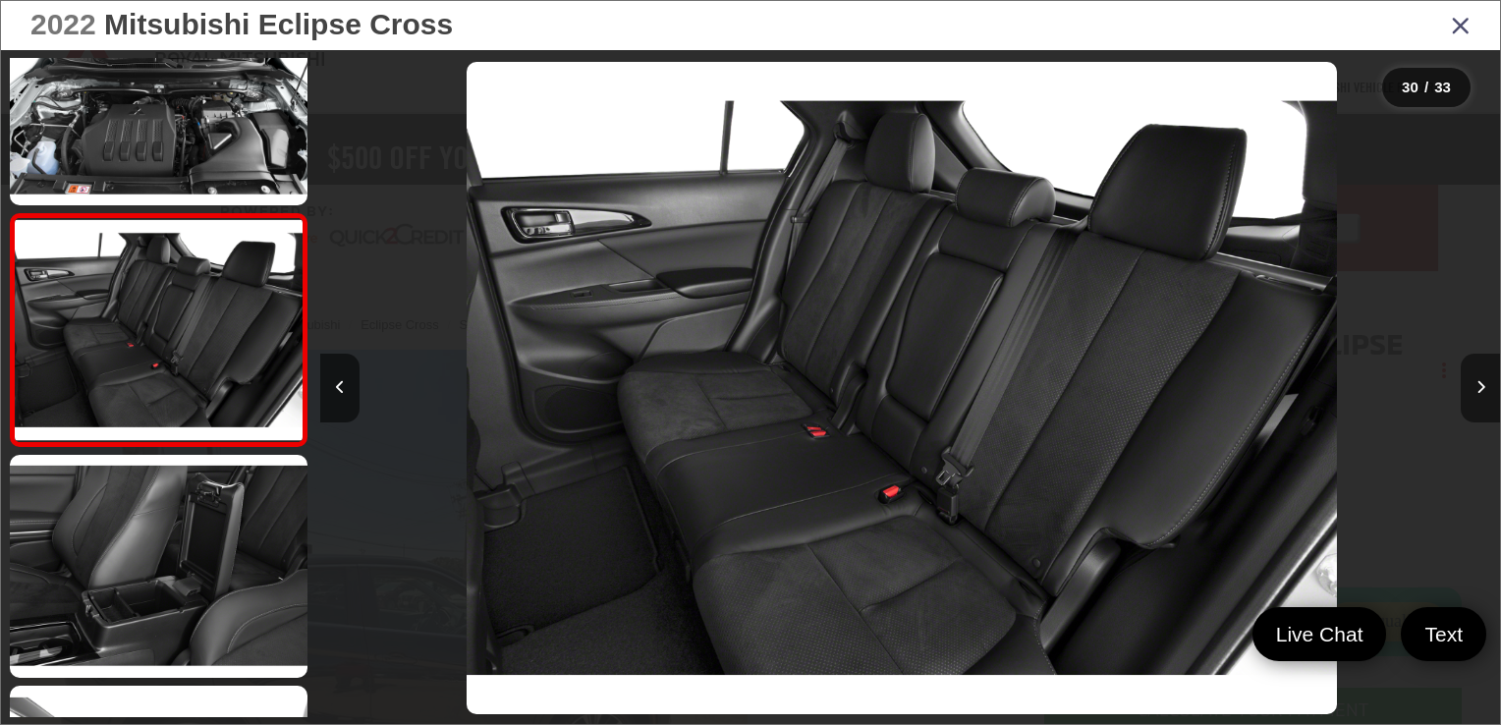
click at [1483, 383] on icon "Next image" at bounding box center [1480, 387] width 9 height 14
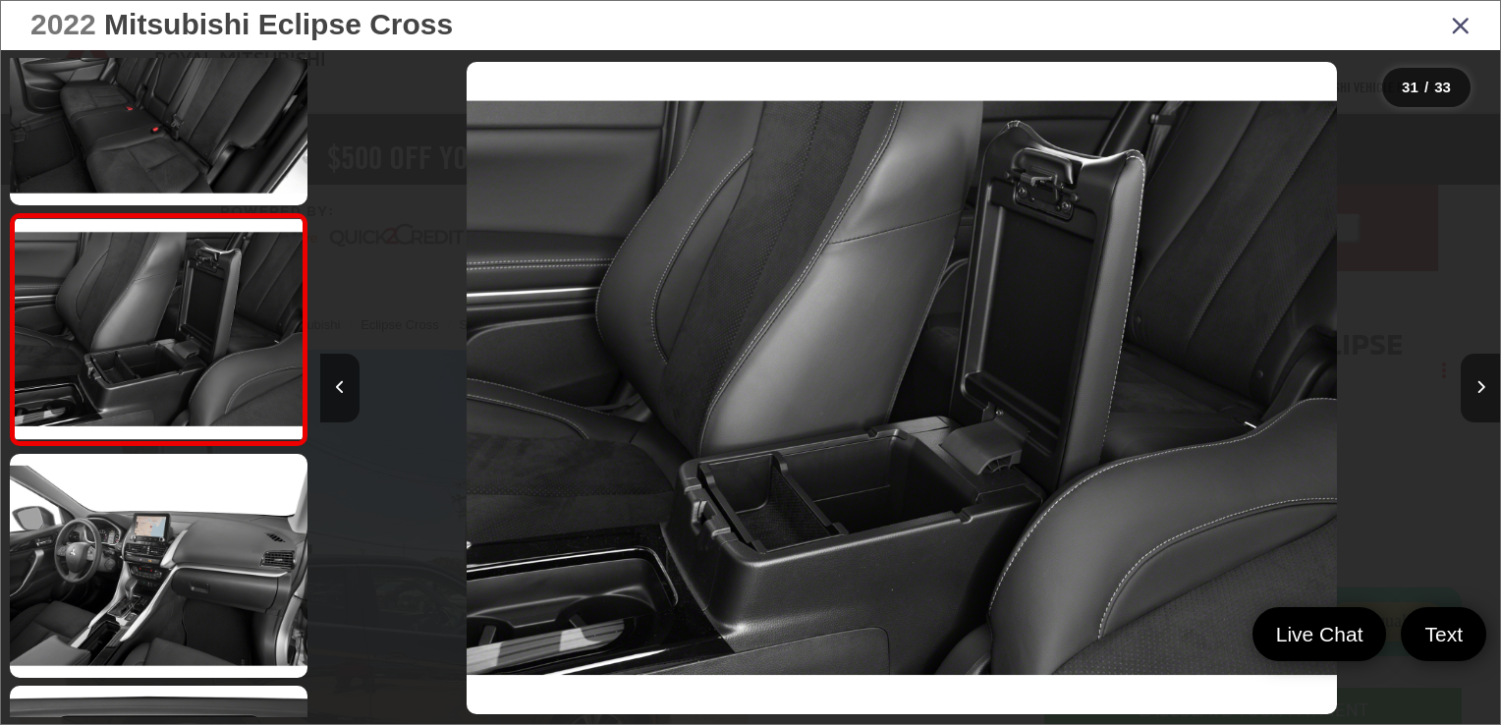
click at [1483, 383] on icon "Next image" at bounding box center [1480, 387] width 9 height 14
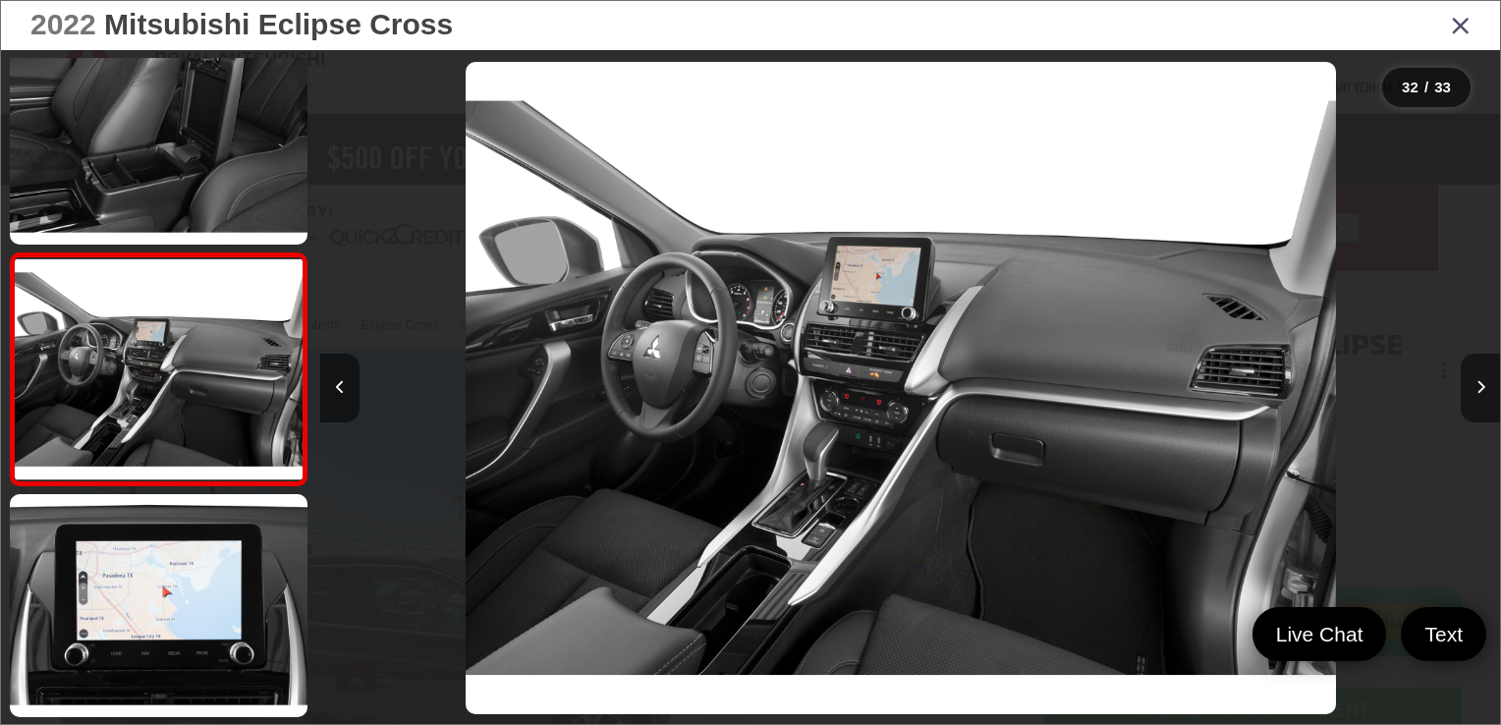
click at [1483, 383] on icon "Next image" at bounding box center [1480, 387] width 9 height 14
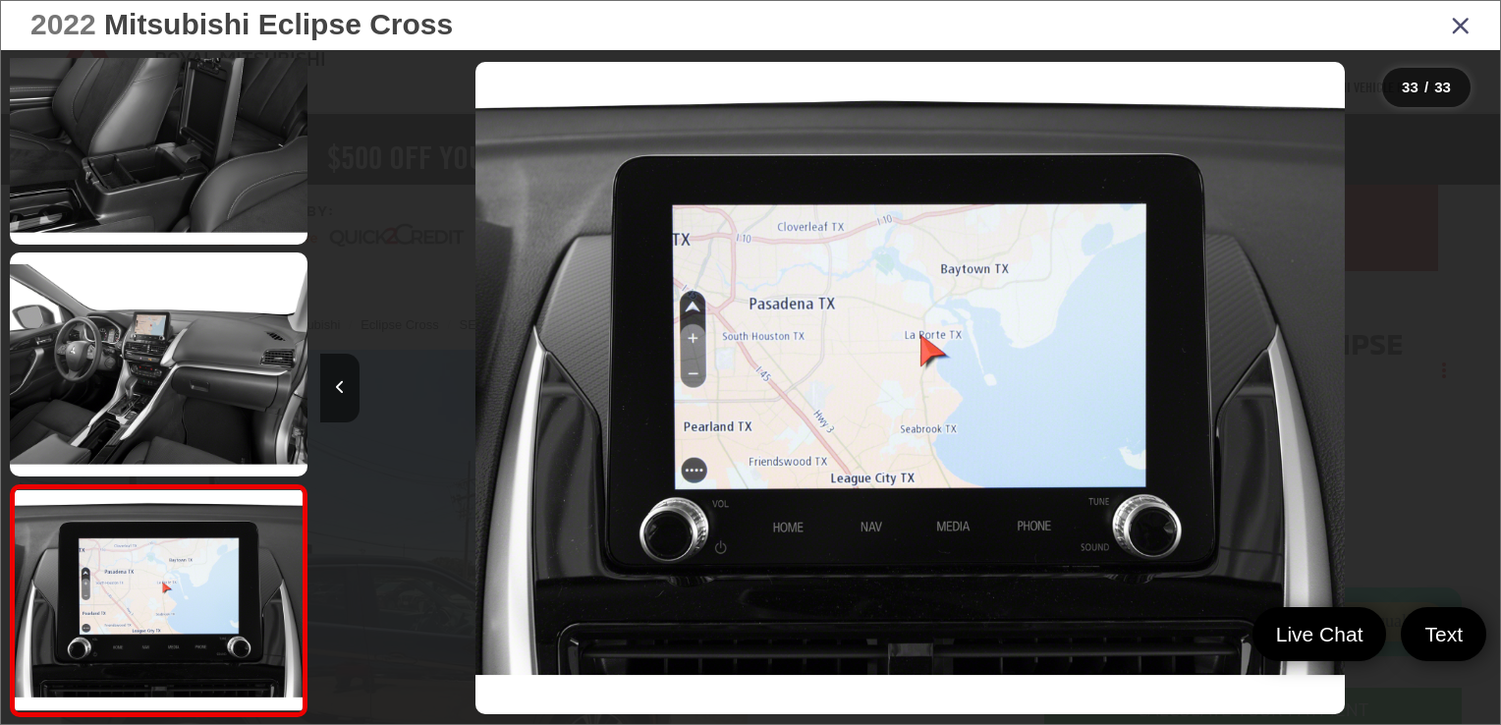
click at [1453, 28] on icon "Close gallery" at bounding box center [1461, 25] width 20 height 26
